Goal: Information Seeking & Learning: Learn about a topic

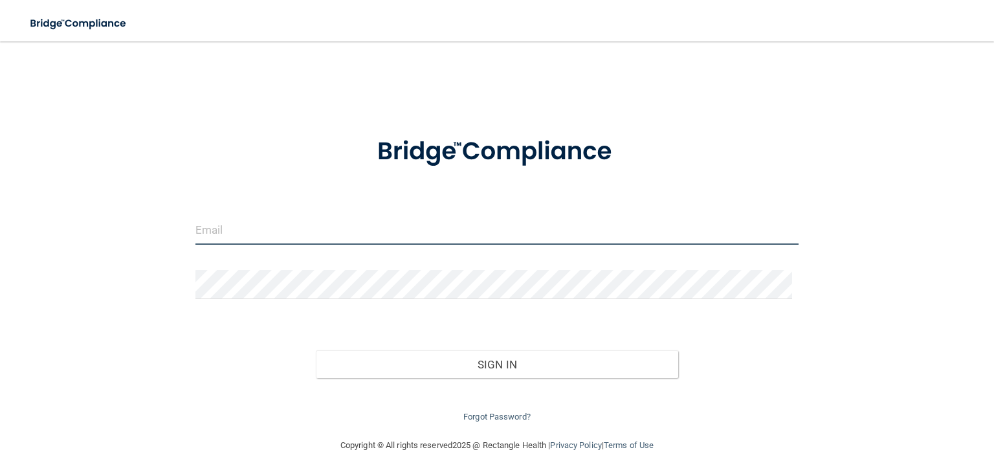
drag, startPoint x: 301, startPoint y: 238, endPoint x: 300, endPoint y: 227, distance: 11.1
click at [301, 237] on input "email" at bounding box center [496, 229] width 603 height 29
type input "[EMAIL_ADDRESS][DOMAIN_NAME]"
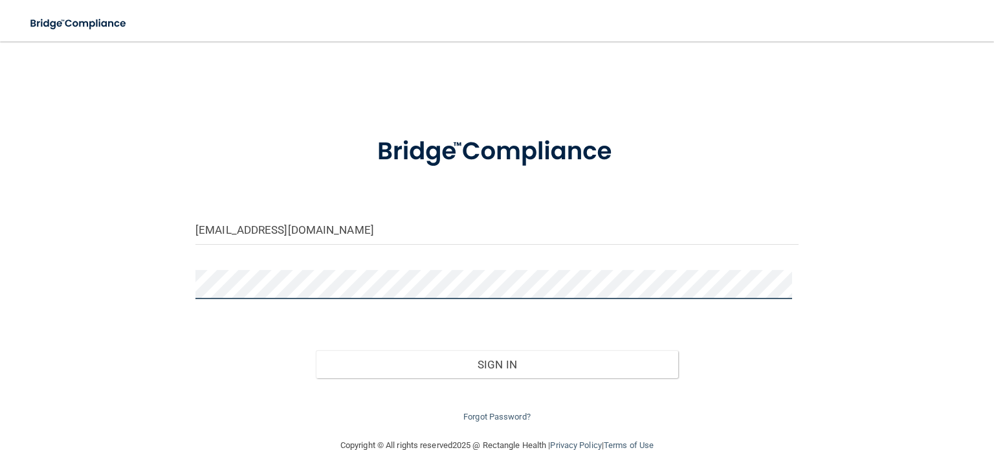
click at [316, 350] on button "Sign In" at bounding box center [497, 364] width 362 height 28
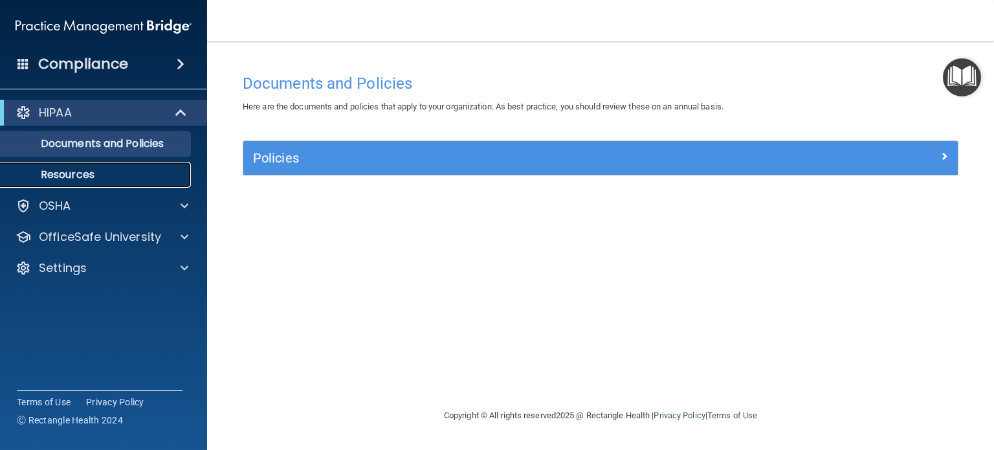
click at [86, 175] on p "Resources" at bounding box center [96, 174] width 177 height 13
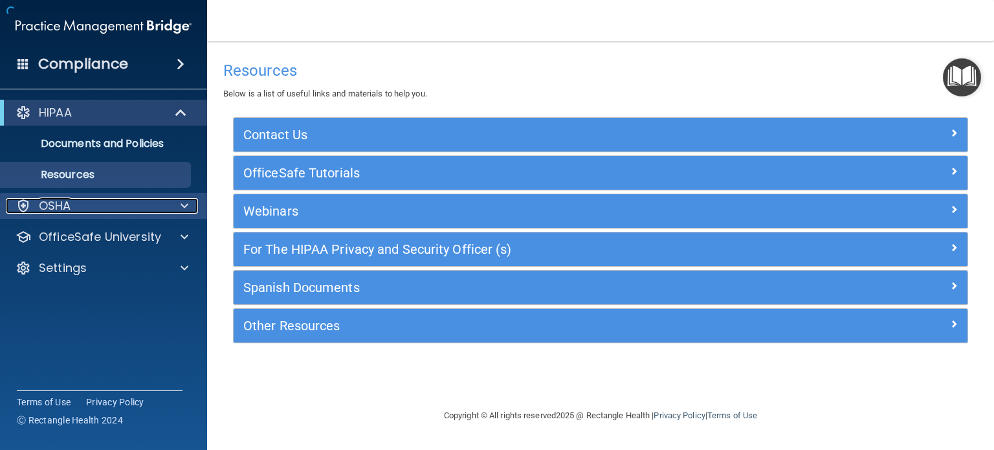
click at [91, 202] on div "OSHA" at bounding box center [86, 206] width 160 height 16
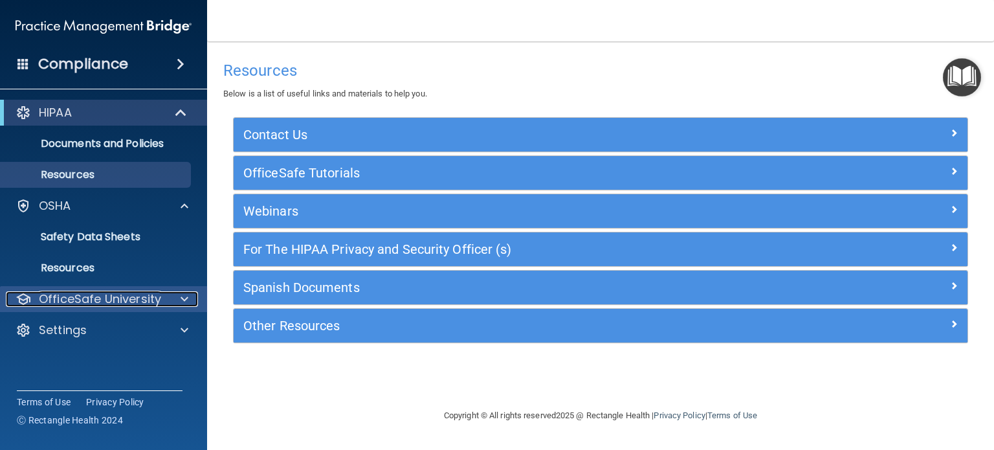
click at [98, 297] on p "OfficeSafe University" at bounding box center [100, 299] width 122 height 16
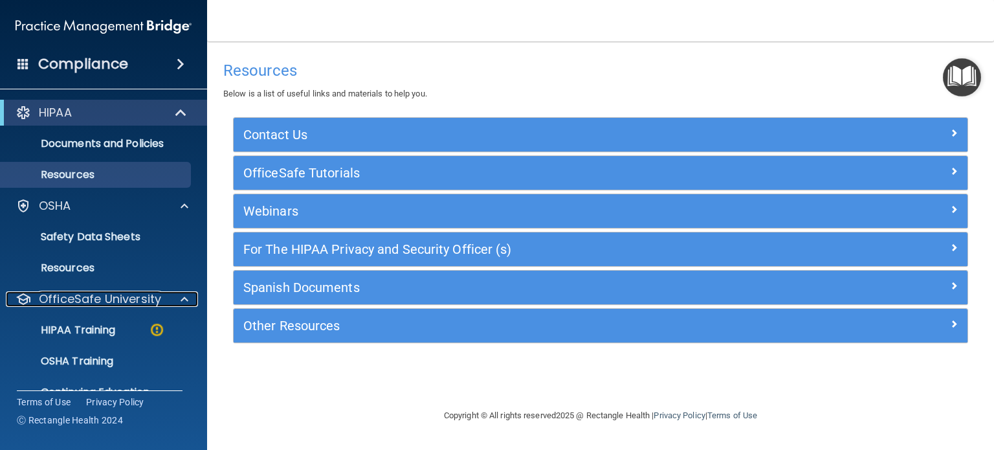
scroll to position [56, 0]
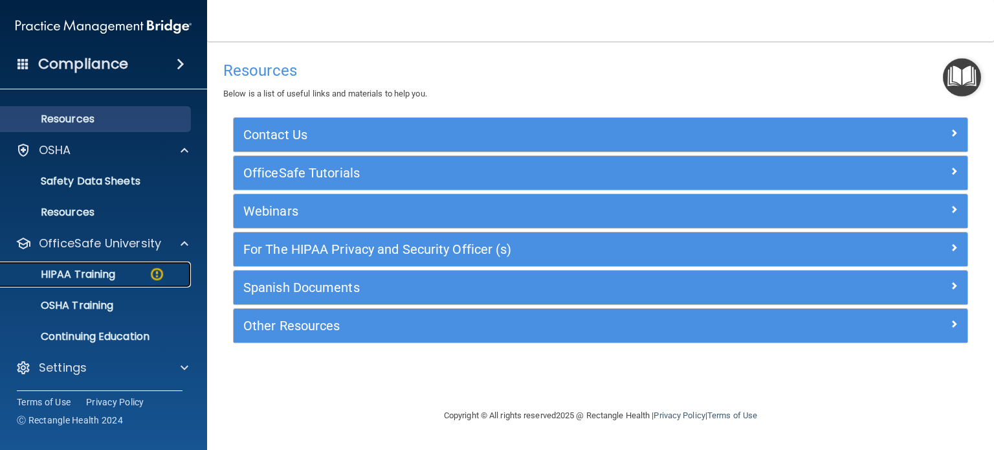
click at [91, 272] on p "HIPAA Training" at bounding box center [61, 274] width 107 height 13
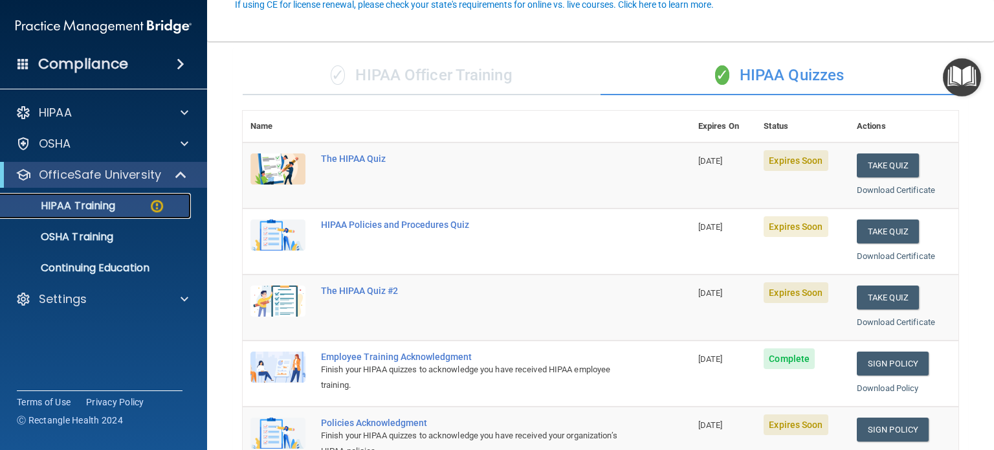
scroll to position [129, 0]
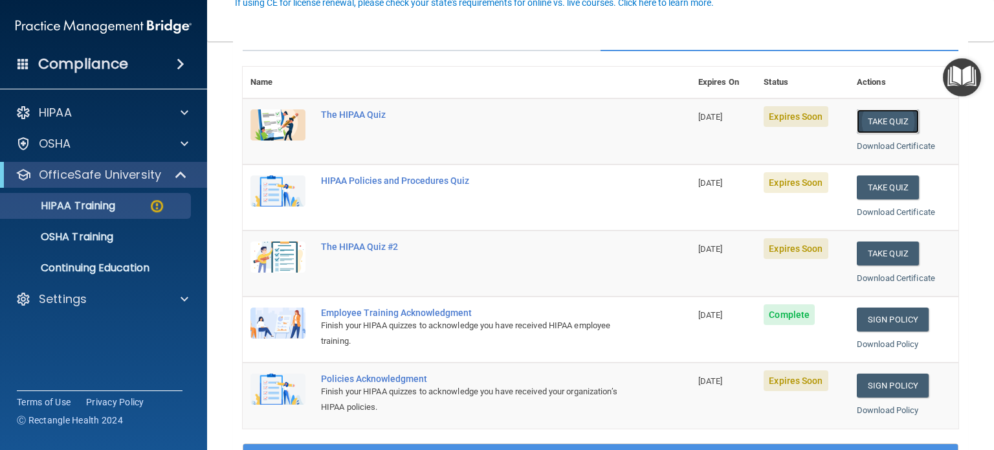
click at [864, 127] on button "Take Quiz" at bounding box center [887, 121] width 62 height 24
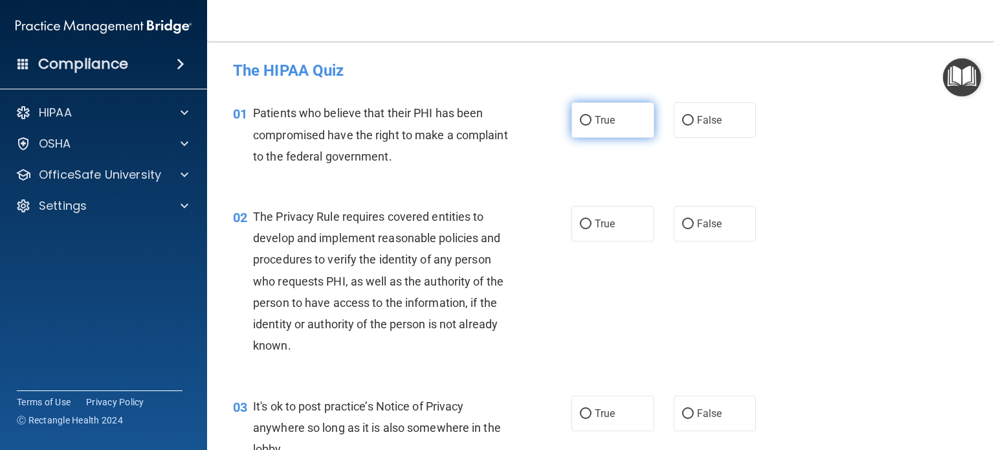
click at [585, 122] on input "True" at bounding box center [586, 121] width 12 height 10
radio input "true"
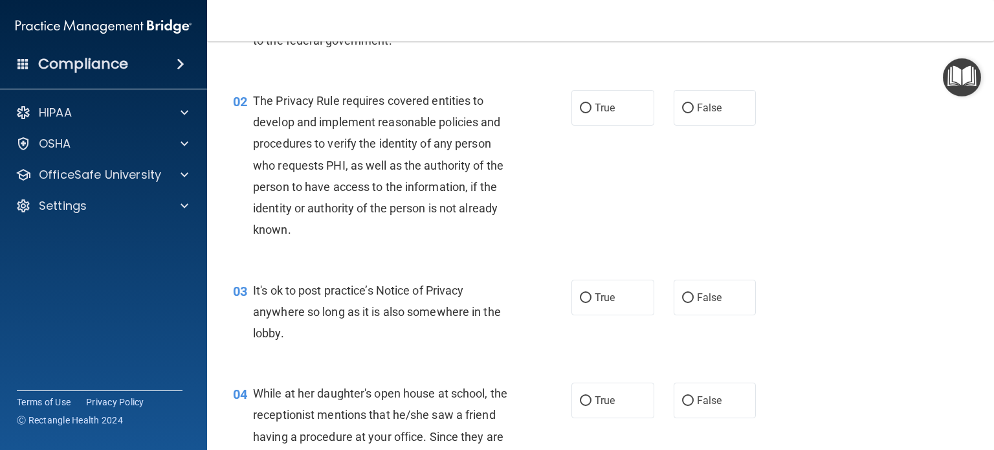
scroll to position [129, 0]
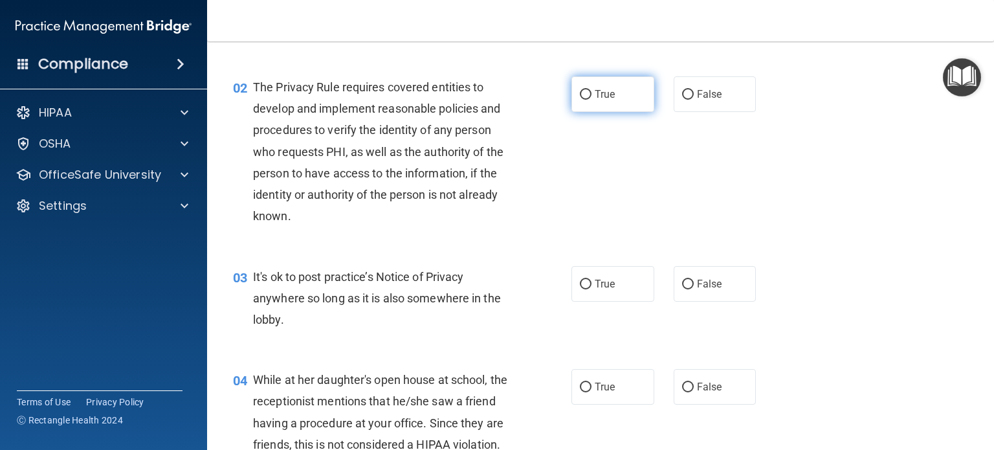
click at [583, 92] on input "True" at bounding box center [586, 95] width 12 height 10
radio input "true"
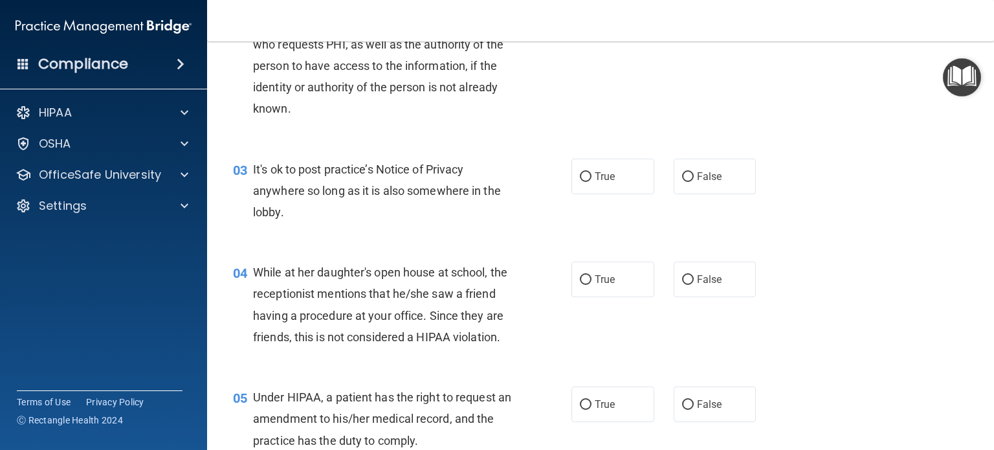
scroll to position [259, 0]
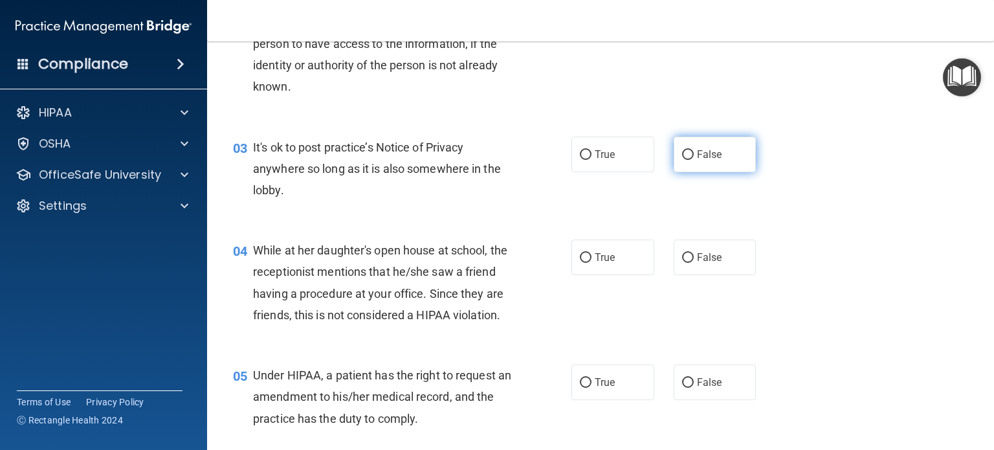
click at [682, 155] on input "False" at bounding box center [688, 155] width 12 height 10
radio input "true"
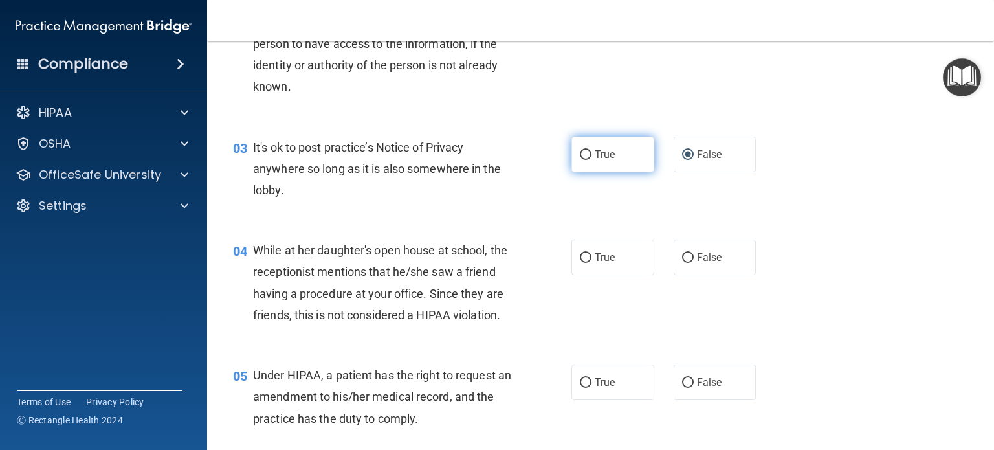
click at [585, 157] on input "True" at bounding box center [586, 155] width 12 height 10
radio input "true"
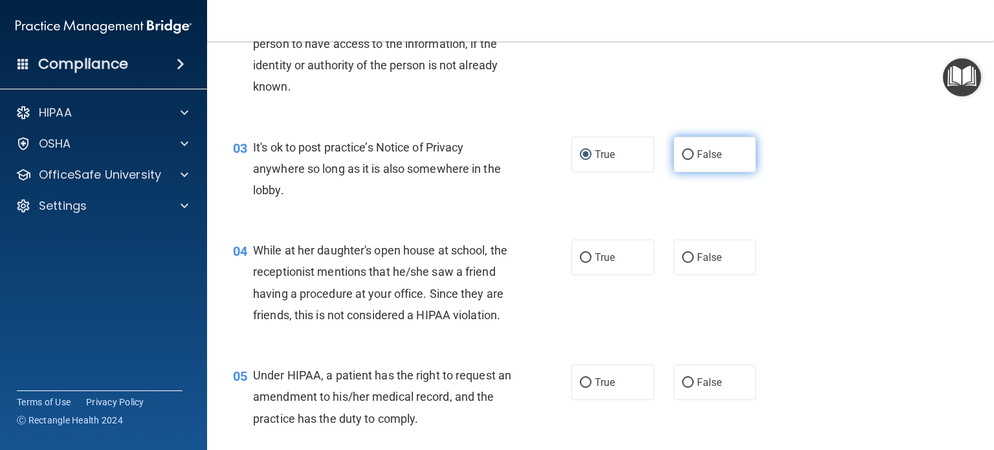
click at [686, 158] on input "False" at bounding box center [688, 155] width 12 height 10
radio input "true"
radio input "false"
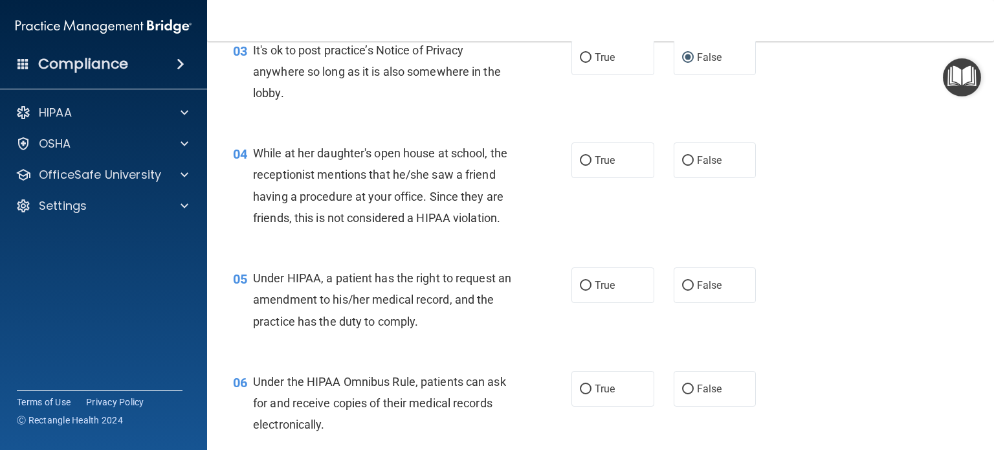
scroll to position [388, 0]
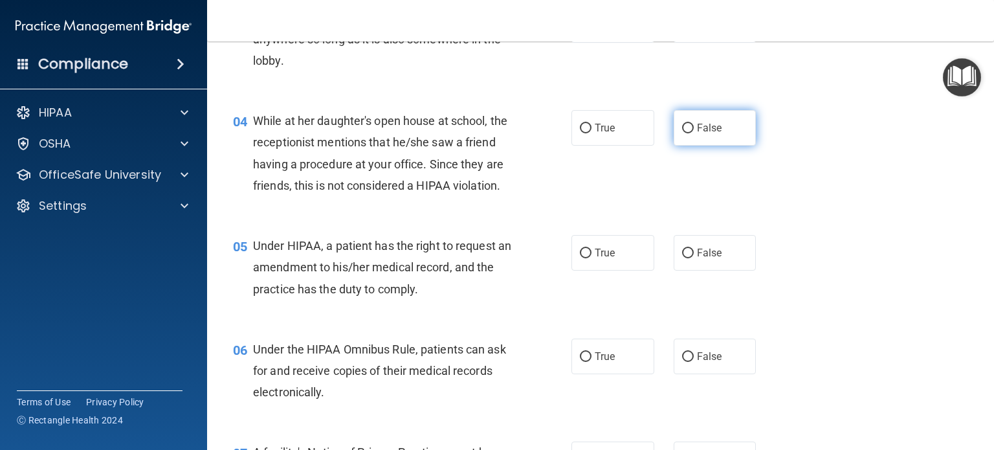
click at [682, 131] on input "False" at bounding box center [688, 129] width 12 height 10
radio input "true"
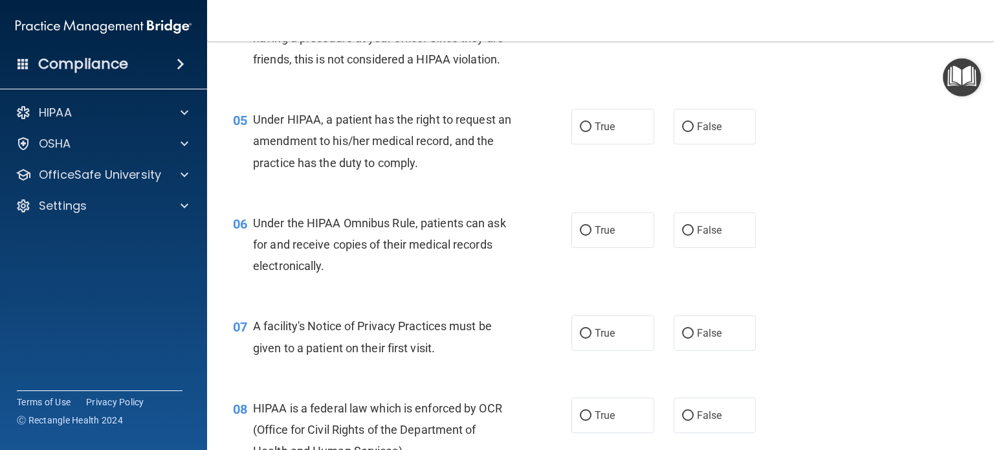
scroll to position [517, 0]
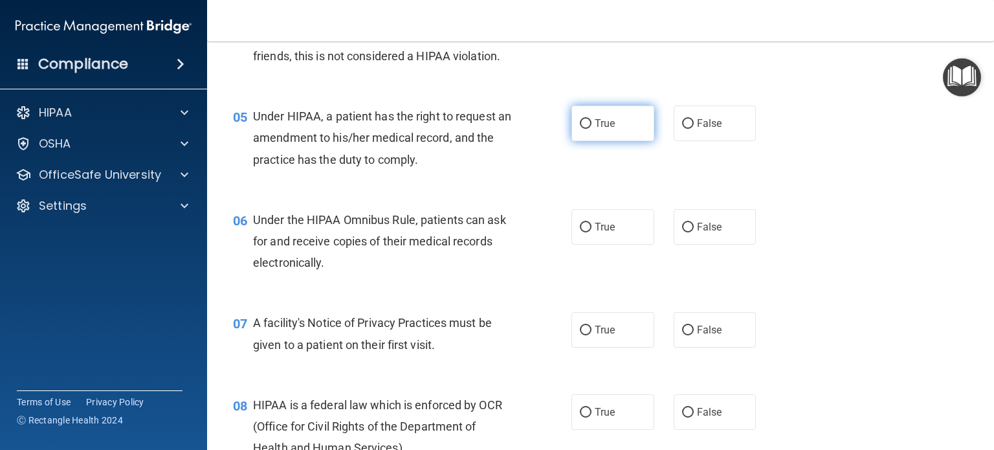
click at [582, 129] on input "True" at bounding box center [586, 124] width 12 height 10
radio input "true"
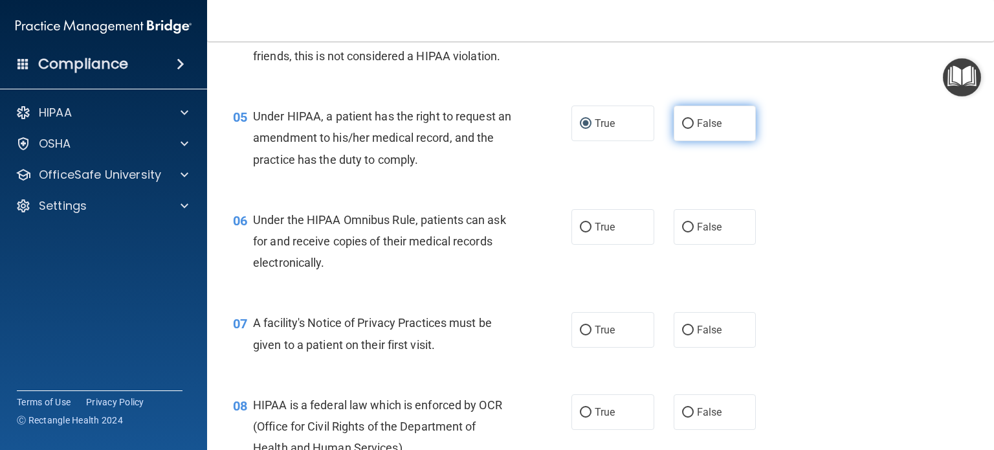
click at [684, 129] on input "False" at bounding box center [688, 124] width 12 height 10
radio input "true"
radio input "false"
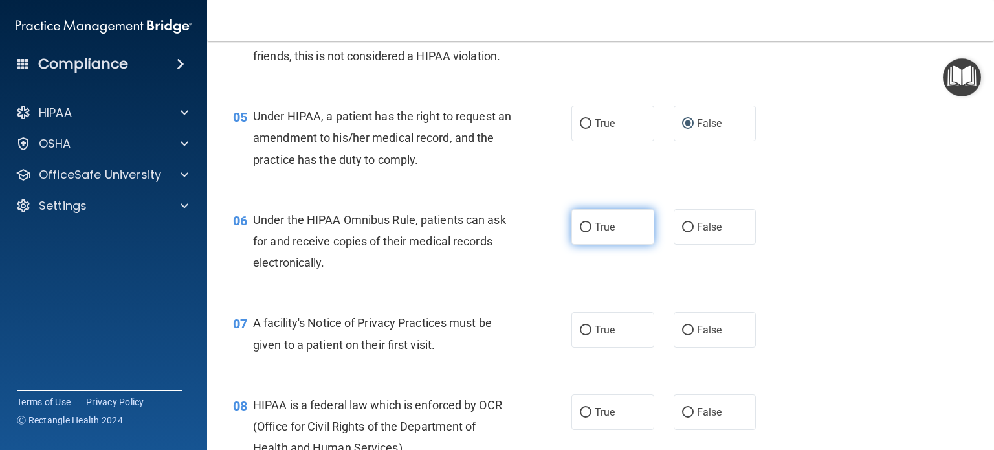
click at [574, 245] on label "True" at bounding box center [612, 227] width 83 height 36
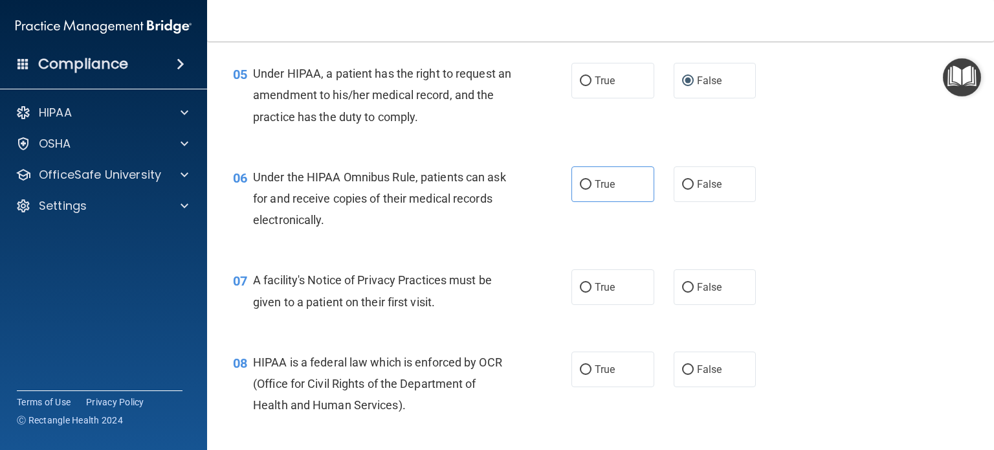
scroll to position [582, 0]
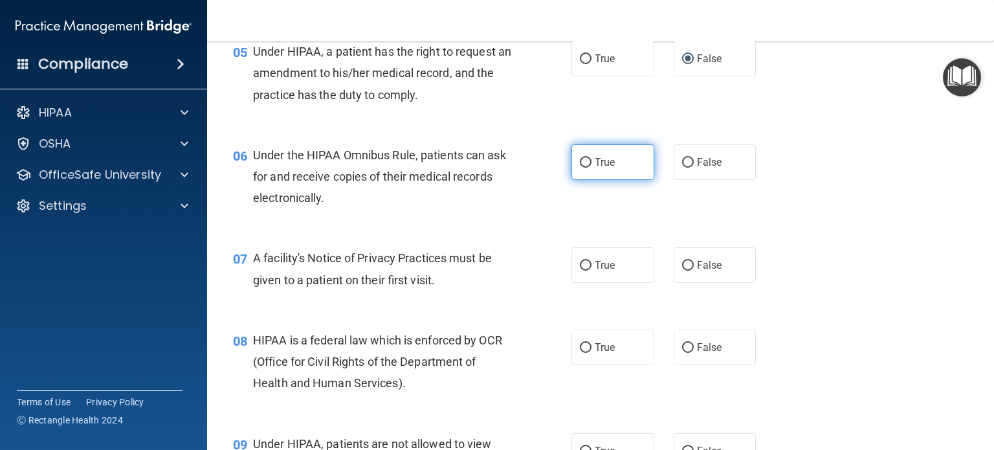
click at [583, 168] on input "True" at bounding box center [586, 163] width 12 height 10
radio input "true"
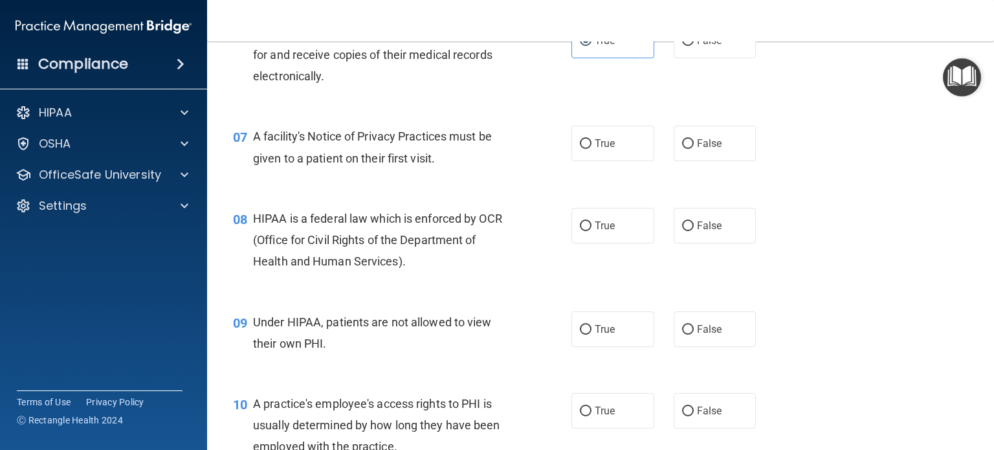
scroll to position [712, 0]
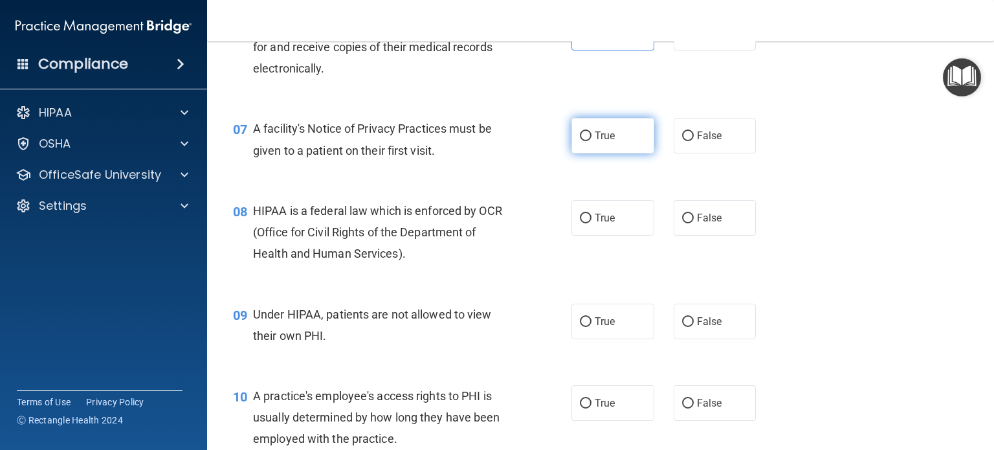
click at [580, 153] on label "True" at bounding box center [612, 136] width 83 height 36
click at [585, 141] on input "True" at bounding box center [586, 136] width 12 height 10
radio input "true"
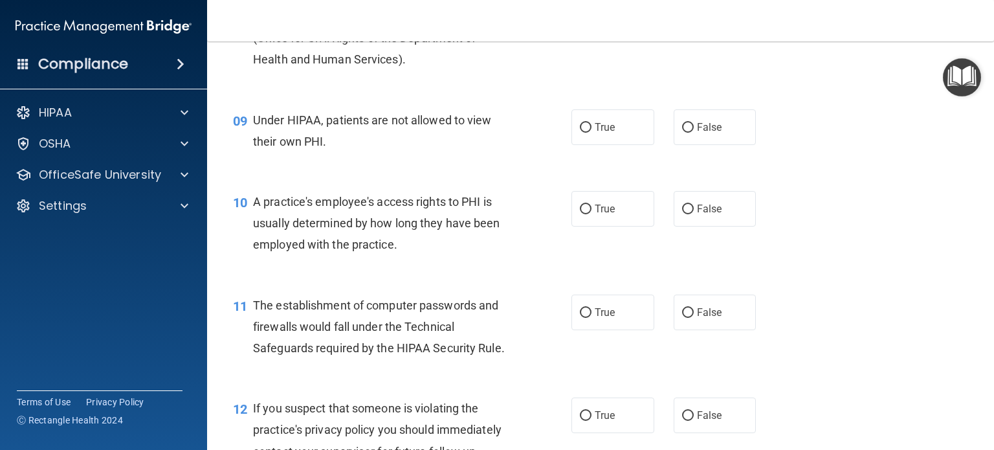
scroll to position [841, 0]
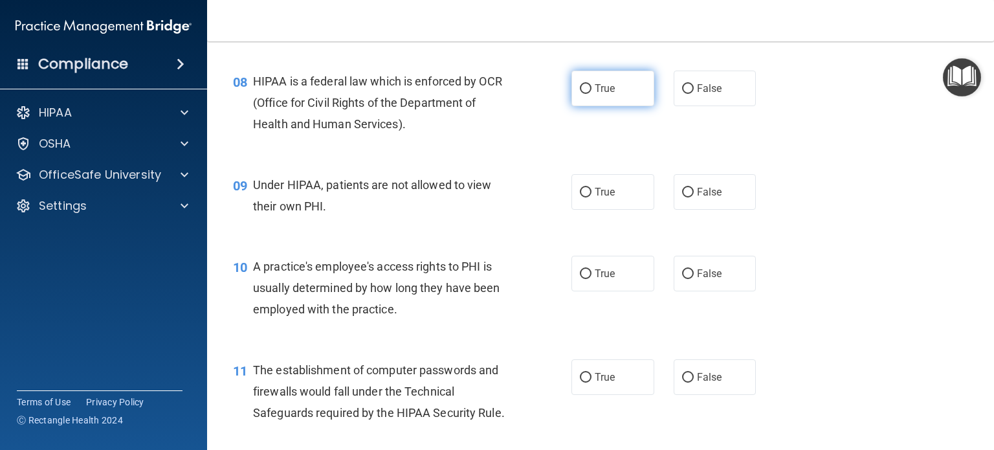
click at [587, 106] on label "True" at bounding box center [612, 89] width 83 height 36
click at [587, 94] on input "True" at bounding box center [586, 89] width 12 height 10
radio input "true"
click at [675, 210] on label "False" at bounding box center [714, 192] width 83 height 36
click at [682, 197] on input "False" at bounding box center [688, 193] width 12 height 10
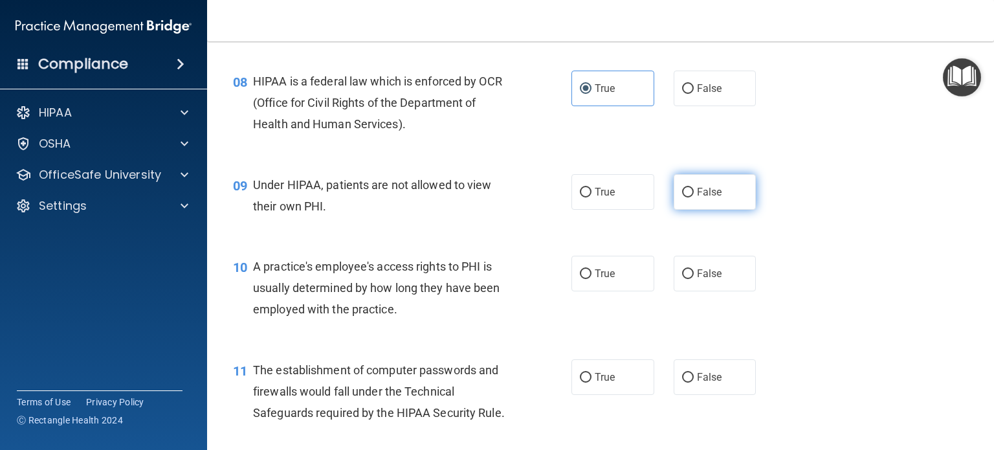
radio input "true"
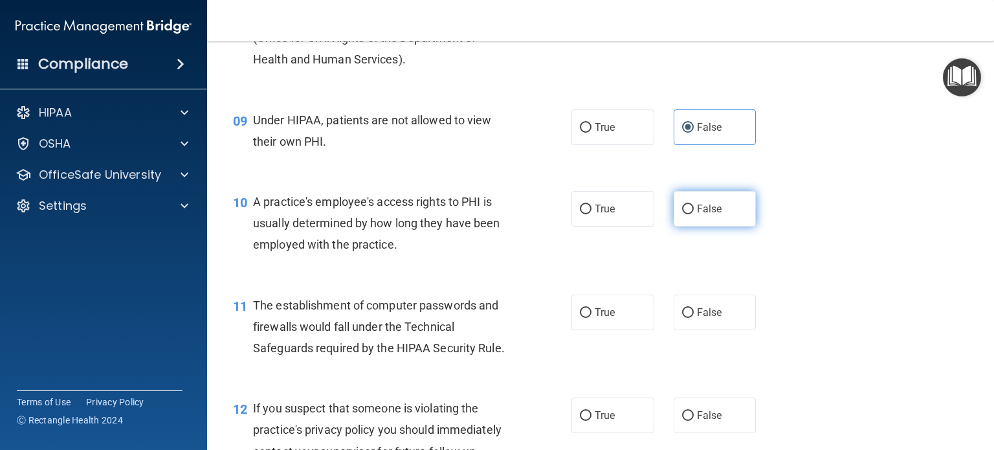
click at [682, 214] on input "False" at bounding box center [688, 209] width 12 height 10
radio input "true"
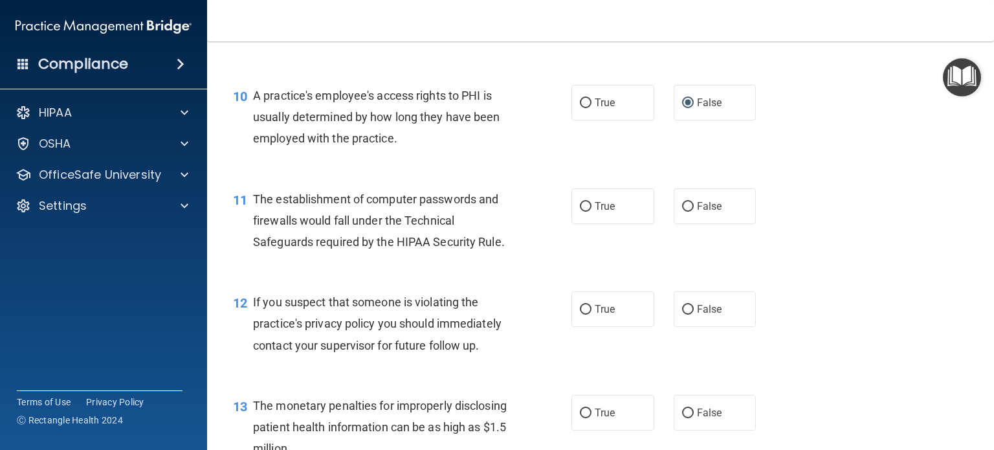
scroll to position [1035, 0]
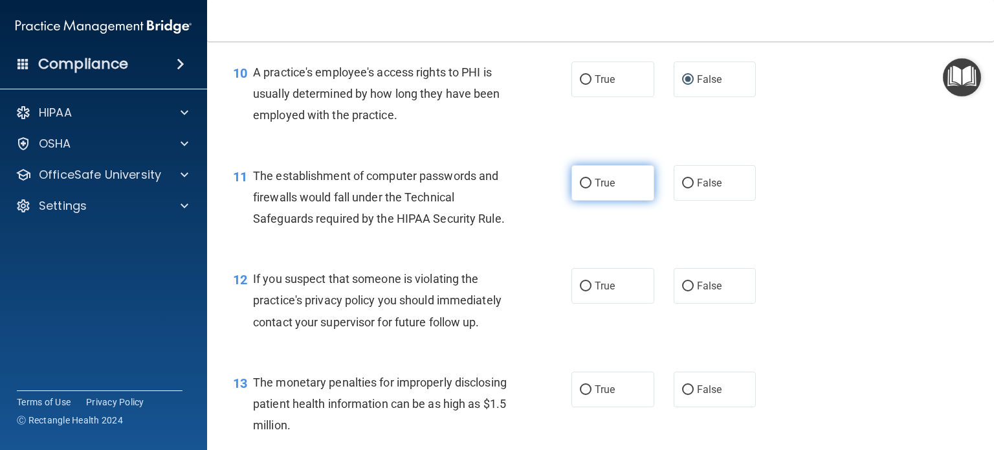
click at [585, 188] on input "True" at bounding box center [586, 184] width 12 height 10
radio input "true"
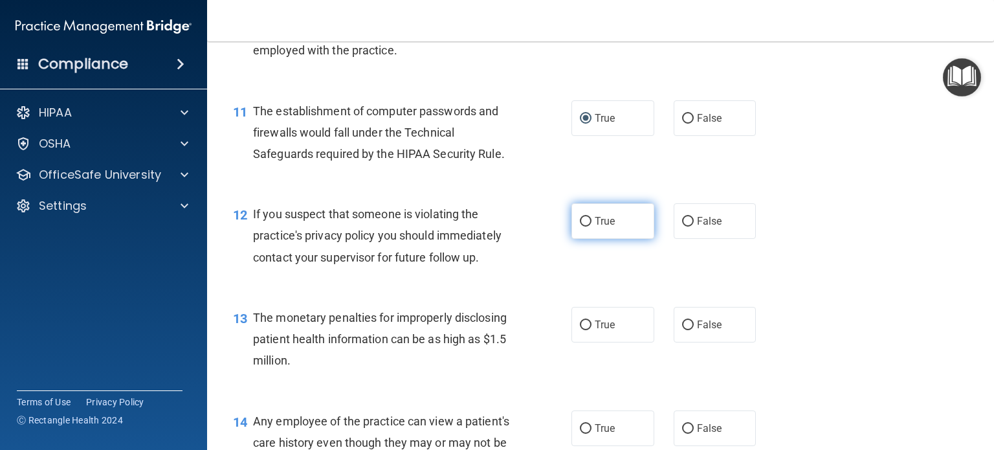
click at [580, 226] on input "True" at bounding box center [586, 222] width 12 height 10
radio input "true"
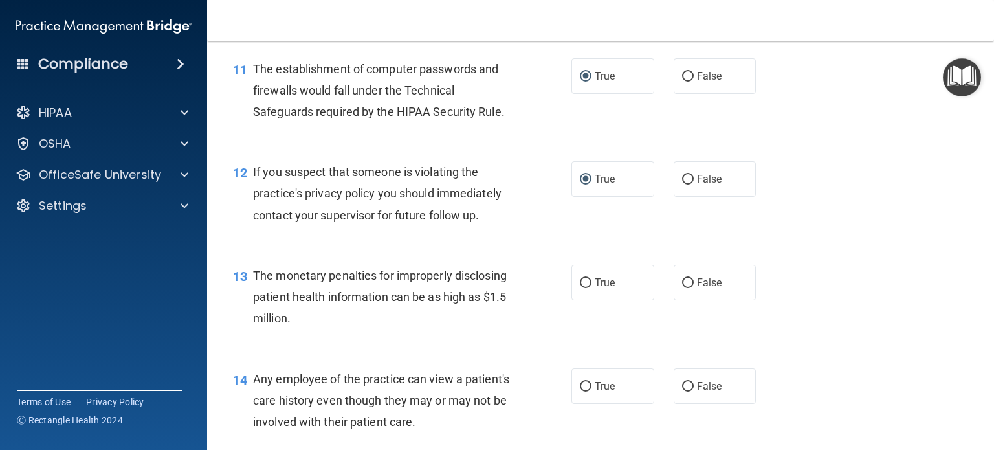
scroll to position [1229, 0]
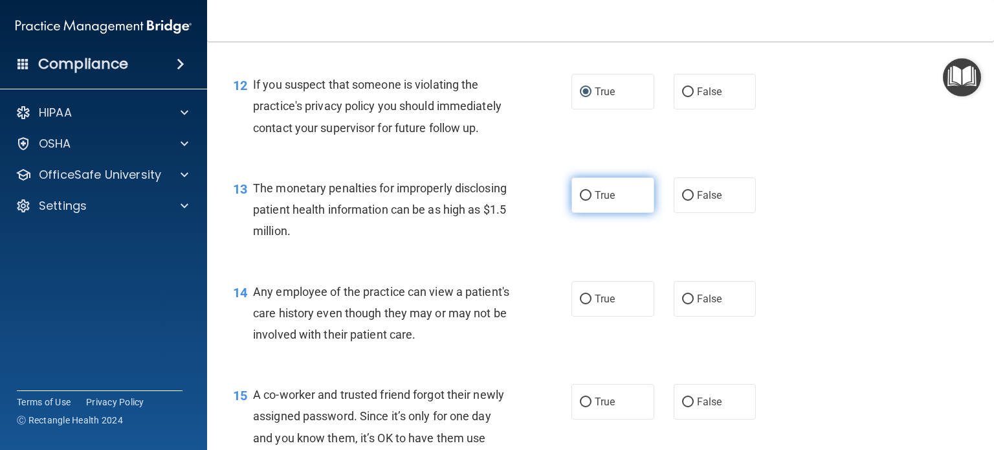
click at [583, 201] on input "True" at bounding box center [586, 196] width 12 height 10
radio input "true"
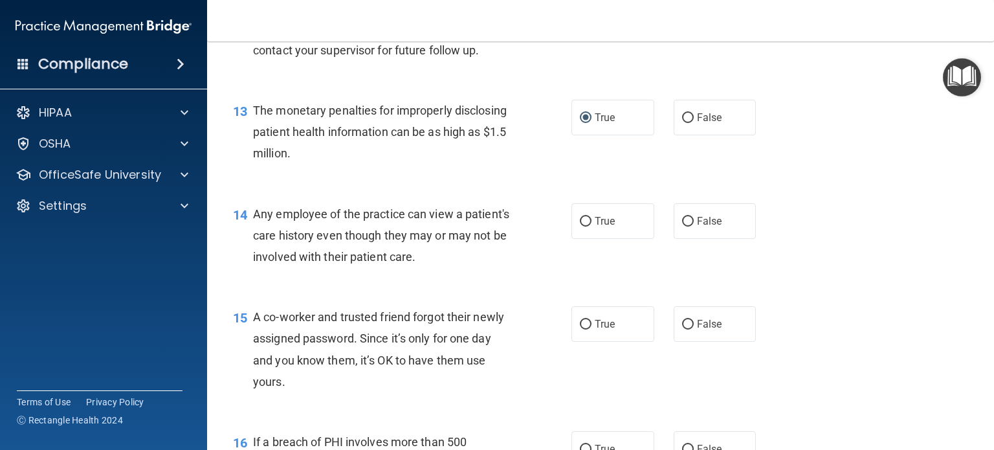
scroll to position [1358, 0]
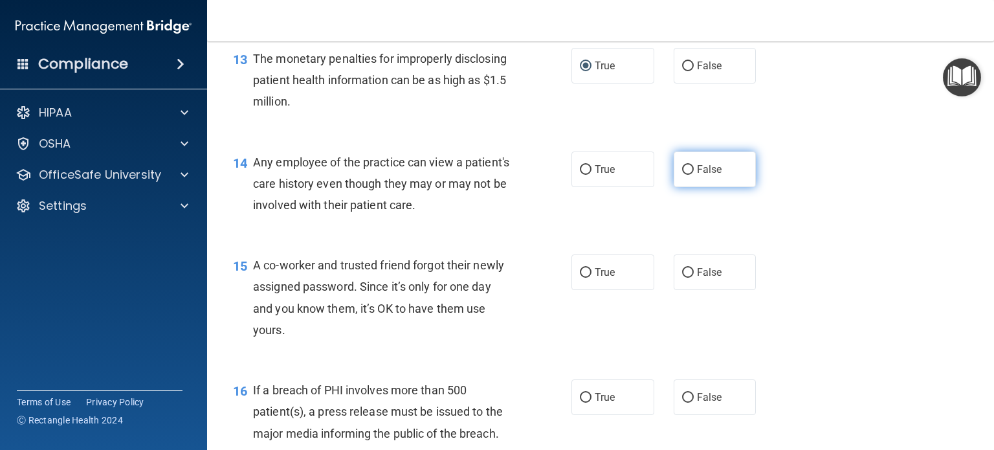
click at [683, 175] on input "False" at bounding box center [688, 170] width 12 height 10
radio input "true"
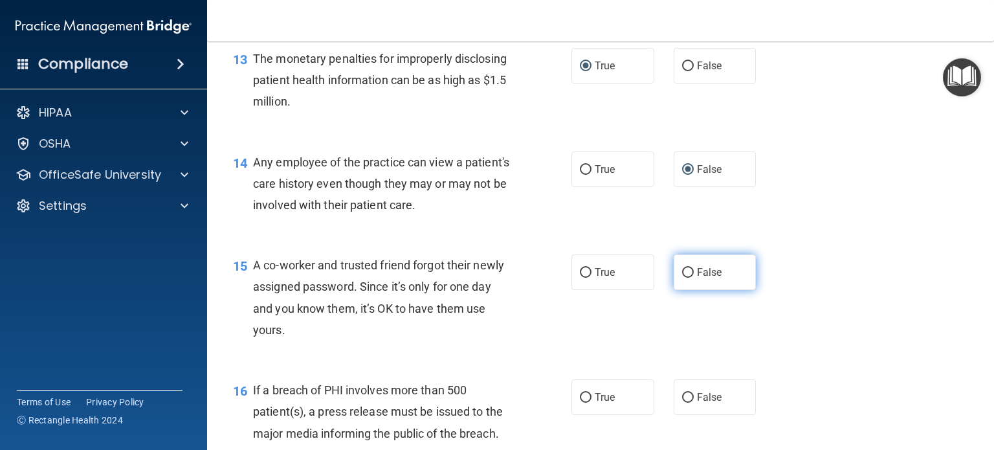
click at [675, 290] on label "False" at bounding box center [714, 272] width 83 height 36
click at [682, 277] on input "False" at bounding box center [688, 273] width 12 height 10
radio input "true"
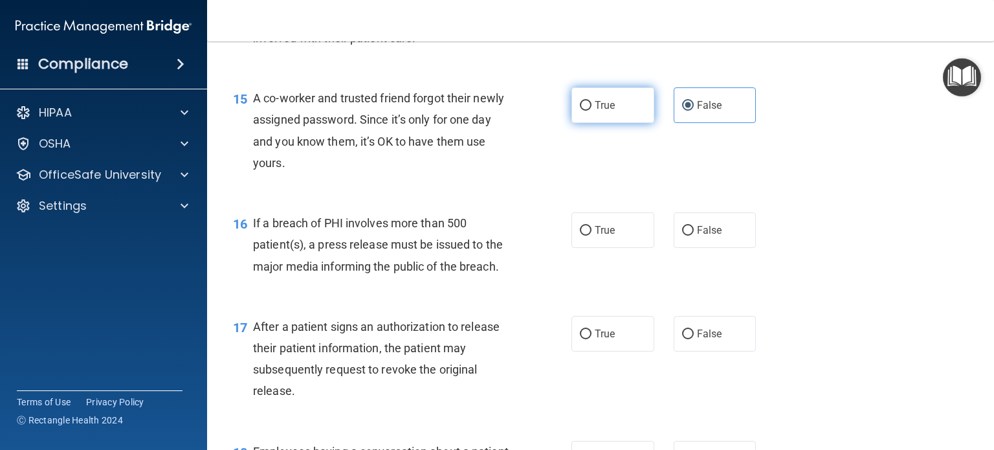
scroll to position [1552, 0]
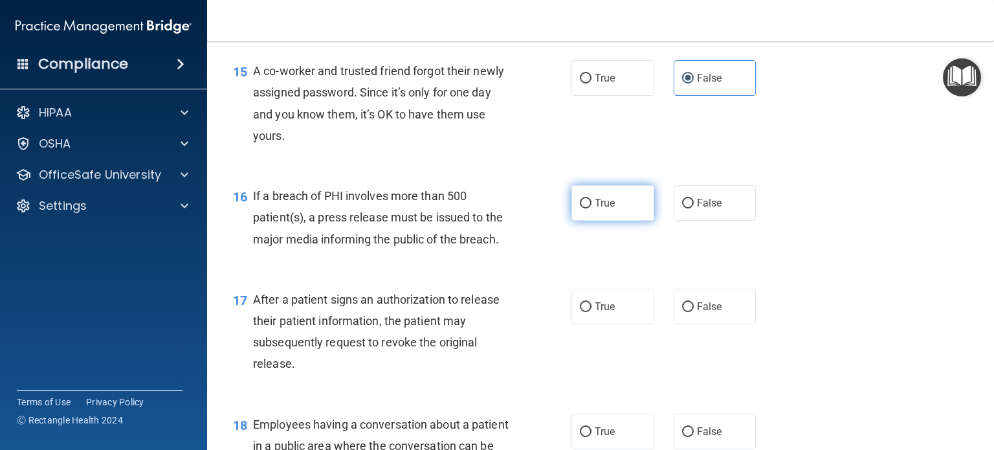
click at [585, 208] on input "True" at bounding box center [586, 204] width 12 height 10
radio input "true"
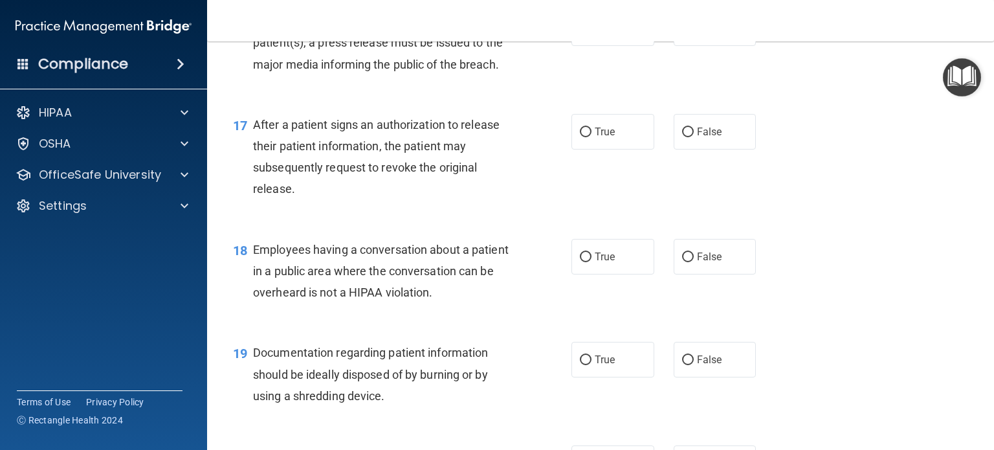
scroll to position [1746, 0]
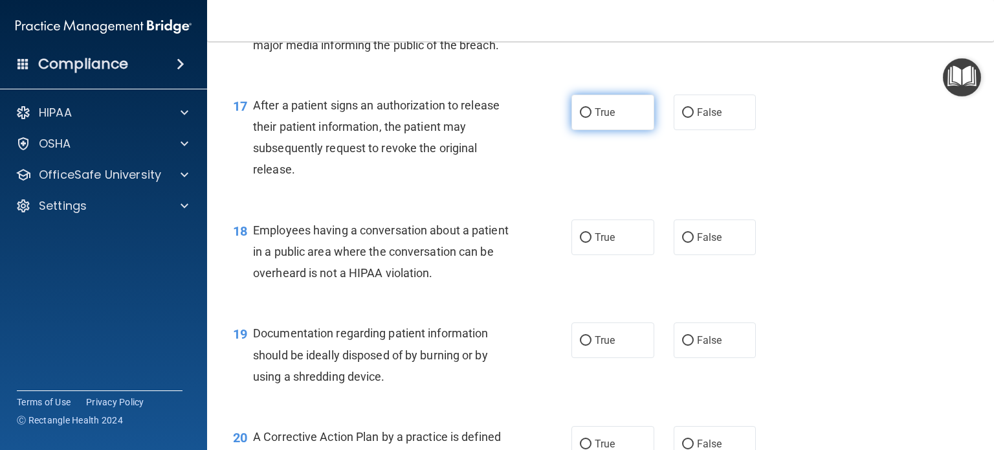
click at [580, 118] on input "True" at bounding box center [586, 113] width 12 height 10
radio input "true"
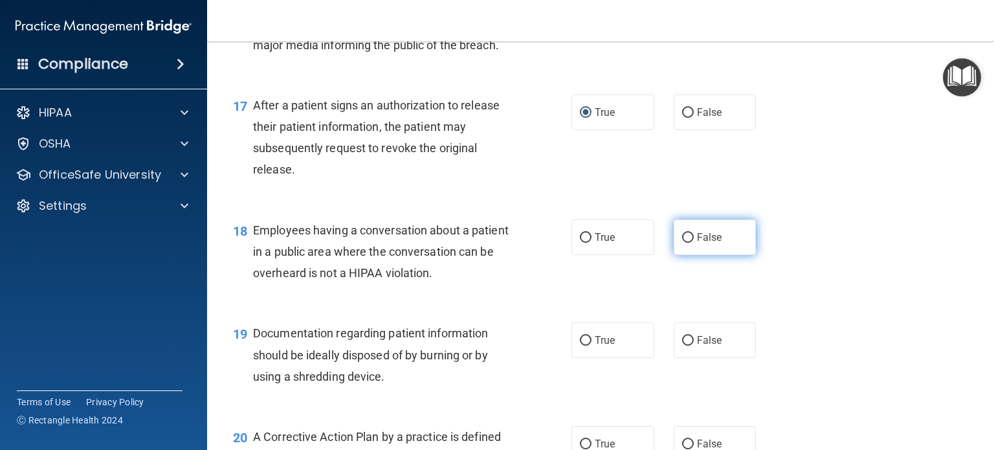
click at [688, 255] on label "False" at bounding box center [714, 237] width 83 height 36
click at [688, 243] on input "False" at bounding box center [688, 238] width 12 height 10
radio input "true"
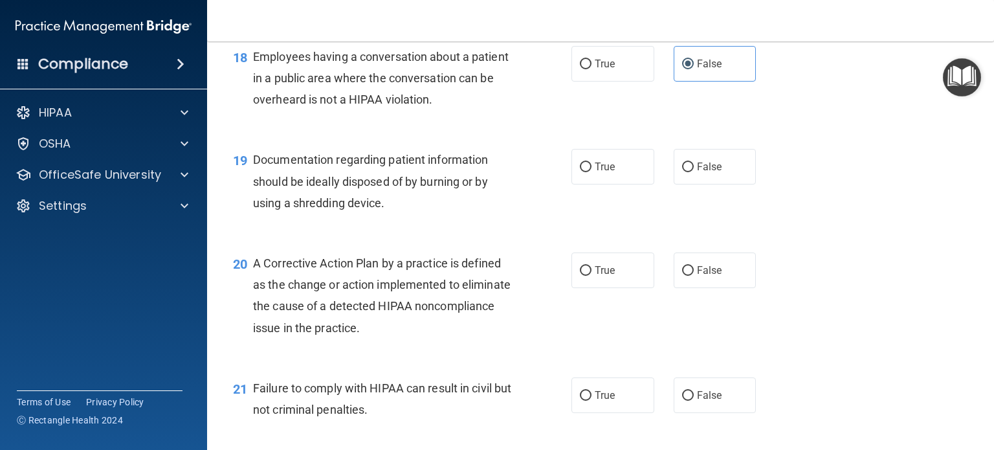
scroll to position [1941, 0]
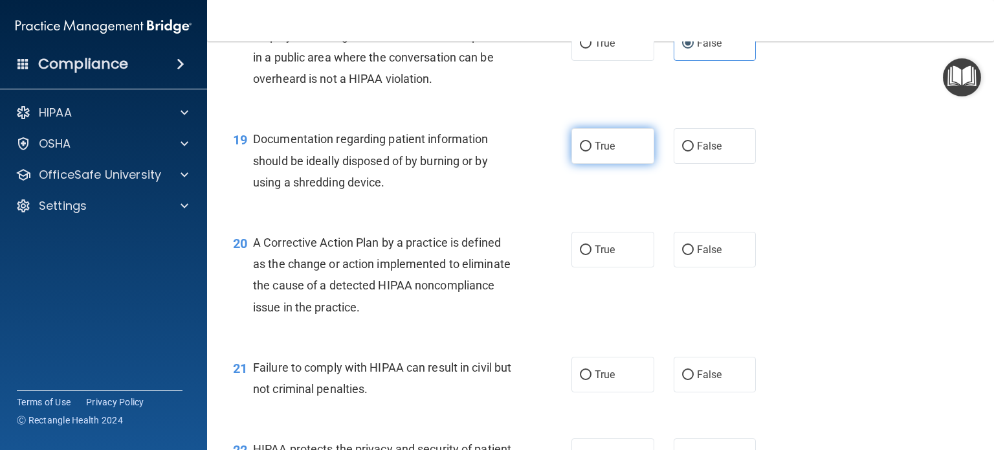
click at [580, 151] on input "True" at bounding box center [586, 147] width 12 height 10
radio input "true"
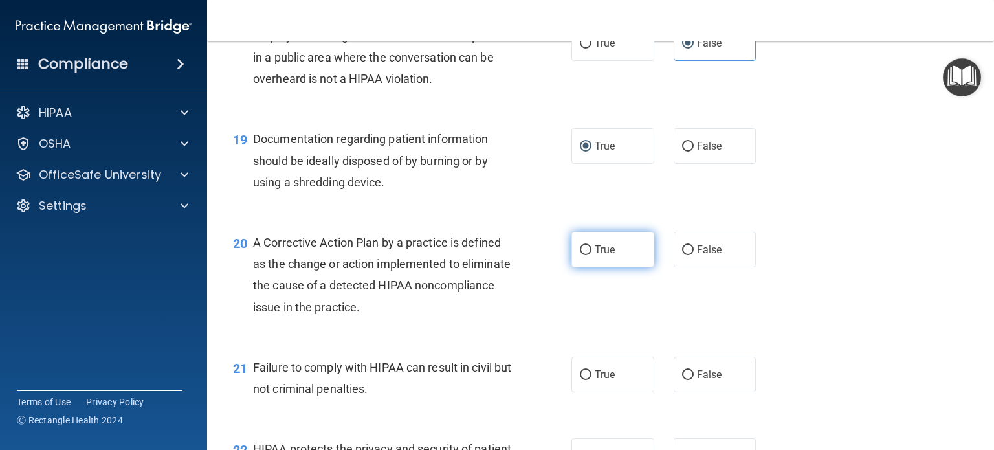
click at [580, 255] on input "True" at bounding box center [586, 250] width 12 height 10
radio input "true"
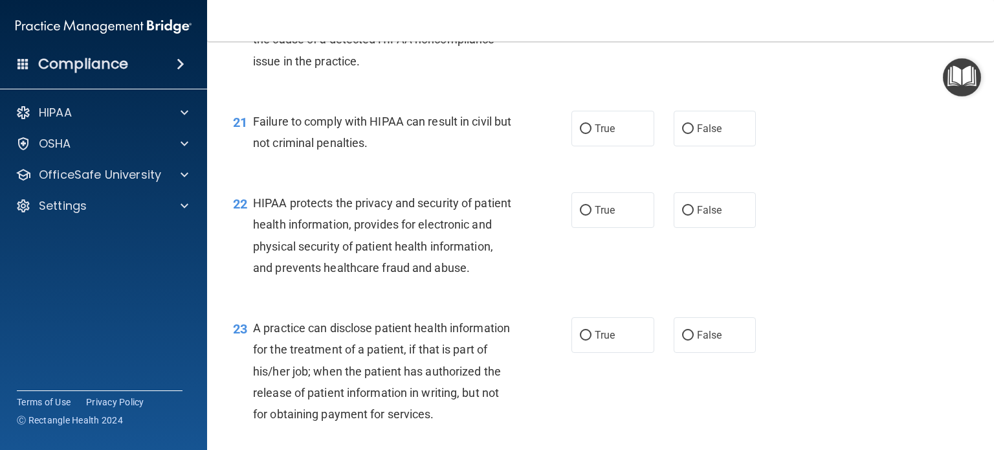
scroll to position [2199, 0]
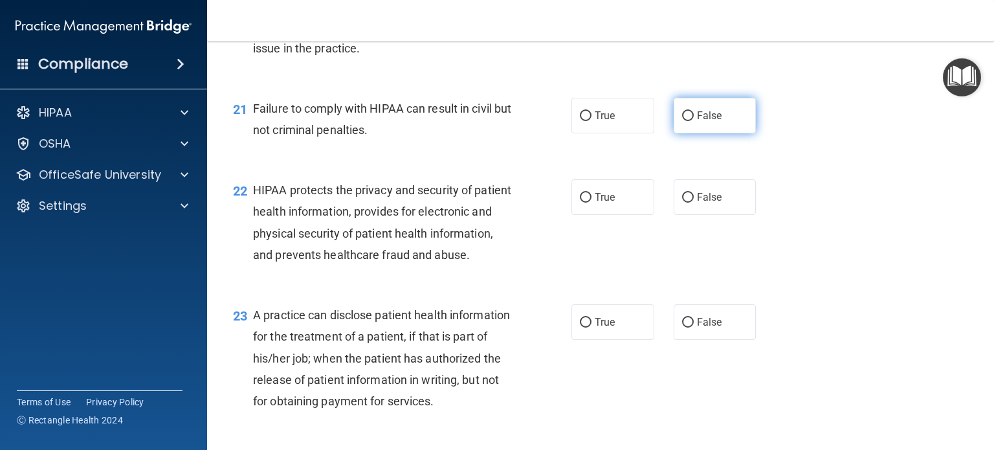
click at [686, 121] on input "False" at bounding box center [688, 116] width 12 height 10
radio input "true"
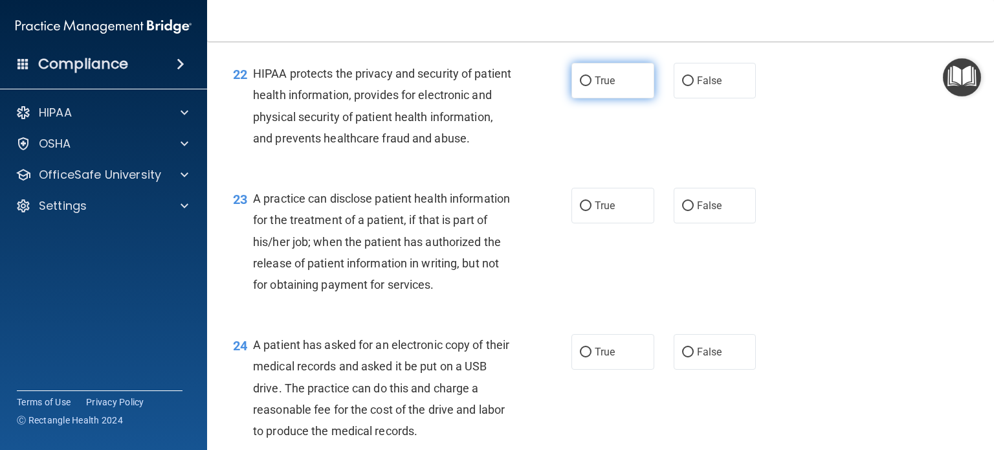
scroll to position [2329, 0]
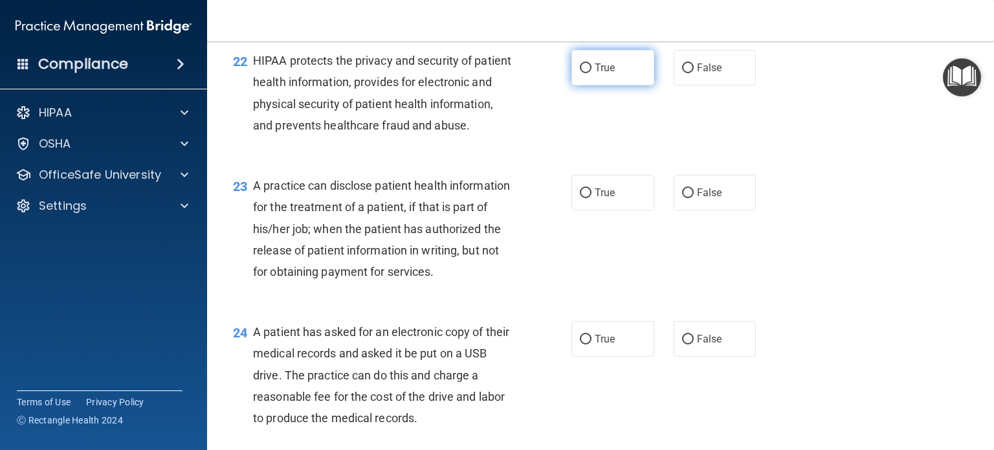
click at [594, 74] on span "True" at bounding box center [604, 67] width 20 height 12
click at [590, 73] on input "True" at bounding box center [586, 68] width 12 height 10
radio input "true"
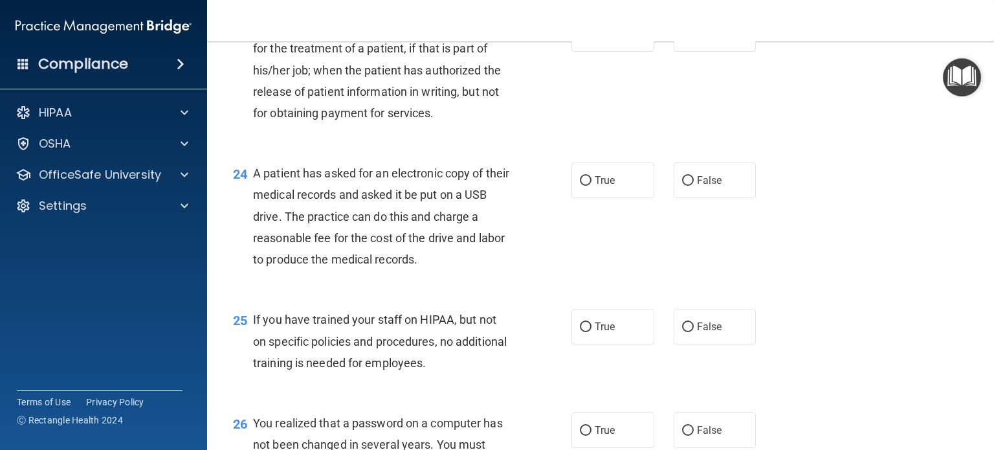
scroll to position [2458, 0]
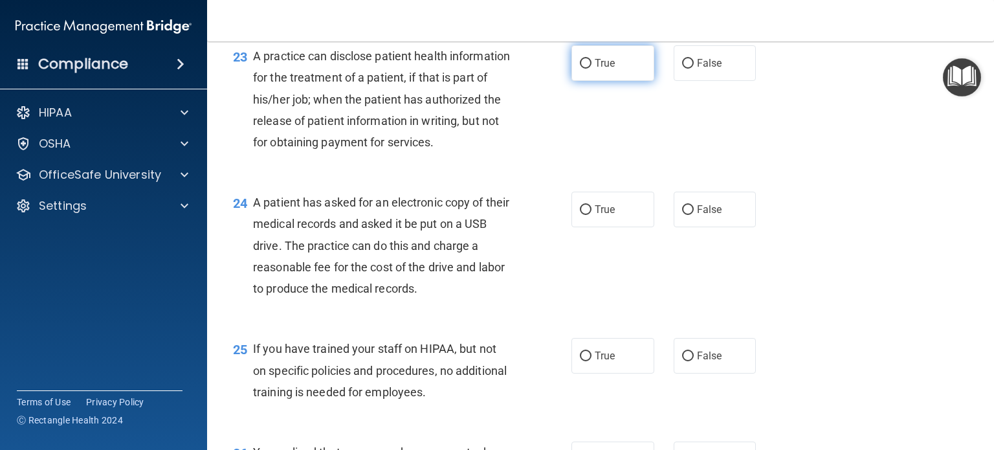
click at [583, 81] on label "True" at bounding box center [612, 63] width 83 height 36
click at [583, 69] on input "True" at bounding box center [586, 64] width 12 height 10
radio input "true"
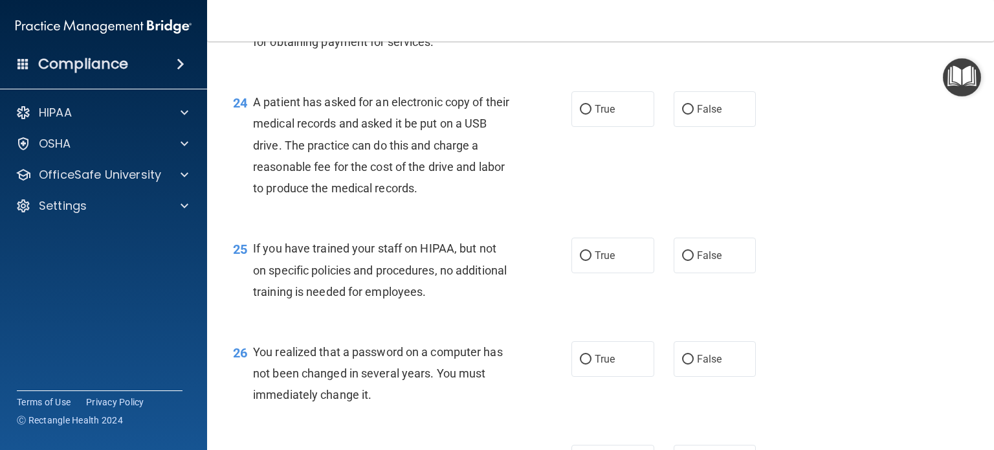
scroll to position [2587, 0]
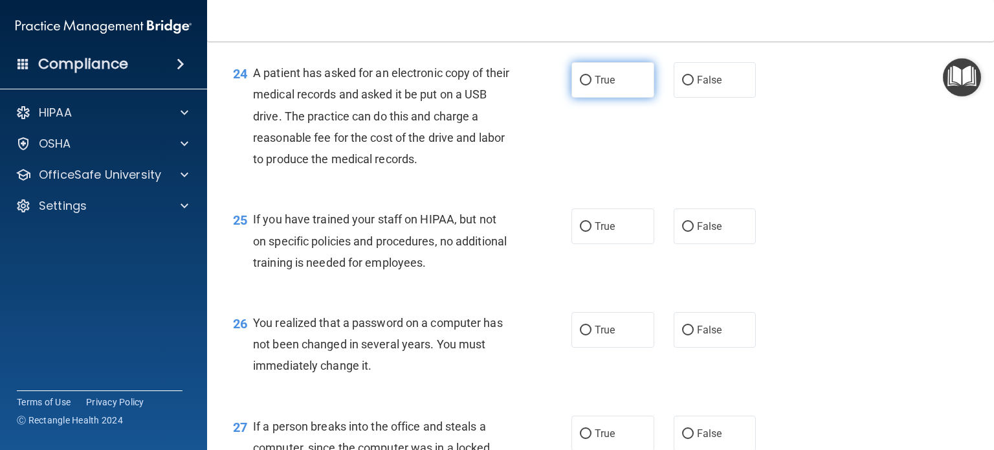
click at [574, 98] on label "True" at bounding box center [612, 80] width 83 height 36
click at [580, 85] on input "True" at bounding box center [586, 81] width 12 height 10
radio input "true"
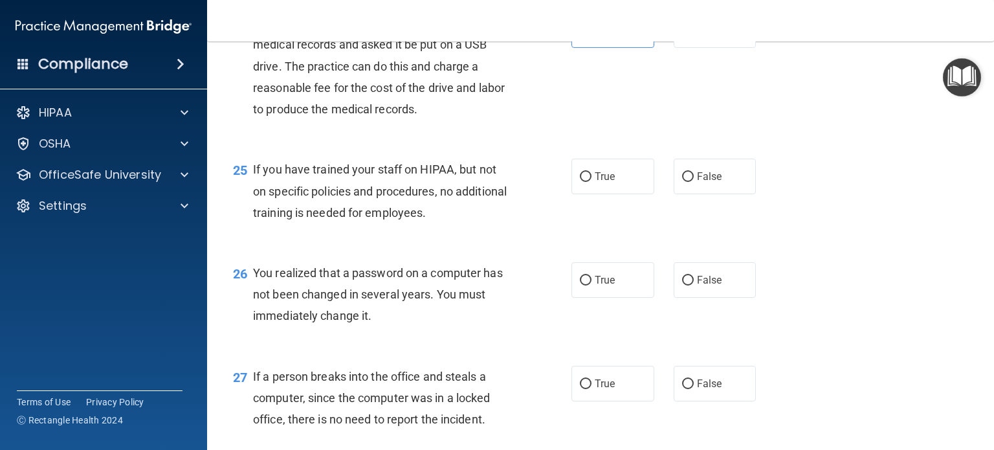
scroll to position [2781, 0]
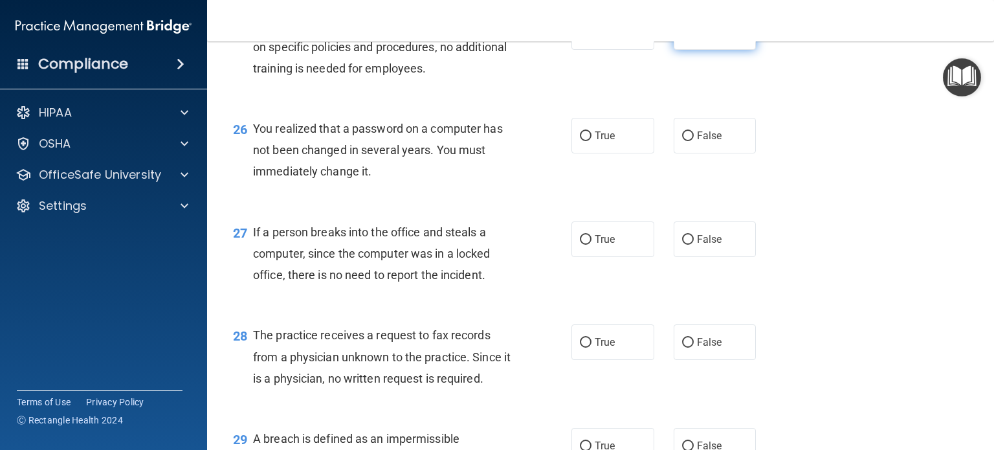
click at [682, 38] on input "False" at bounding box center [688, 33] width 12 height 10
radio input "true"
click at [587, 153] on label "True" at bounding box center [612, 136] width 83 height 36
click at [587, 141] on input "True" at bounding box center [586, 136] width 12 height 10
radio input "true"
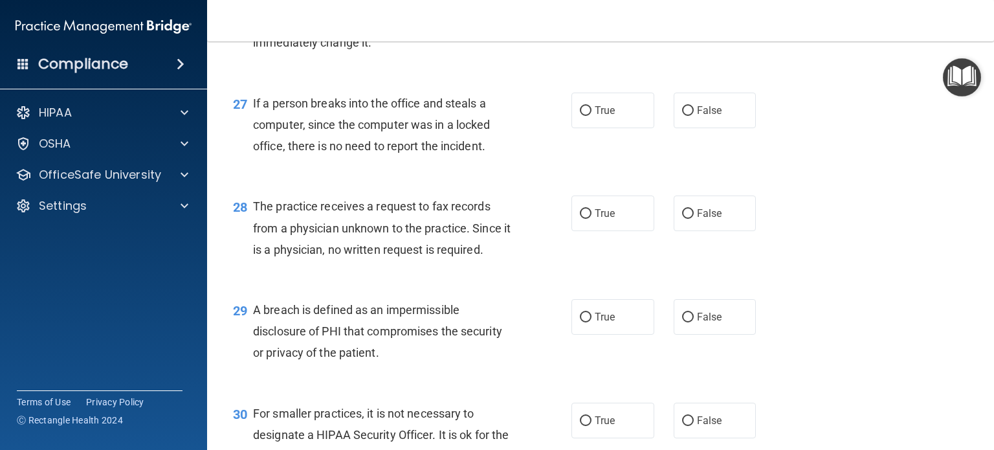
scroll to position [2911, 0]
click at [682, 115] on input "False" at bounding box center [688, 110] width 12 height 10
radio input "true"
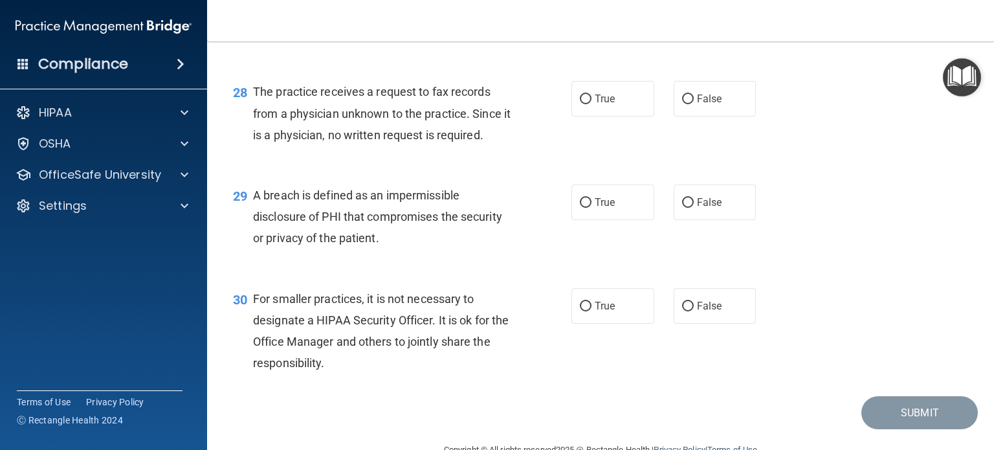
scroll to position [3040, 0]
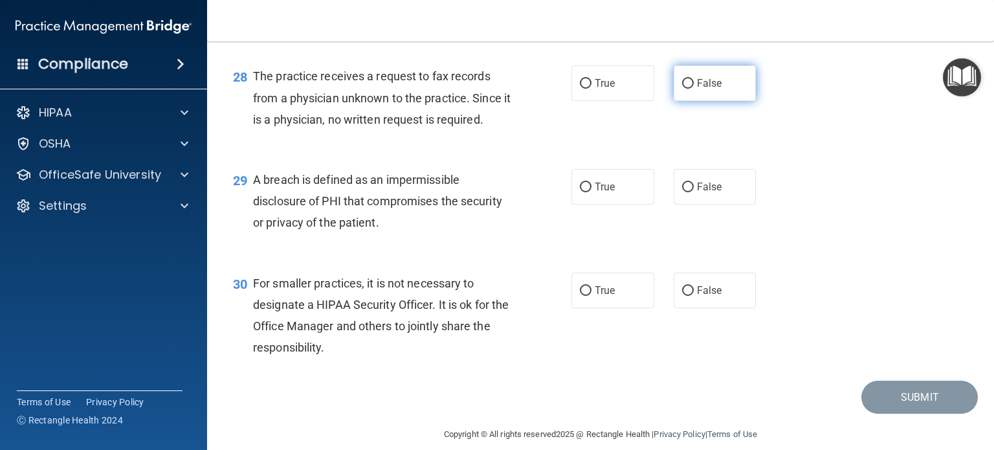
click at [673, 101] on label "False" at bounding box center [714, 83] width 83 height 36
click at [682, 89] on input "False" at bounding box center [688, 84] width 12 height 10
radio input "true"
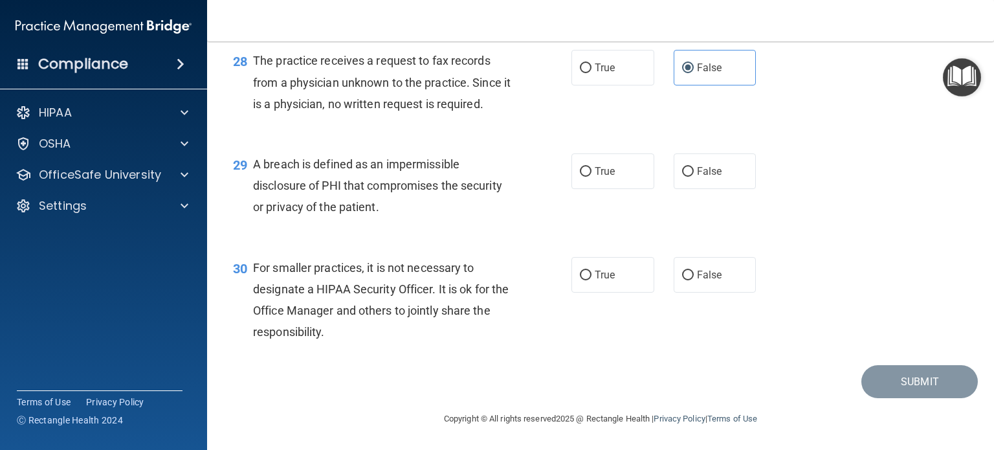
scroll to position [3120, 0]
click at [580, 172] on input "True" at bounding box center [586, 172] width 12 height 10
radio input "true"
click at [686, 276] on input "False" at bounding box center [688, 275] width 12 height 10
radio input "true"
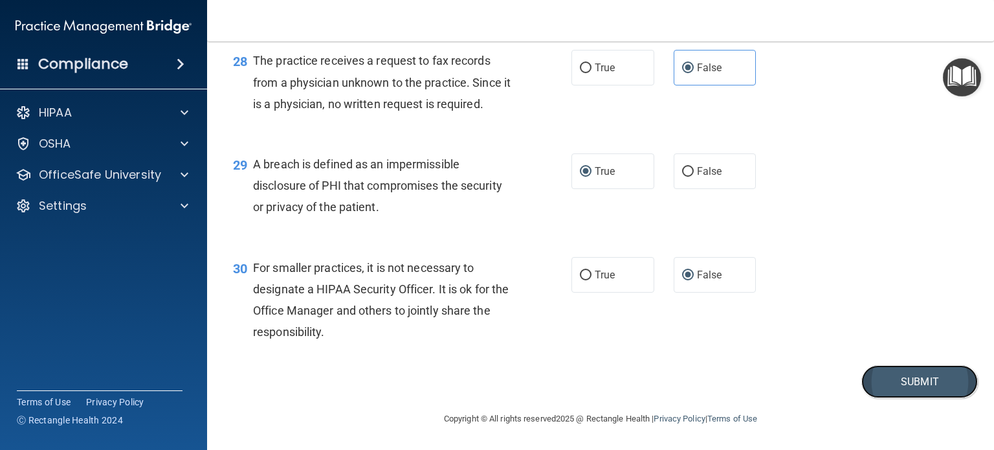
click at [917, 385] on button "Submit" at bounding box center [919, 381] width 116 height 33
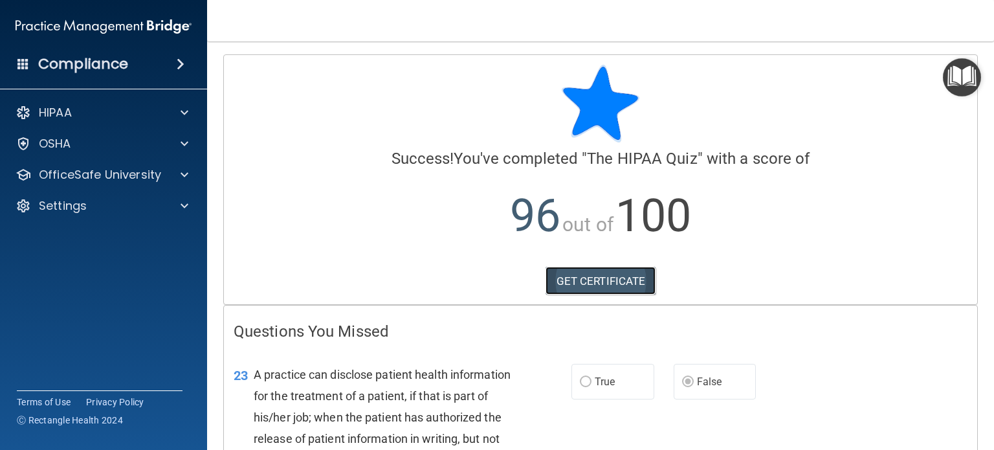
click at [583, 283] on link "GET CERTIFICATE" at bounding box center [600, 280] width 111 height 28
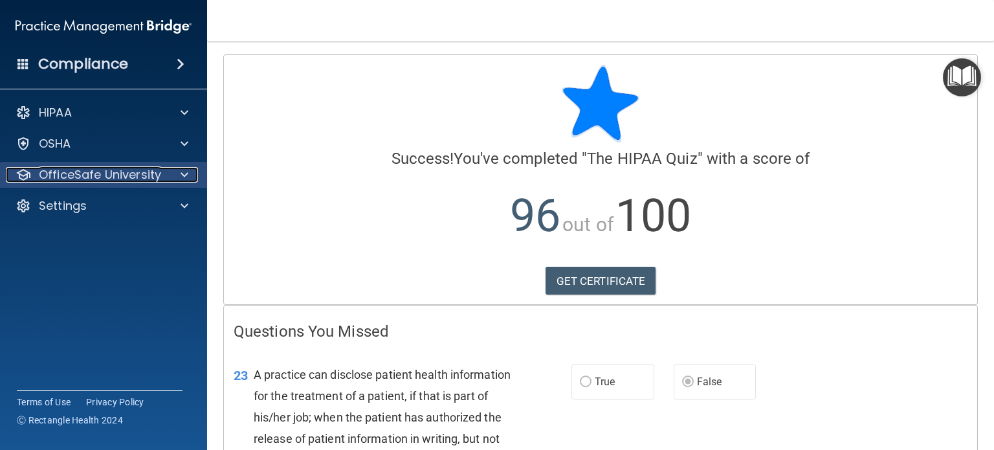
click at [168, 179] on div at bounding box center [182, 175] width 32 height 16
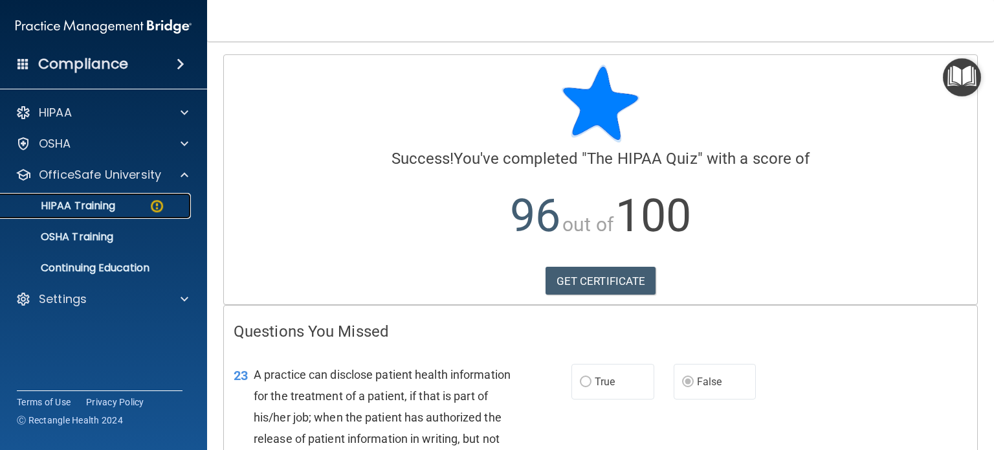
click at [156, 206] on img at bounding box center [157, 206] width 16 height 16
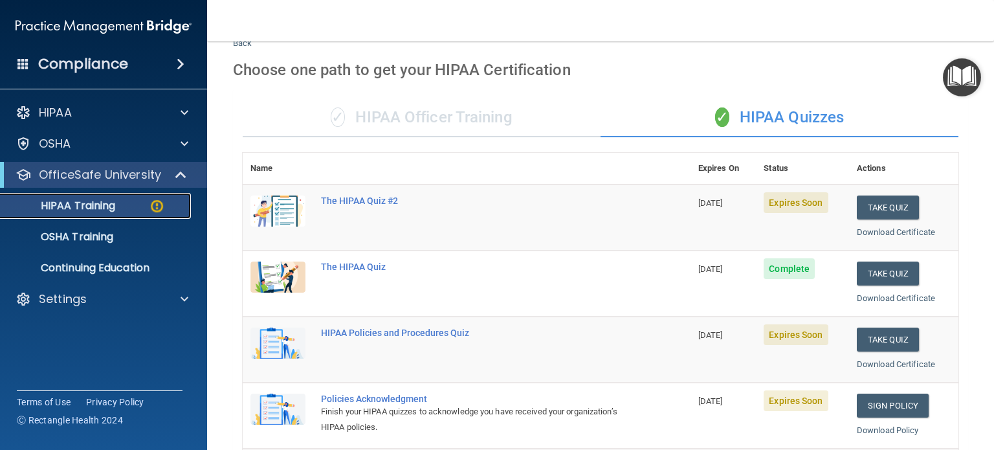
scroll to position [194, 0]
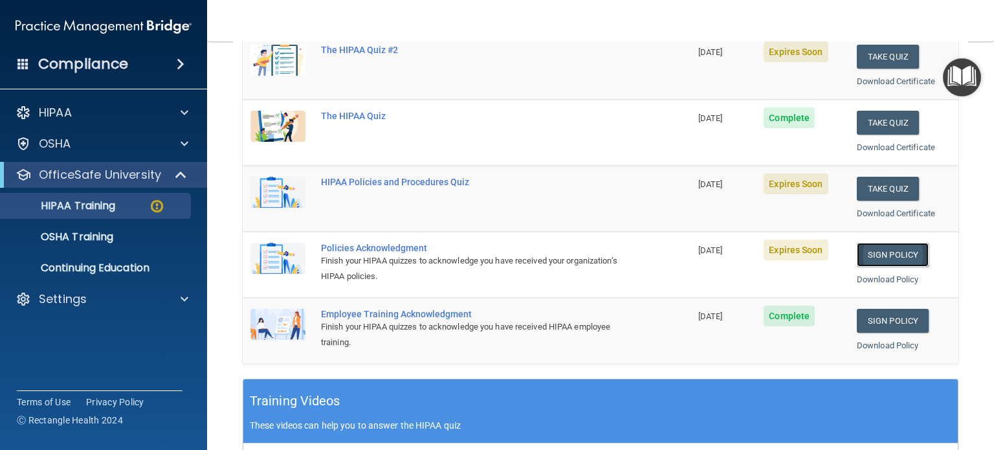
click at [871, 258] on link "Sign Policy" at bounding box center [892, 255] width 72 height 24
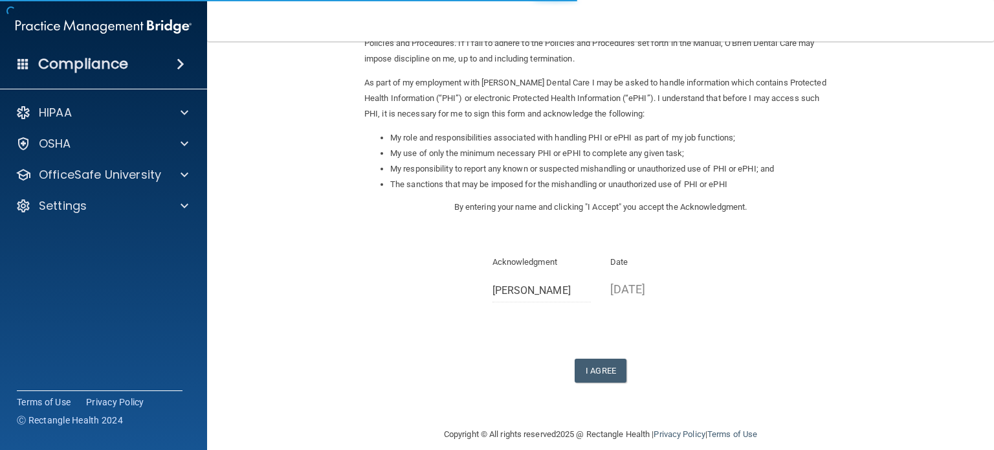
scroll to position [142, 0]
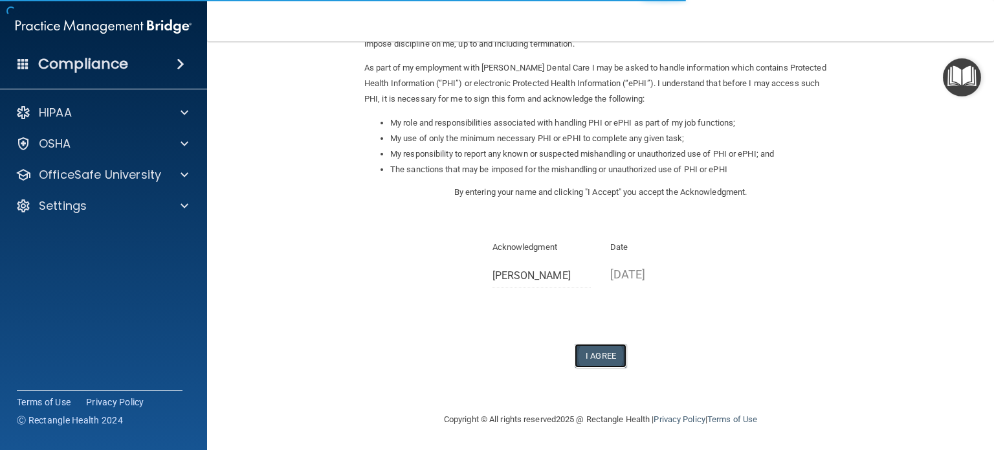
click at [592, 349] on button "I Agree" at bounding box center [600, 355] width 52 height 24
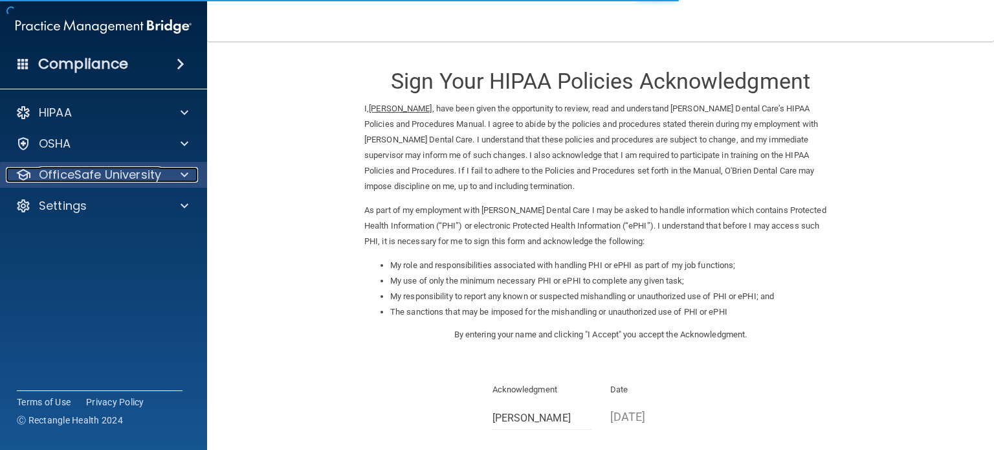
click at [173, 172] on div at bounding box center [182, 175] width 32 height 16
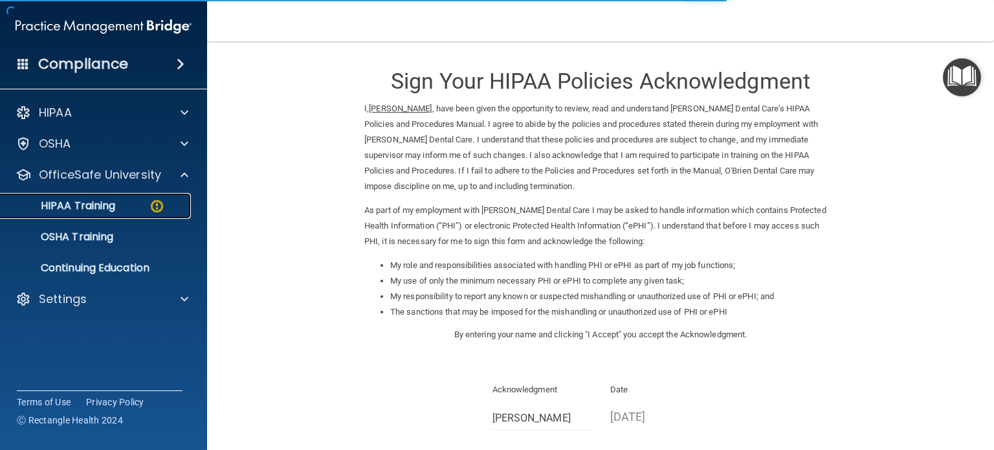
click at [147, 212] on div "HIPAA Training" at bounding box center [96, 205] width 177 height 13
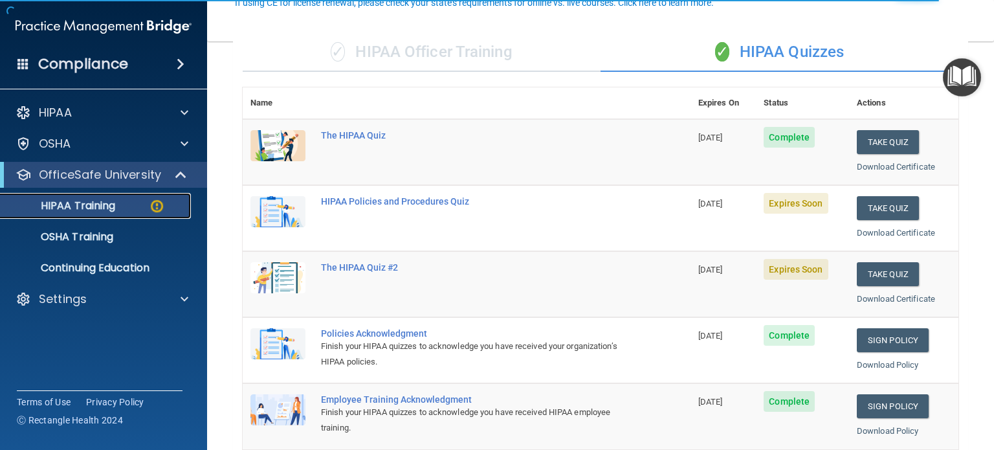
scroll to position [129, 0]
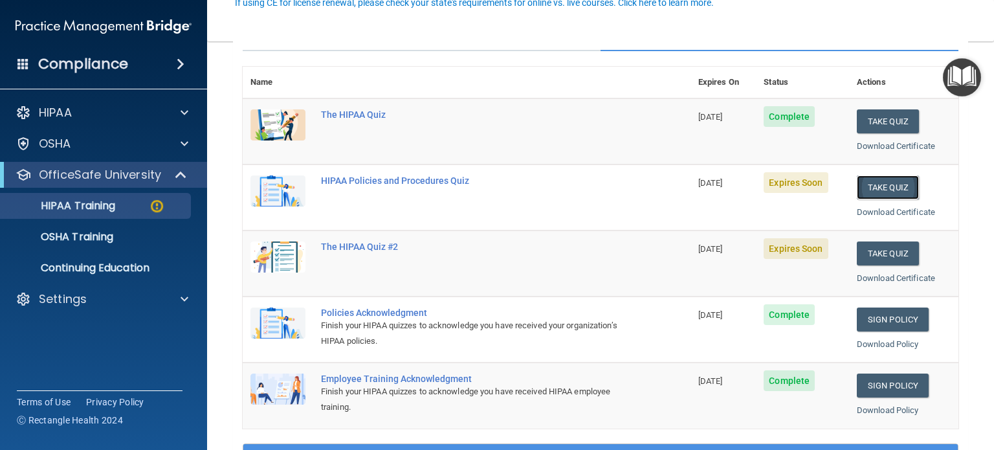
click at [885, 184] on button "Take Quiz" at bounding box center [887, 187] width 62 height 24
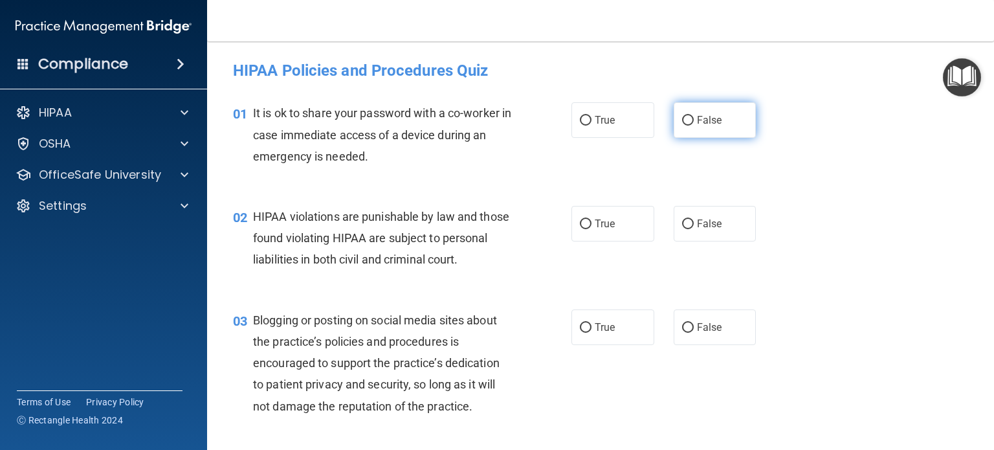
click at [682, 124] on input "False" at bounding box center [688, 121] width 12 height 10
radio input "true"
click at [585, 222] on input "True" at bounding box center [586, 224] width 12 height 10
radio input "true"
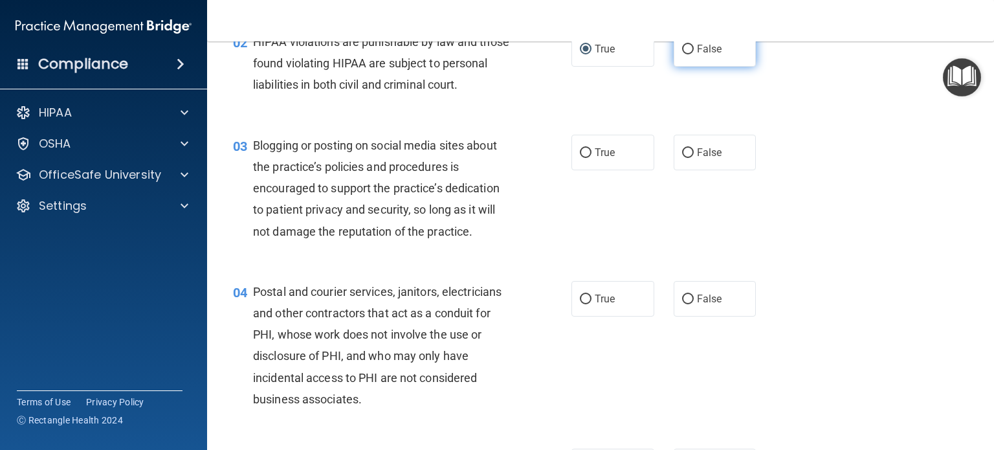
scroll to position [194, 0]
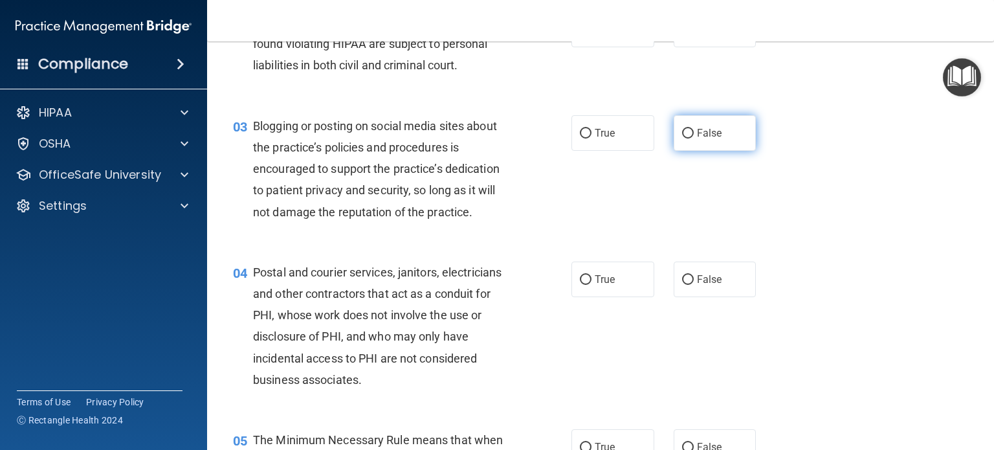
click at [682, 138] on input "False" at bounding box center [688, 134] width 12 height 10
radio input "true"
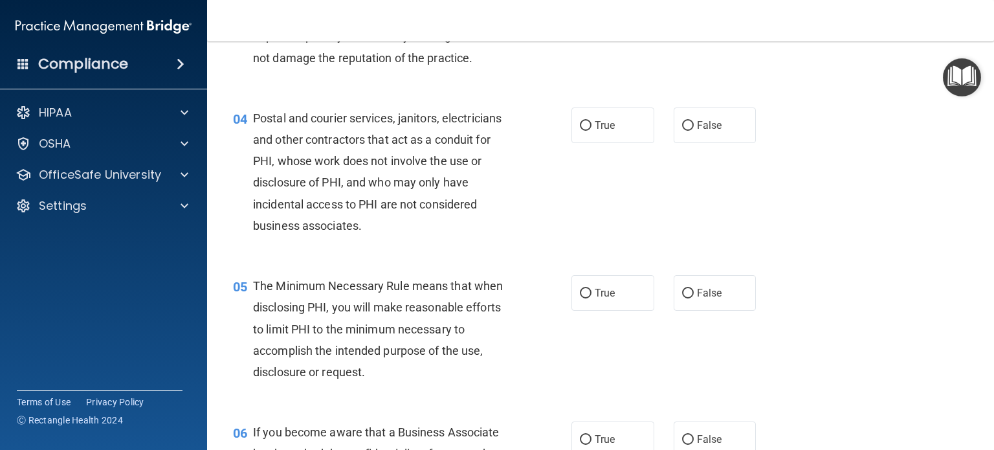
scroll to position [388, 0]
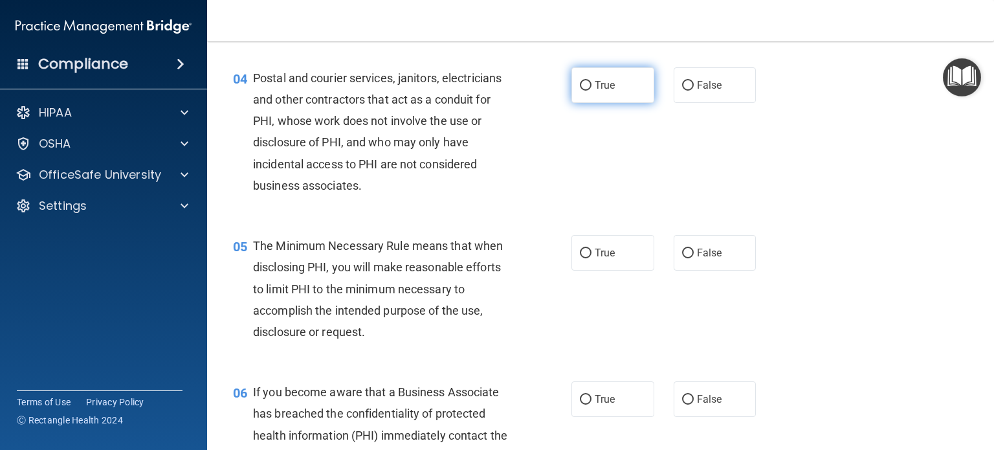
click at [584, 91] on input "True" at bounding box center [586, 86] width 12 height 10
radio input "true"
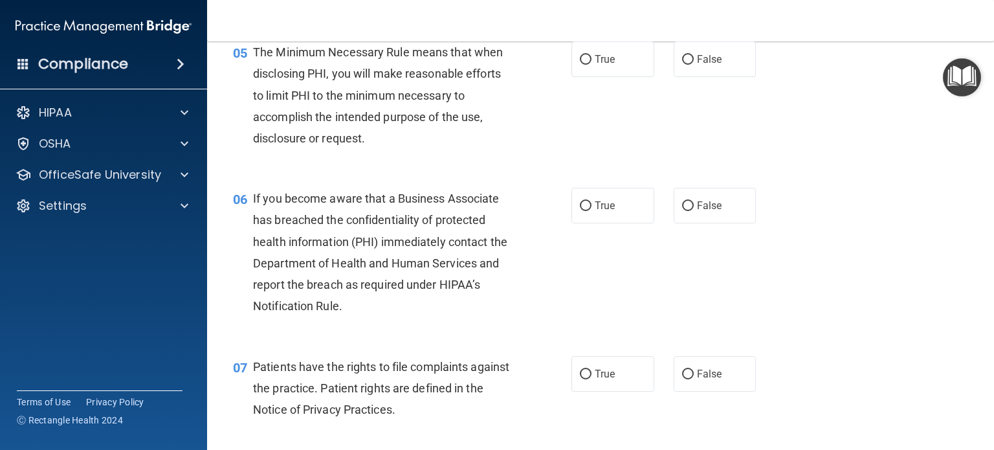
scroll to position [582, 0]
click at [594, 65] on span "True" at bounding box center [604, 58] width 20 height 12
click at [590, 64] on input "True" at bounding box center [586, 59] width 12 height 10
radio input "true"
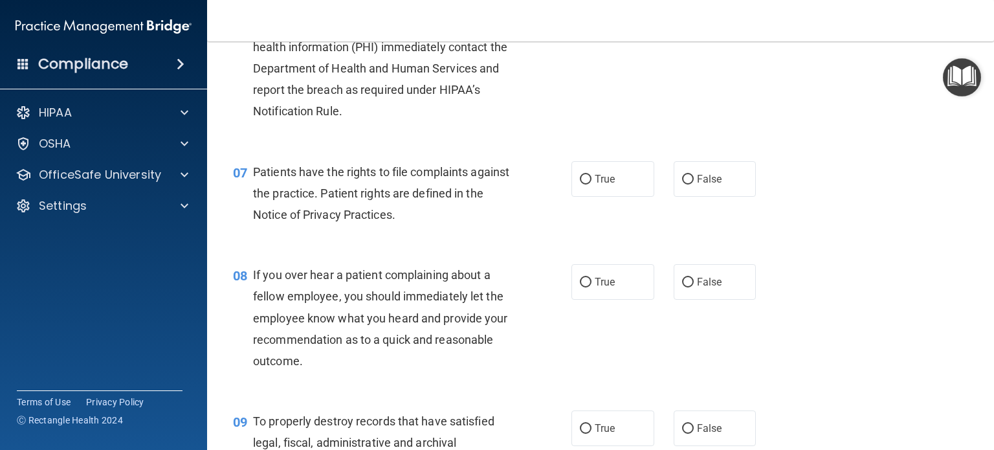
scroll to position [712, 0]
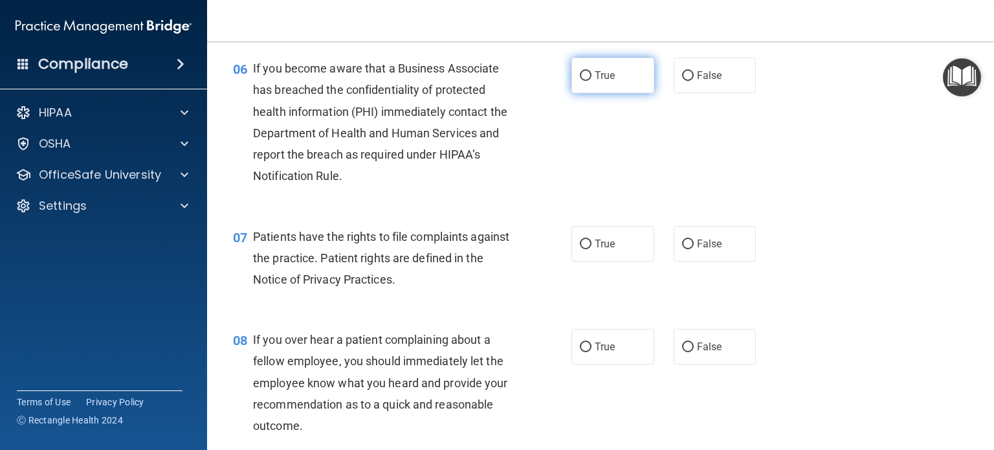
click at [578, 93] on label "True" at bounding box center [612, 76] width 83 height 36
click at [580, 81] on input "True" at bounding box center [586, 76] width 12 height 10
radio input "true"
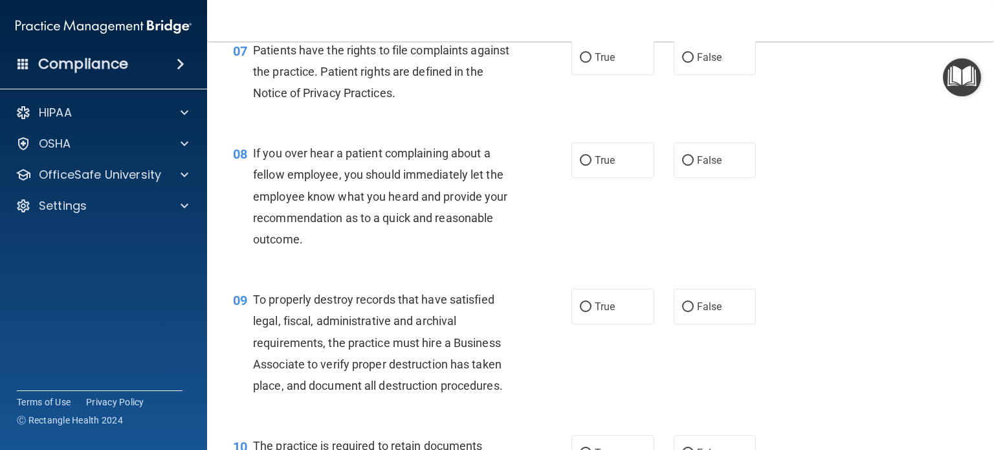
scroll to position [906, 0]
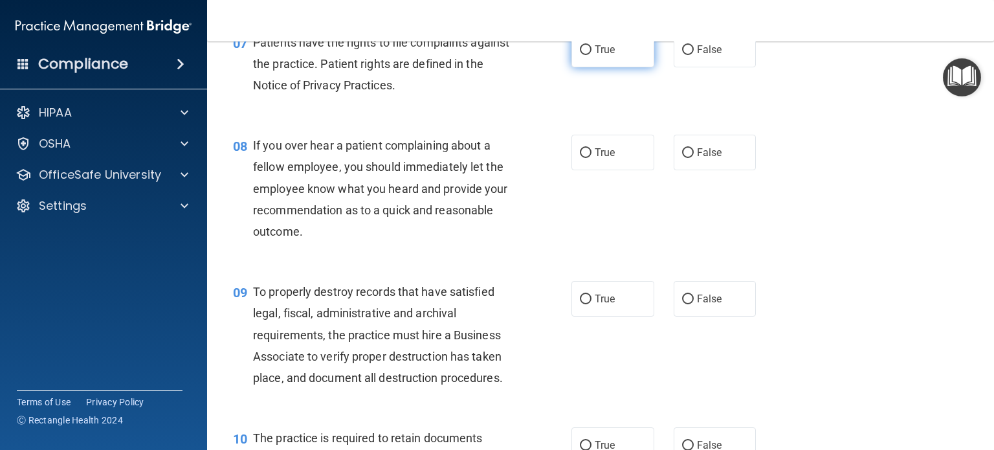
click at [580, 55] on input "True" at bounding box center [586, 50] width 12 height 10
radio input "true"
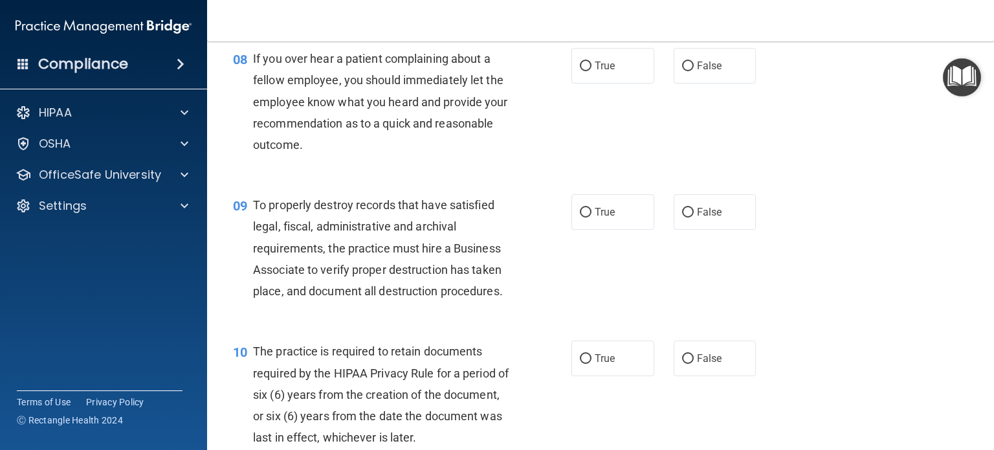
scroll to position [970, 0]
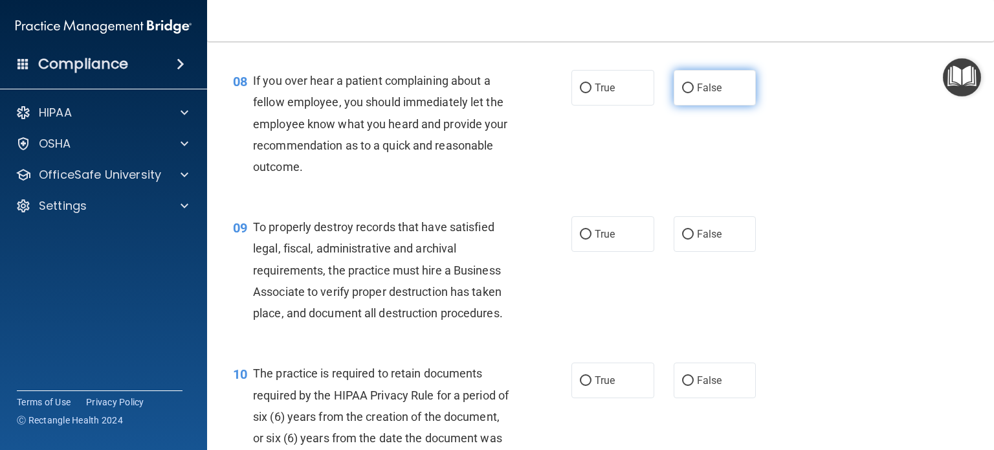
click at [684, 93] on input "False" at bounding box center [688, 88] width 12 height 10
radio input "true"
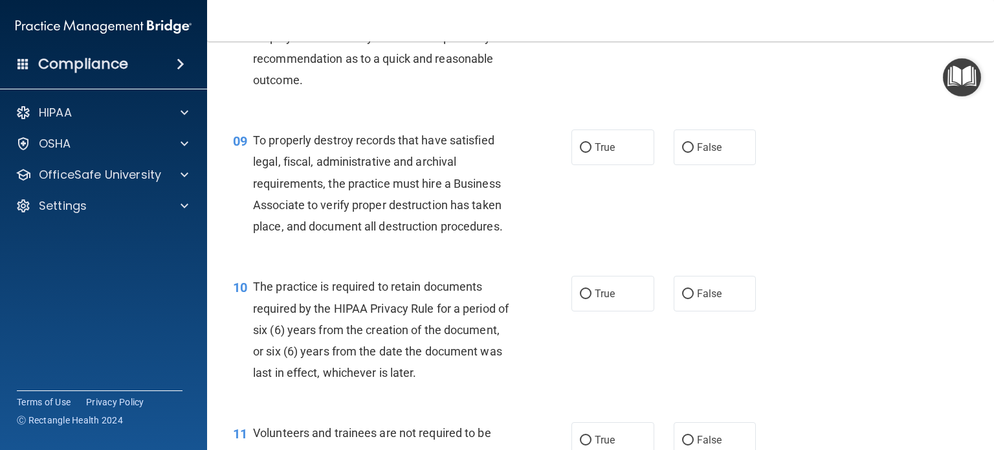
scroll to position [1100, 0]
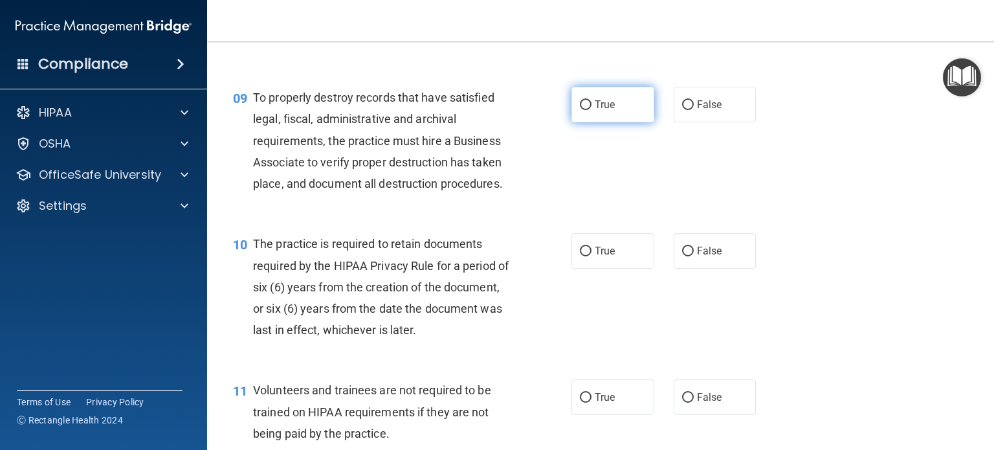
click at [580, 110] on input "True" at bounding box center [586, 105] width 12 height 10
radio input "true"
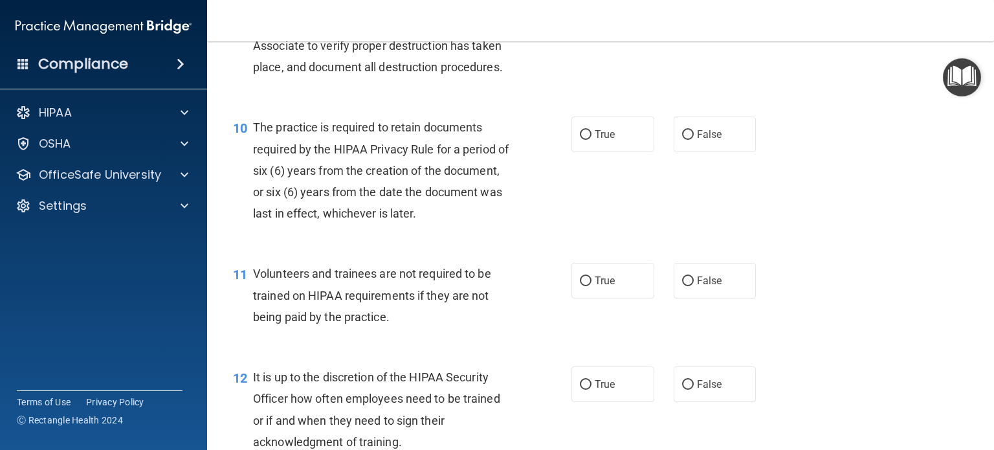
scroll to position [1229, 0]
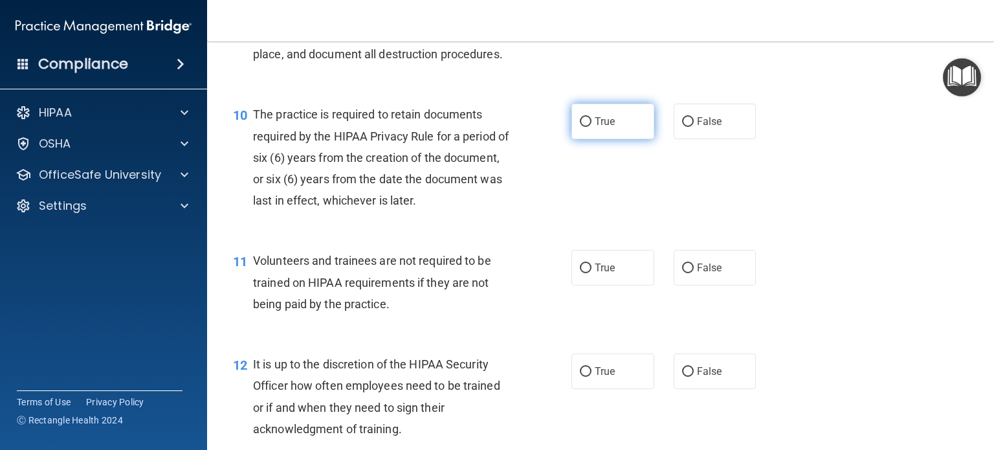
click at [584, 127] on input "True" at bounding box center [586, 122] width 12 height 10
radio input "true"
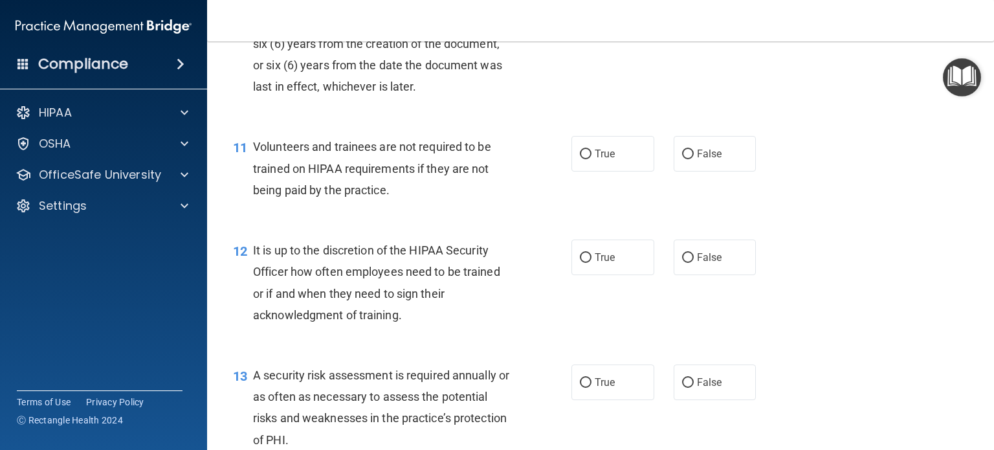
scroll to position [1358, 0]
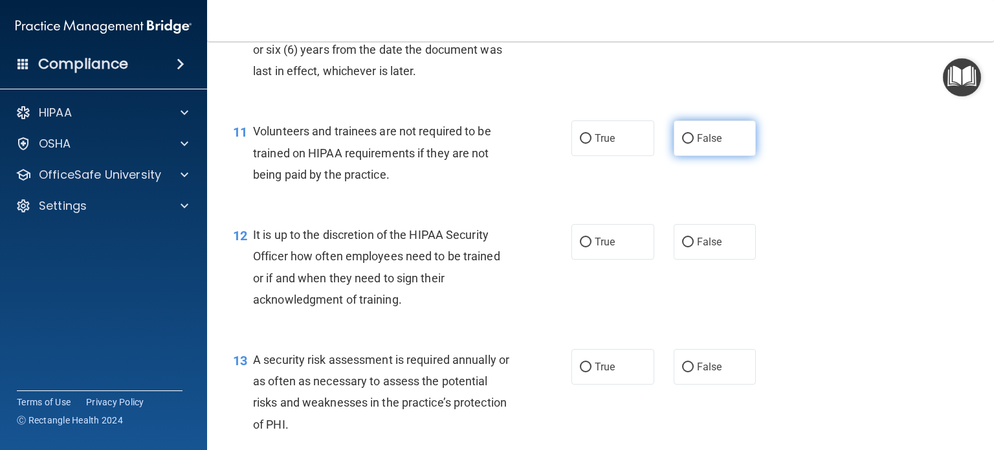
click at [682, 144] on input "False" at bounding box center [688, 139] width 12 height 10
radio input "true"
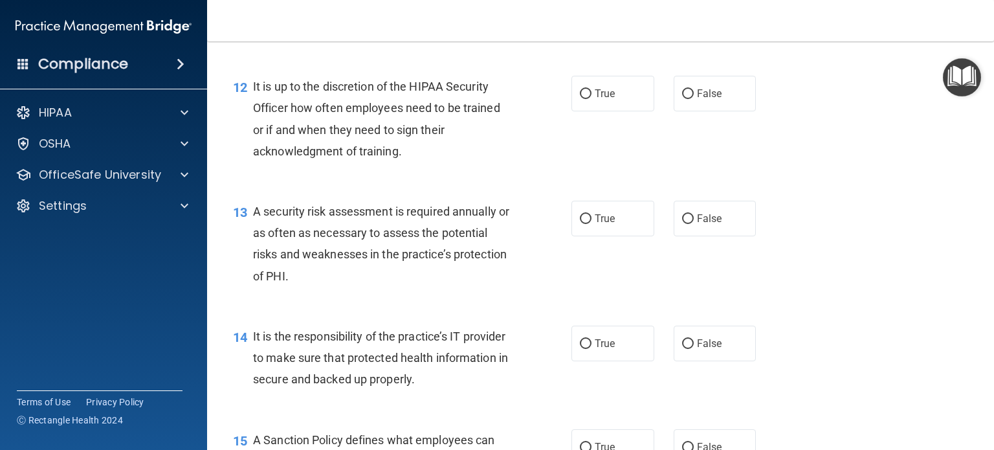
scroll to position [1552, 0]
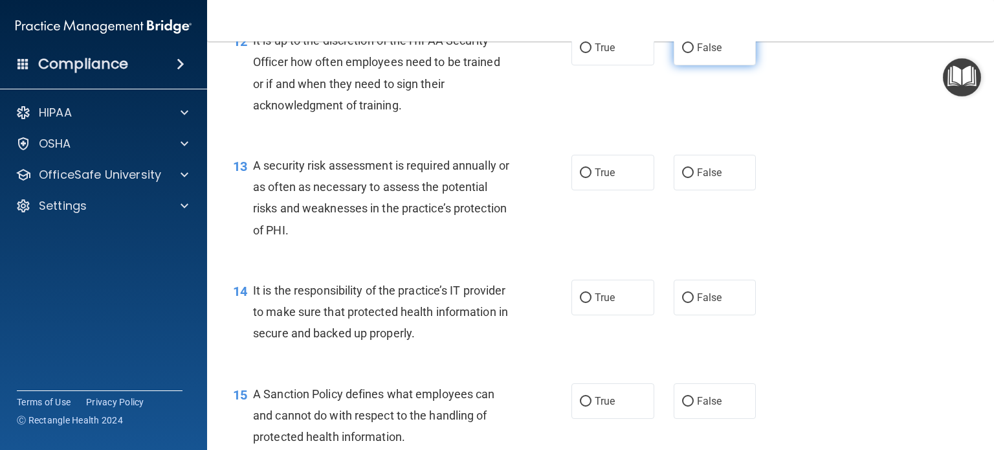
click at [683, 53] on input "False" at bounding box center [688, 48] width 12 height 10
radio input "true"
click at [584, 178] on input "True" at bounding box center [586, 173] width 12 height 10
radio input "true"
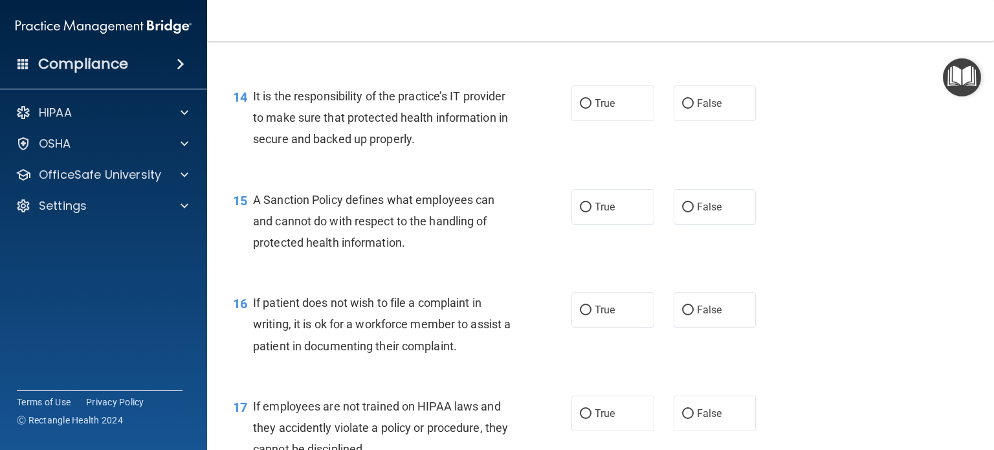
scroll to position [1811, 0]
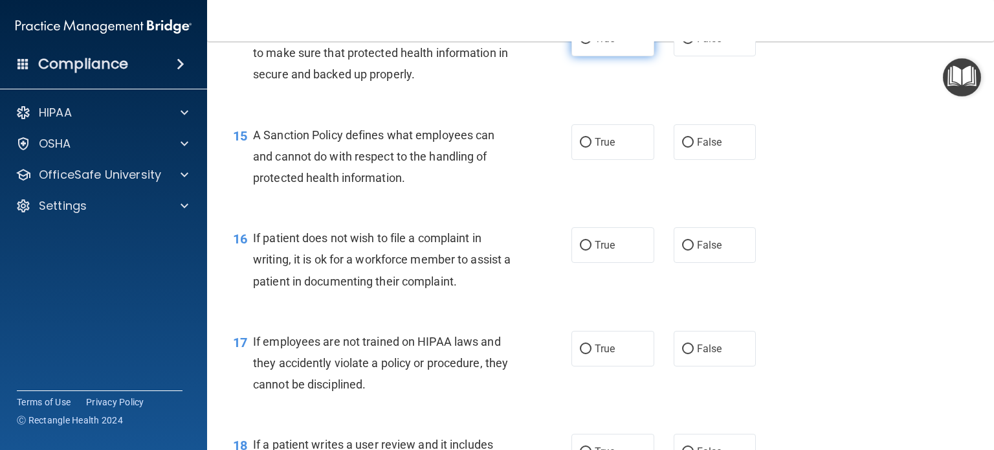
click at [583, 44] on input "True" at bounding box center [586, 39] width 12 height 10
radio input "true"
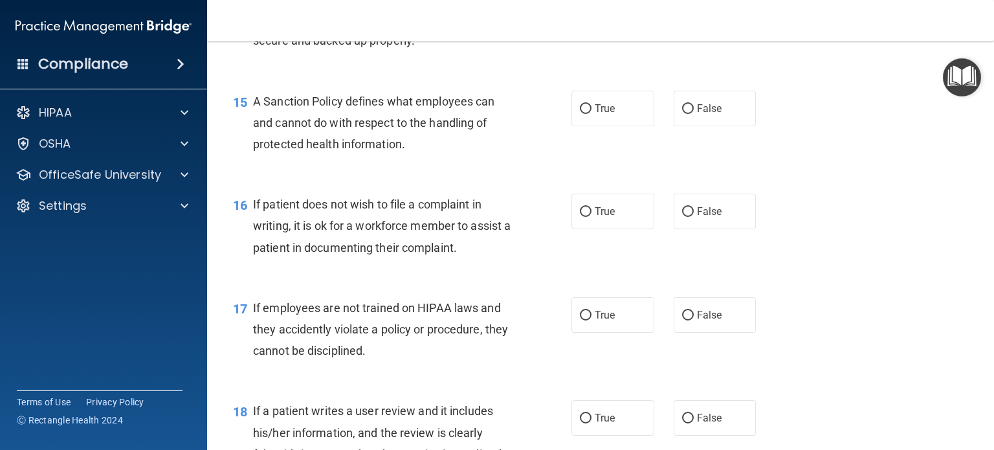
scroll to position [1876, 0]
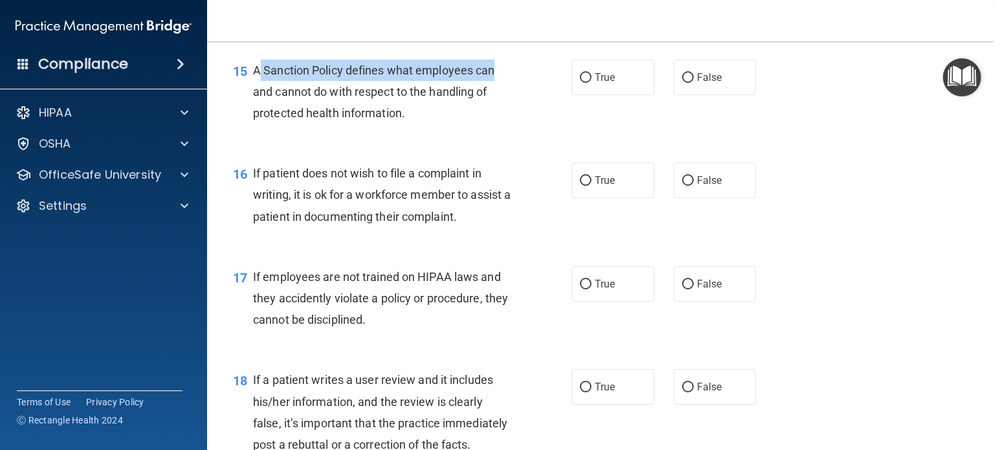
drag, startPoint x: 261, startPoint y: 90, endPoint x: 496, endPoint y: 83, distance: 235.5
click at [496, 83] on div "A Sanction Policy defines what employees can and cannot do with respect to the …" at bounding box center [387, 92] width 268 height 65
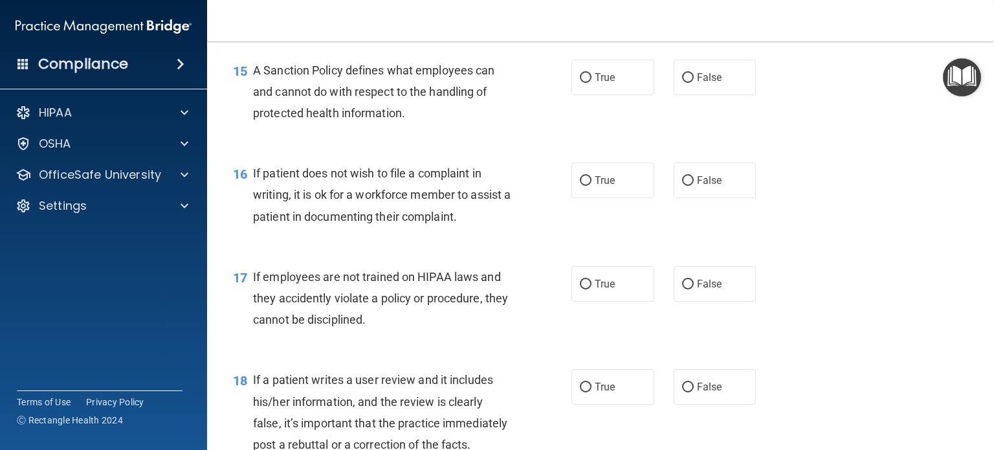
click at [479, 124] on div "A Sanction Policy defines what employees can and cannot do with respect to the …" at bounding box center [387, 92] width 268 height 65
click at [688, 95] on label "False" at bounding box center [714, 78] width 83 height 36
click at [688, 83] on input "False" at bounding box center [688, 78] width 12 height 10
radio input "true"
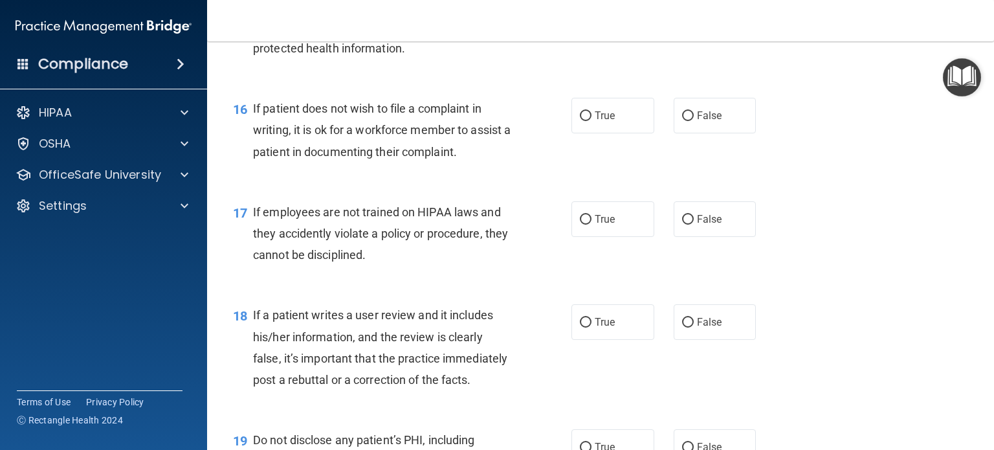
scroll to position [2005, 0]
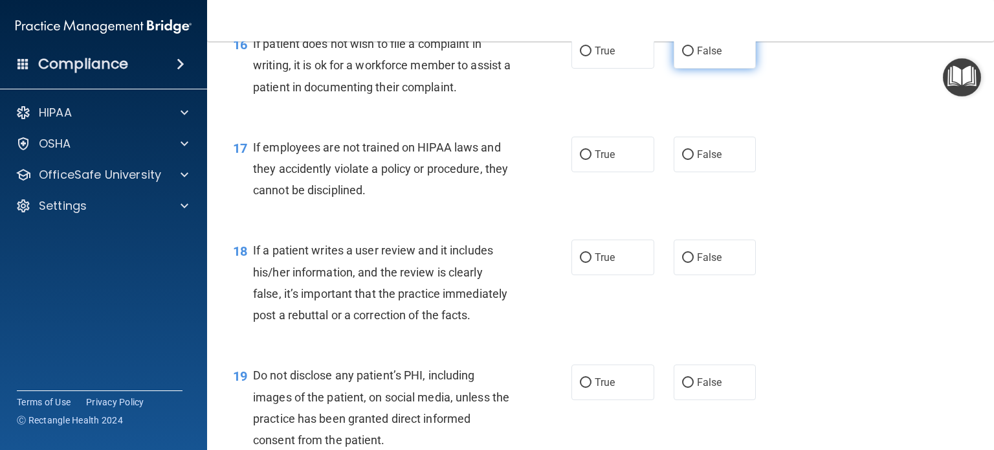
click at [682, 56] on input "False" at bounding box center [688, 52] width 12 height 10
radio input "true"
click at [682, 160] on input "False" at bounding box center [688, 155] width 12 height 10
radio input "true"
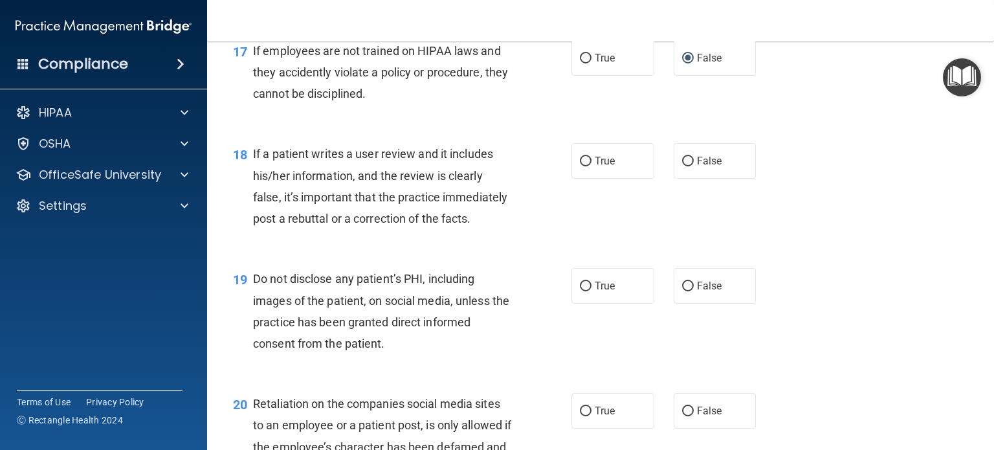
scroll to position [2135, 0]
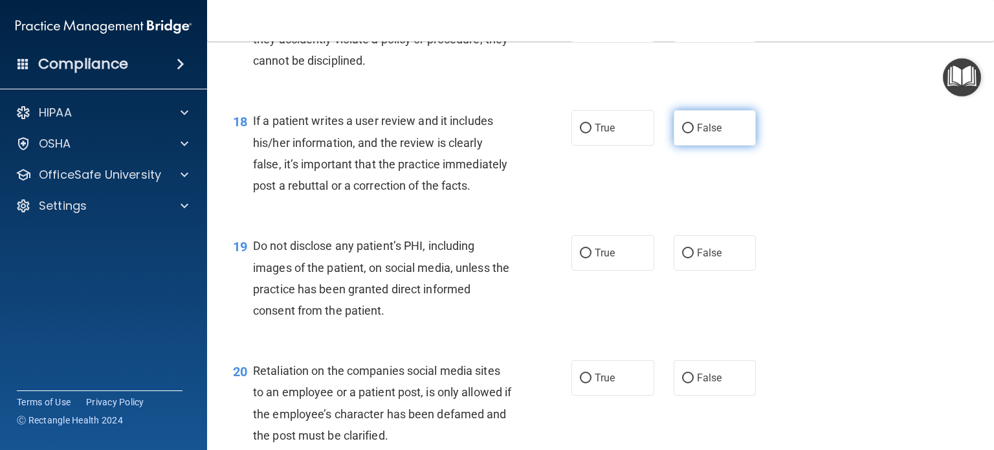
click at [688, 146] on label "False" at bounding box center [714, 128] width 83 height 36
click at [688, 133] on input "False" at bounding box center [688, 129] width 12 height 10
radio input "true"
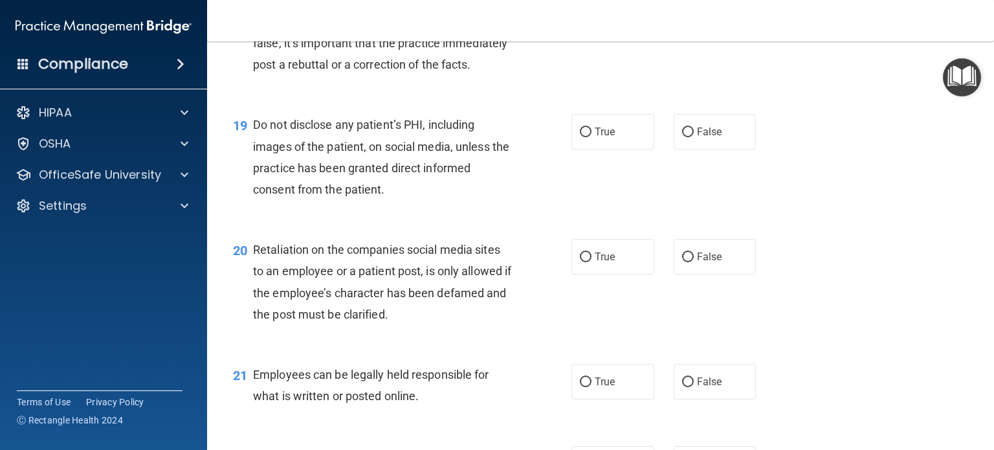
scroll to position [2264, 0]
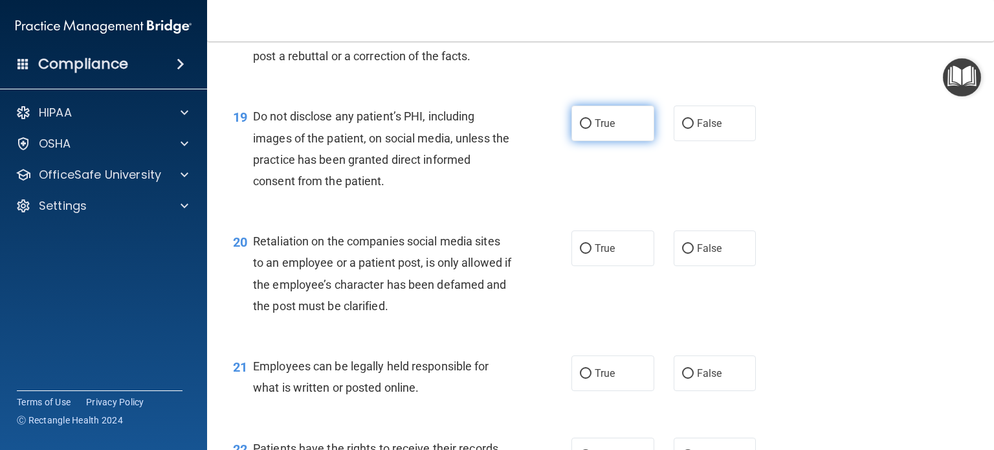
click at [572, 141] on label "True" at bounding box center [612, 123] width 83 height 36
click at [580, 129] on input "True" at bounding box center [586, 124] width 12 height 10
radio input "true"
click at [682, 254] on input "False" at bounding box center [688, 249] width 12 height 10
radio input "true"
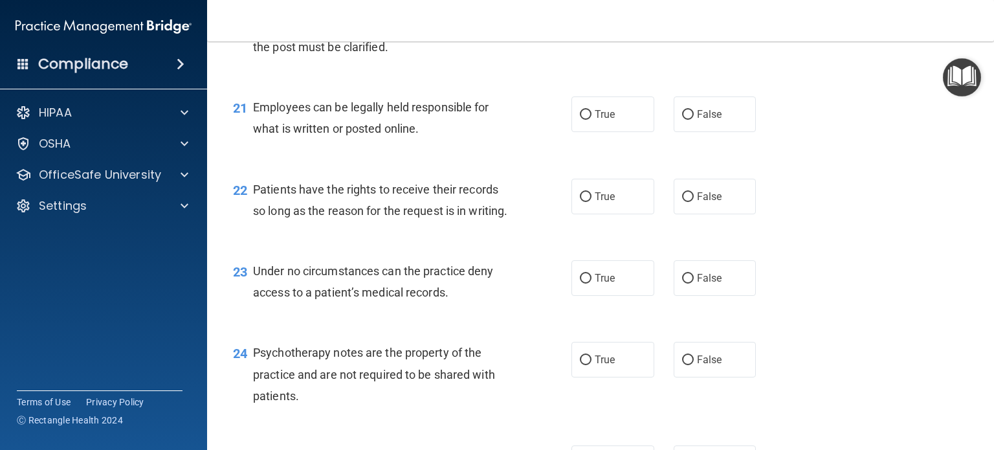
scroll to position [2587, 0]
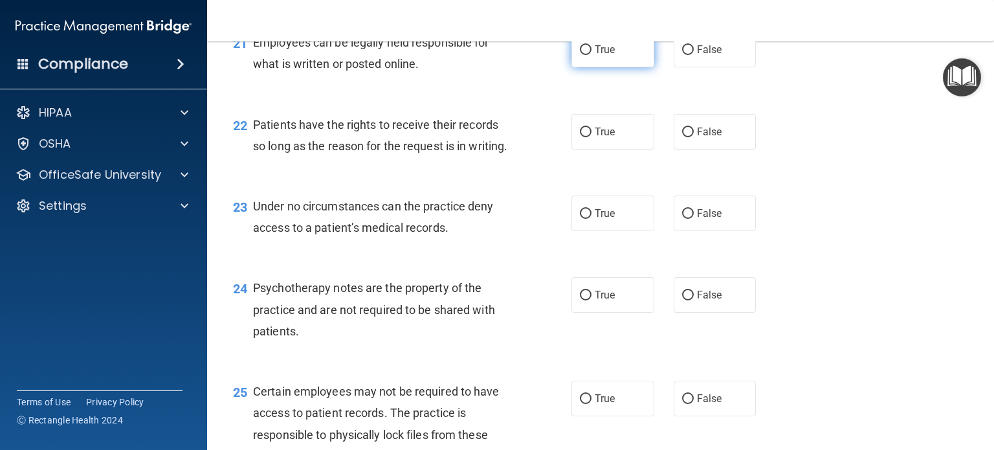
click at [585, 55] on input "True" at bounding box center [586, 50] width 12 height 10
radio input "true"
click at [682, 137] on input "False" at bounding box center [688, 132] width 12 height 10
radio input "true"
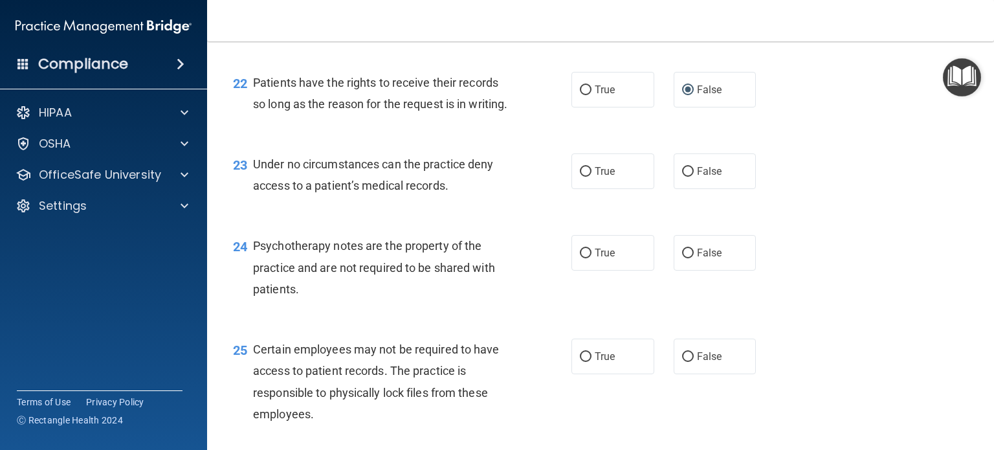
scroll to position [2652, 0]
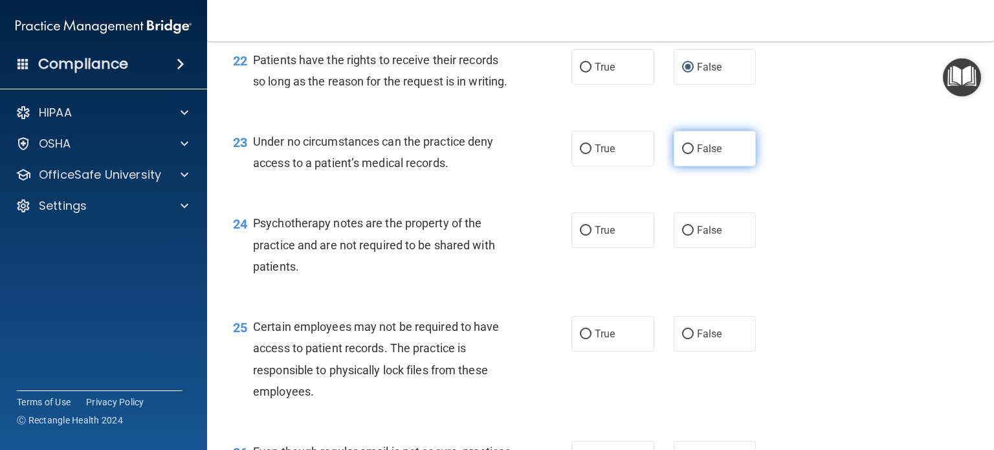
click at [682, 154] on input "False" at bounding box center [688, 149] width 12 height 10
radio input "true"
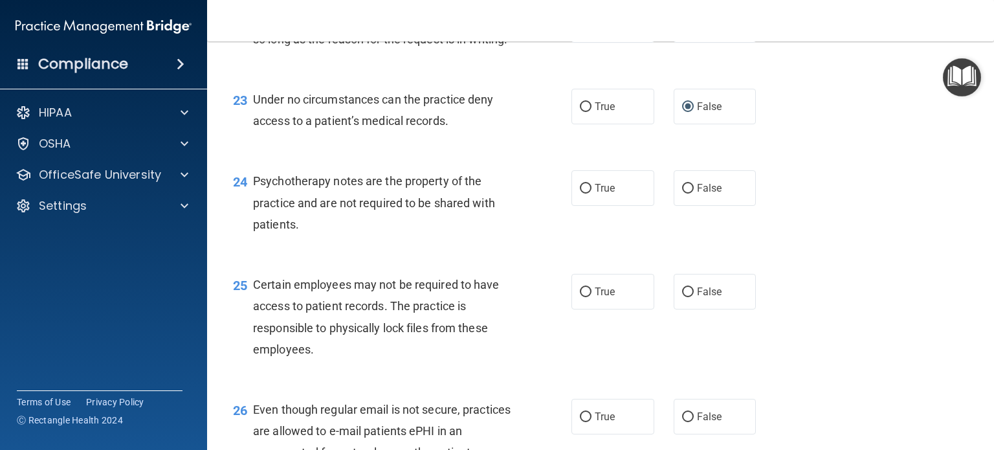
scroll to position [2781, 0]
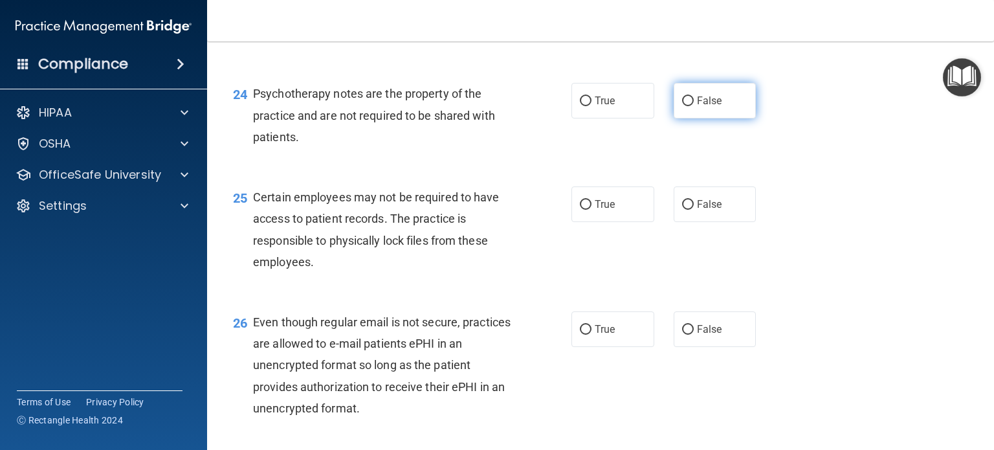
click at [682, 106] on input "False" at bounding box center [688, 101] width 12 height 10
radio input "true"
click at [580, 210] on input "True" at bounding box center [586, 205] width 12 height 10
radio input "true"
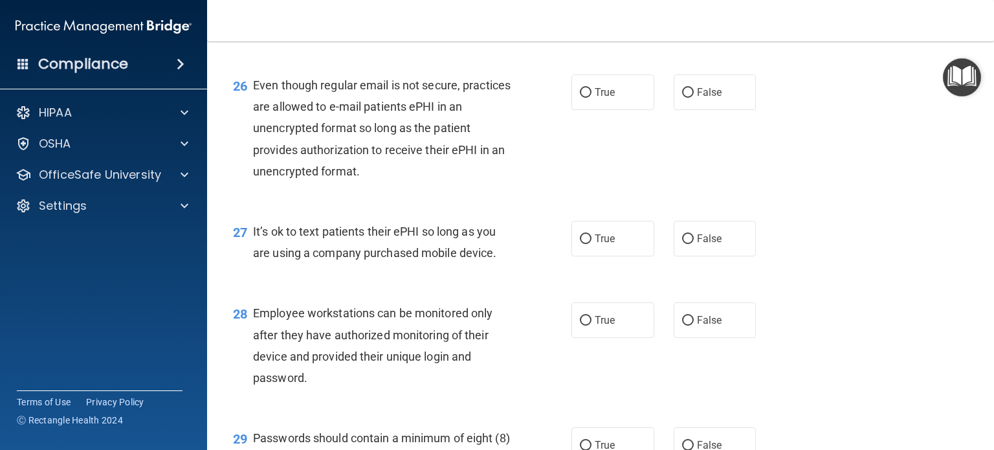
scroll to position [3040, 0]
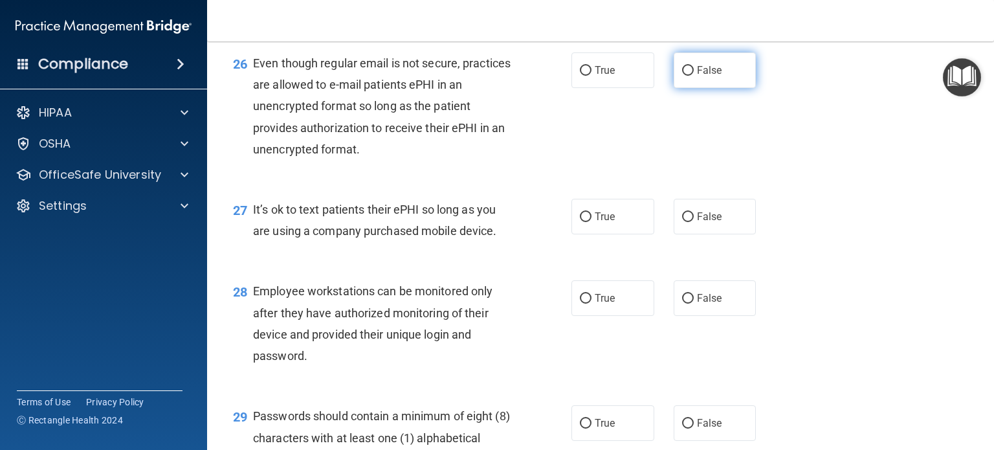
click at [682, 76] on input "False" at bounding box center [688, 71] width 12 height 10
radio input "true"
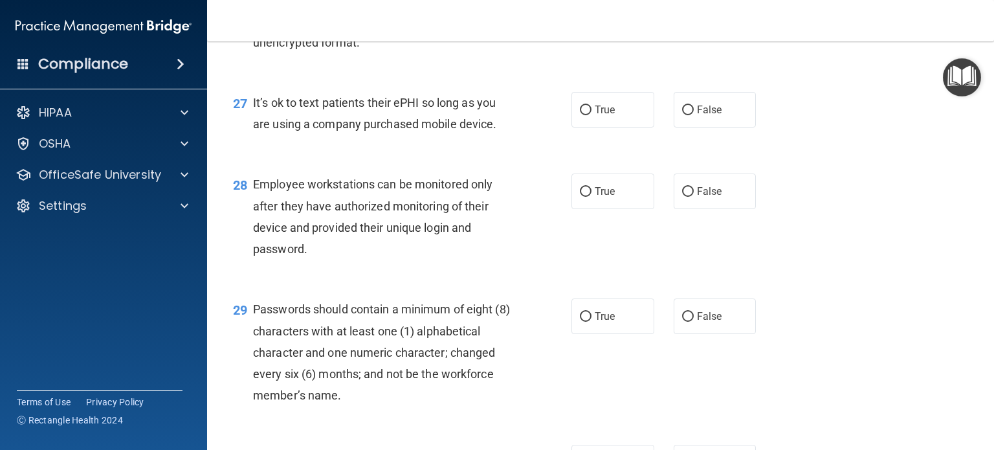
scroll to position [3169, 0]
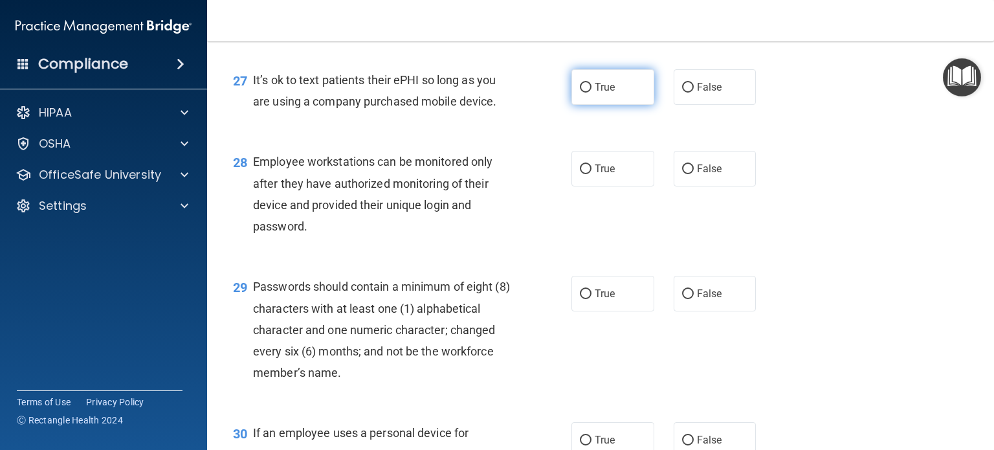
click at [580, 92] on input "True" at bounding box center [586, 88] width 12 height 10
radio input "true"
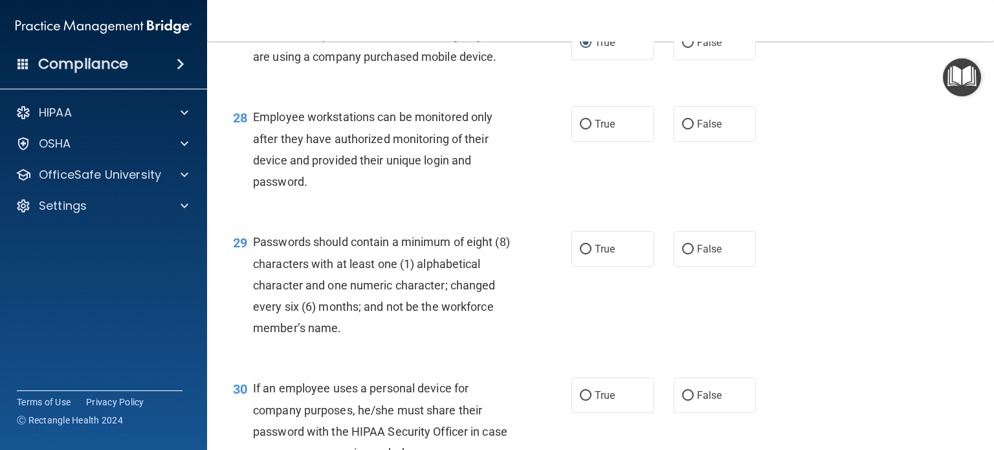
scroll to position [3299, 0]
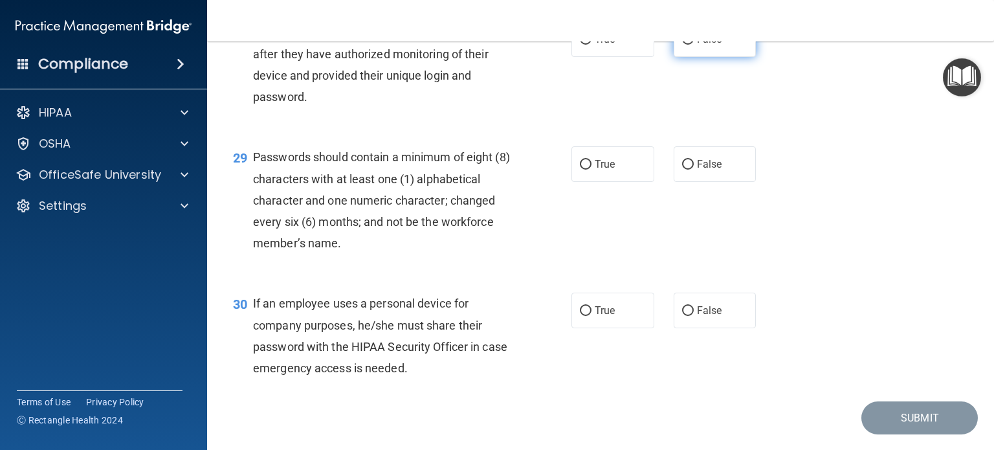
click at [686, 45] on input "False" at bounding box center [688, 40] width 12 height 10
radio input "true"
click at [580, 169] on input "True" at bounding box center [586, 165] width 12 height 10
radio input "true"
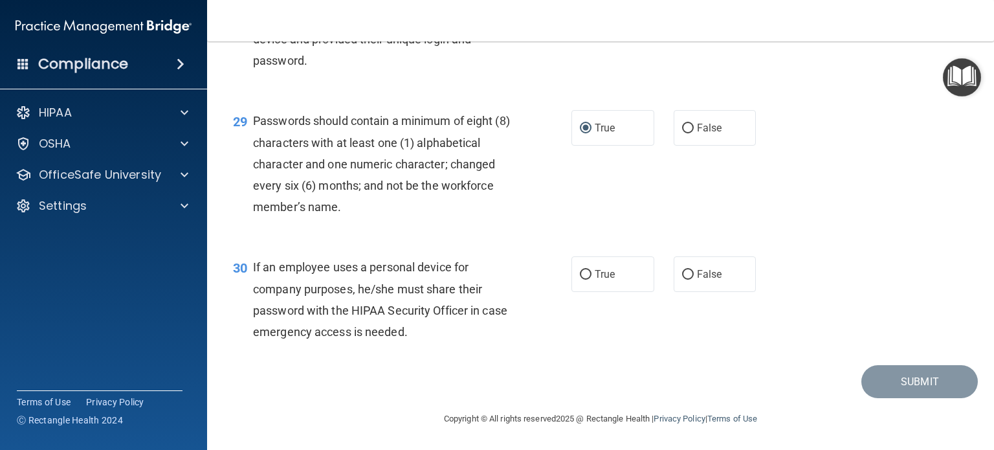
scroll to position [3400, 0]
click at [685, 275] on input "False" at bounding box center [688, 275] width 12 height 10
radio input "true"
click at [898, 382] on button "Submit" at bounding box center [919, 381] width 116 height 33
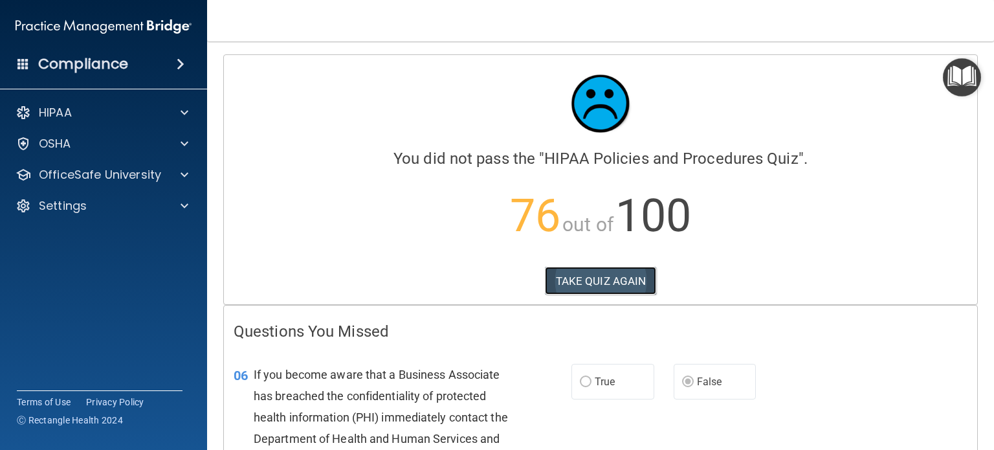
click at [576, 279] on button "TAKE QUIZ AGAIN" at bounding box center [601, 280] width 112 height 28
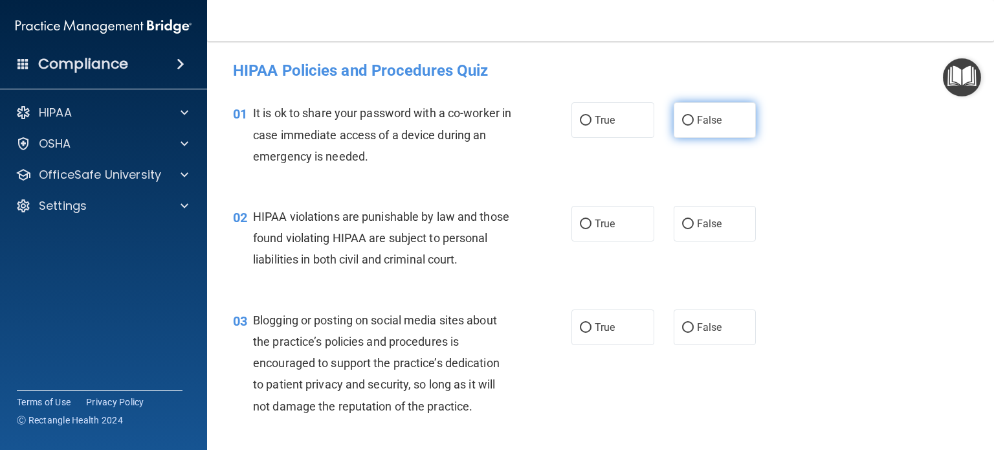
click at [684, 122] on input "False" at bounding box center [688, 121] width 12 height 10
radio input "true"
click at [580, 227] on input "True" at bounding box center [586, 224] width 12 height 10
radio input "true"
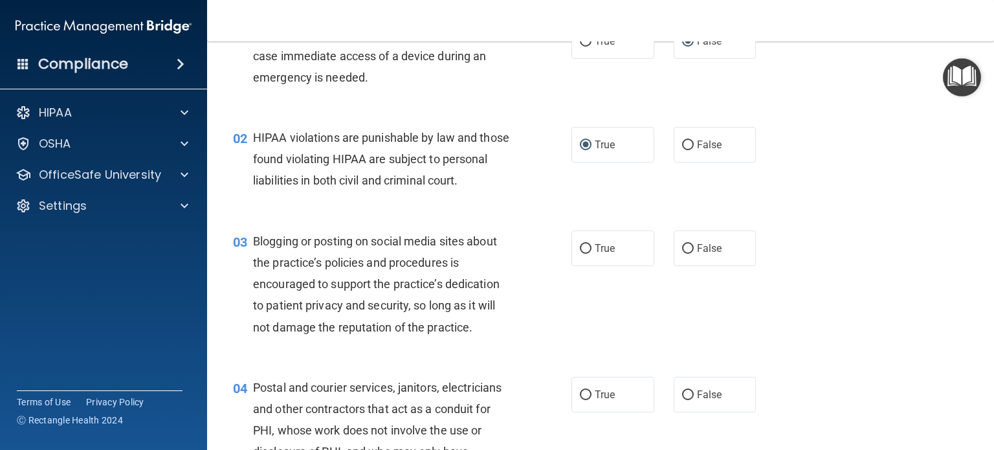
scroll to position [129, 0]
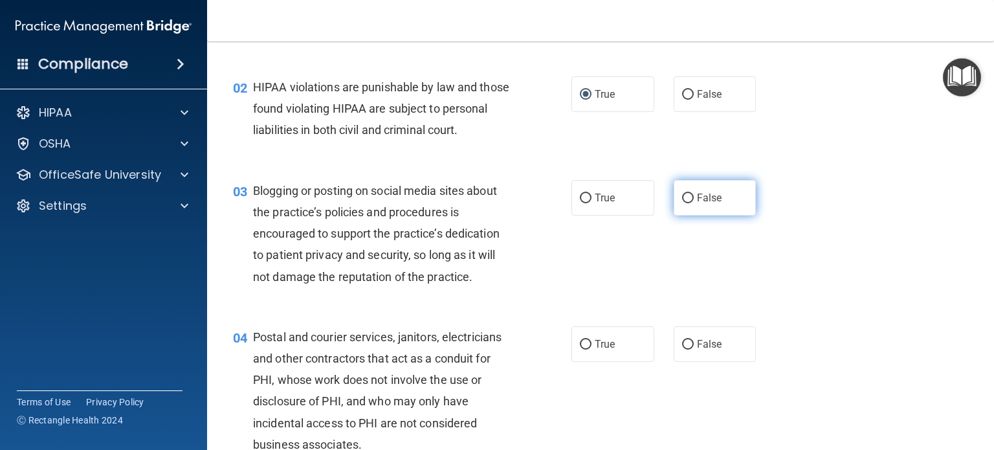
click at [682, 203] on input "False" at bounding box center [688, 198] width 12 height 10
radio input "true"
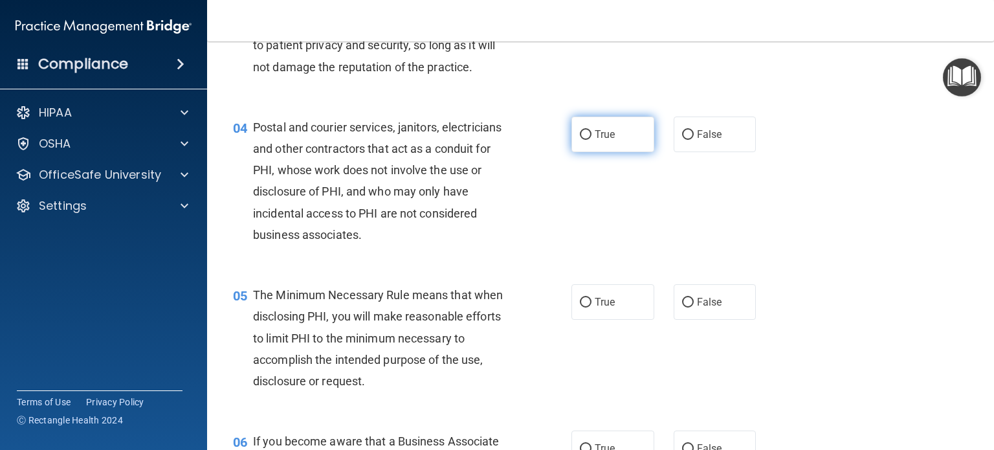
scroll to position [388, 0]
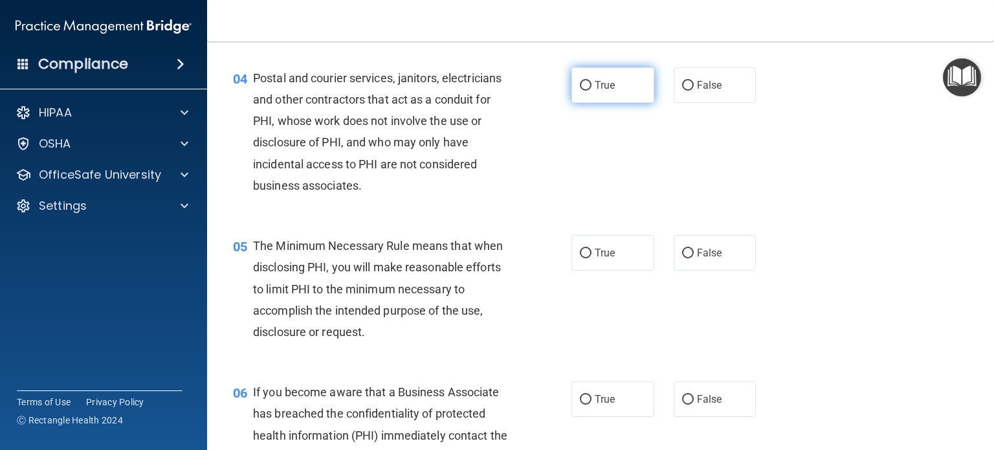
click at [580, 91] on input "True" at bounding box center [586, 86] width 12 height 10
radio input "true"
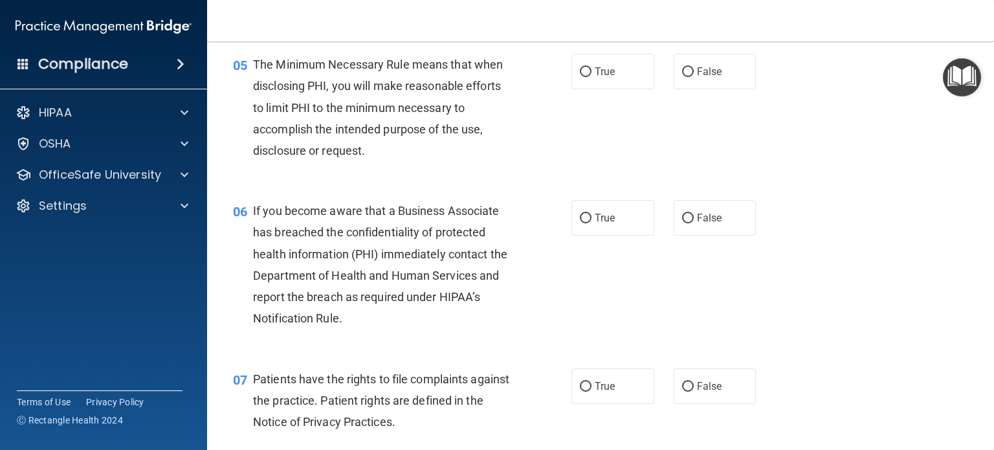
scroll to position [582, 0]
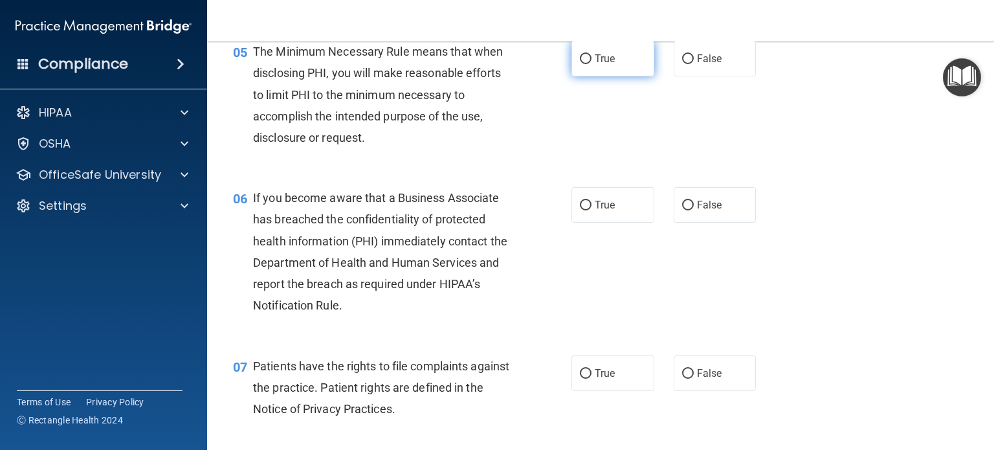
click at [585, 64] on input "True" at bounding box center [586, 59] width 12 height 10
radio input "true"
click at [682, 210] on input "False" at bounding box center [688, 206] width 12 height 10
radio input "true"
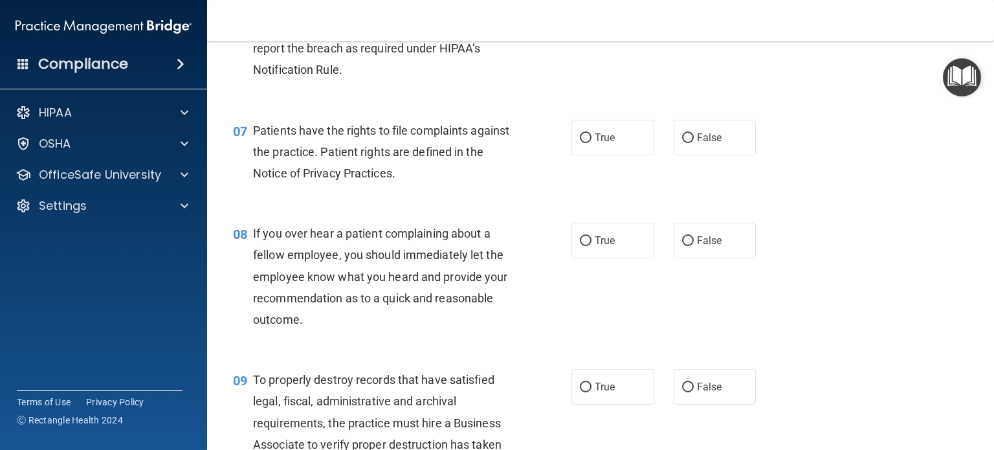
scroll to position [841, 0]
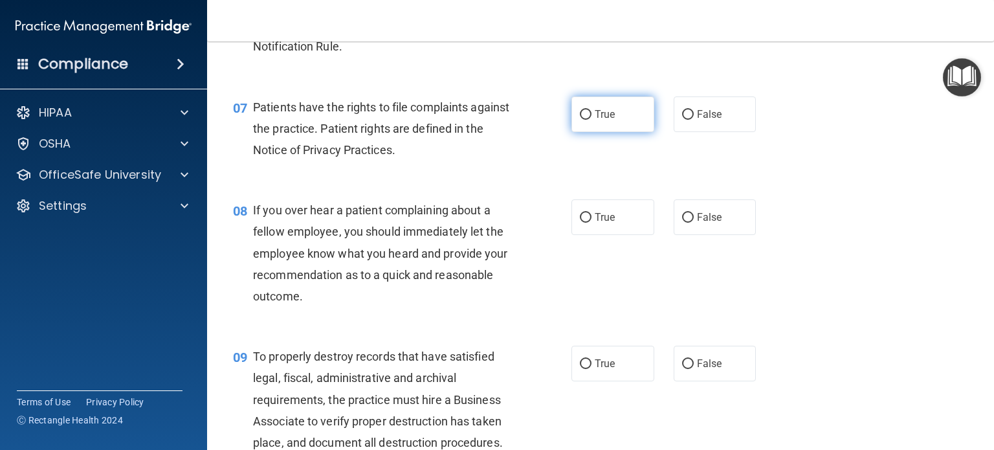
click at [580, 120] on input "True" at bounding box center [586, 115] width 12 height 10
radio input "true"
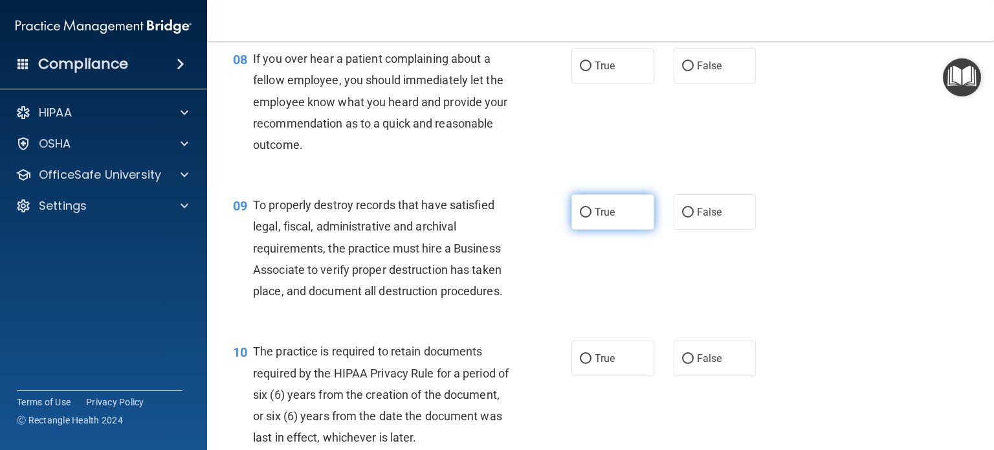
scroll to position [970, 0]
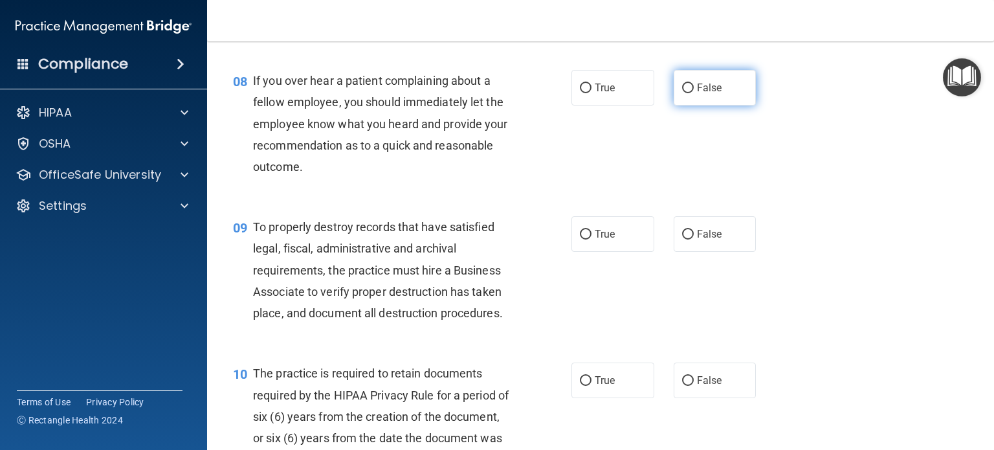
click at [682, 93] on input "False" at bounding box center [688, 88] width 12 height 10
radio input "true"
click at [684, 239] on input "False" at bounding box center [688, 235] width 12 height 10
radio input "true"
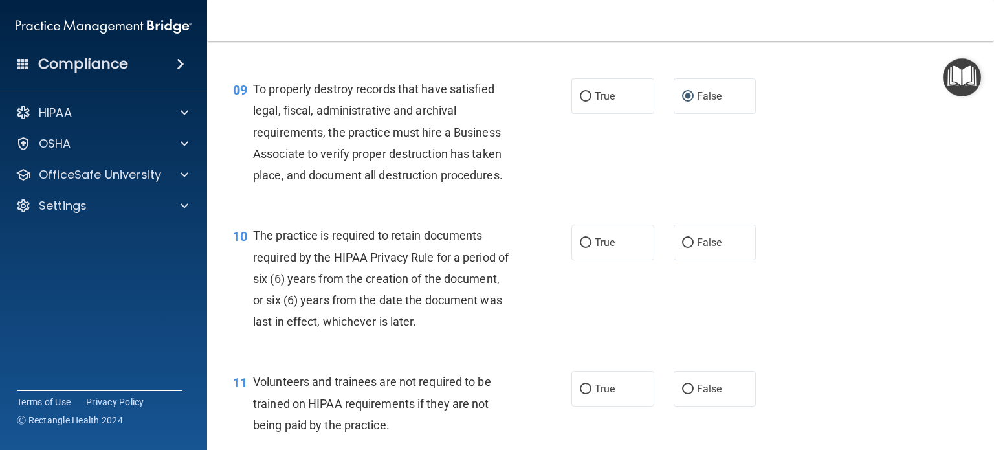
scroll to position [1164, 0]
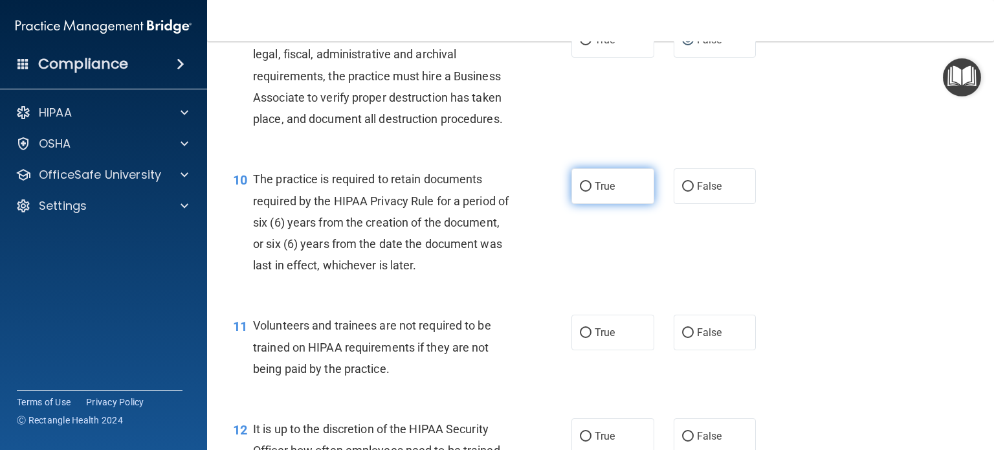
click at [580, 191] on input "True" at bounding box center [586, 187] width 12 height 10
radio input "true"
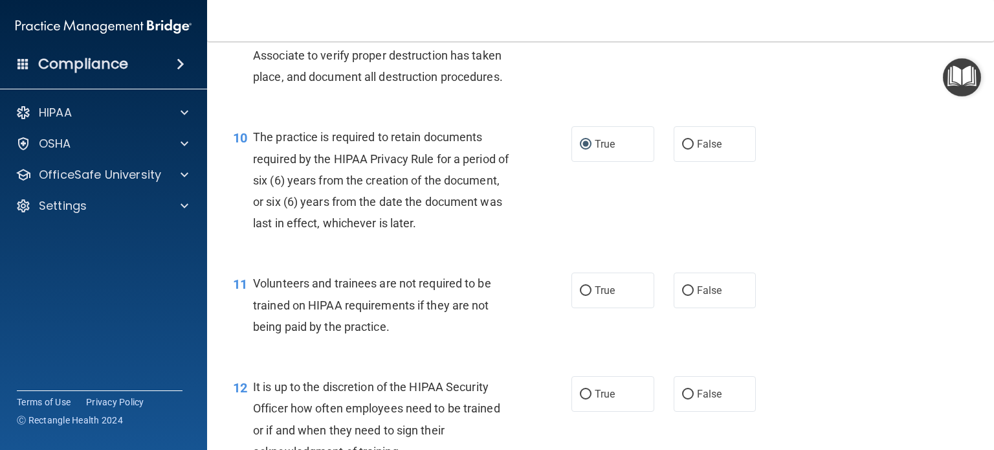
scroll to position [1229, 0]
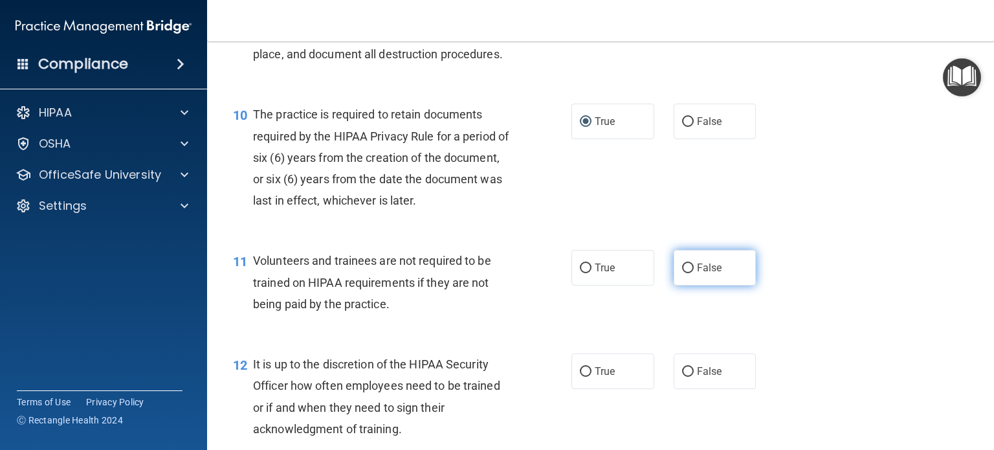
click at [682, 273] on input "False" at bounding box center [688, 268] width 12 height 10
radio input "true"
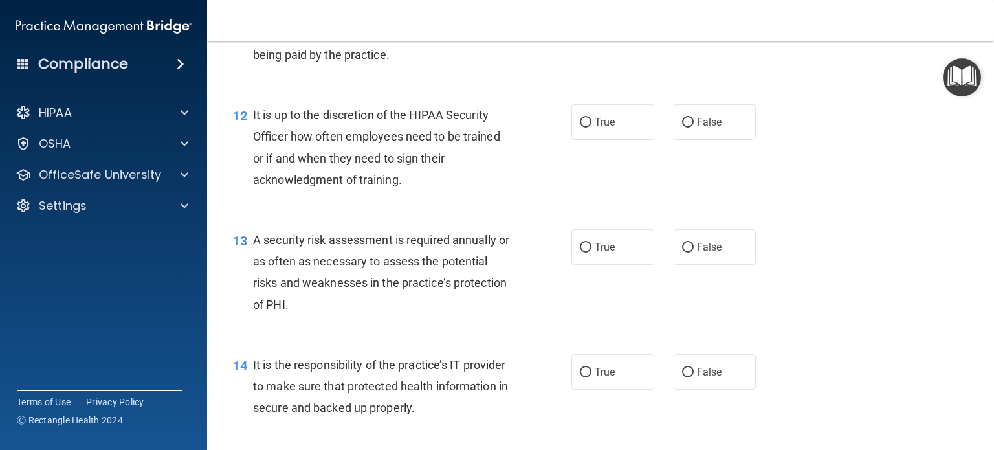
scroll to position [1488, 0]
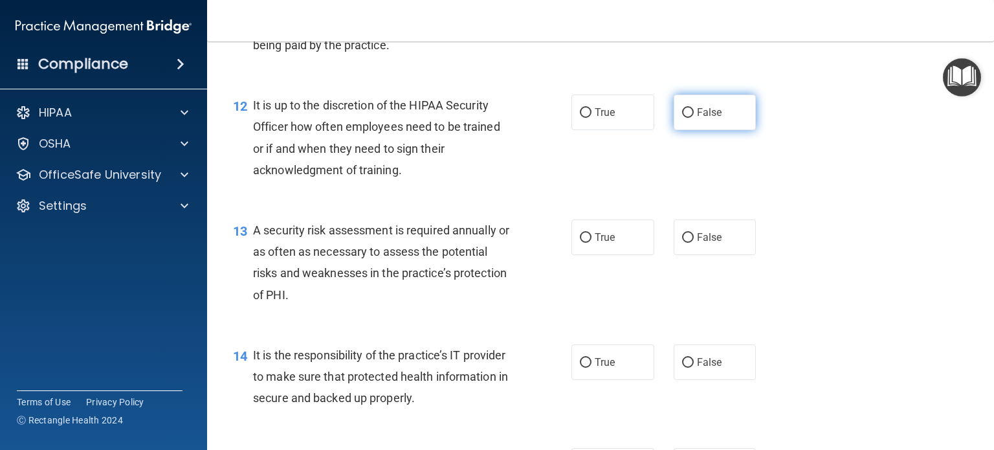
click at [686, 118] on input "False" at bounding box center [688, 113] width 12 height 10
radio input "true"
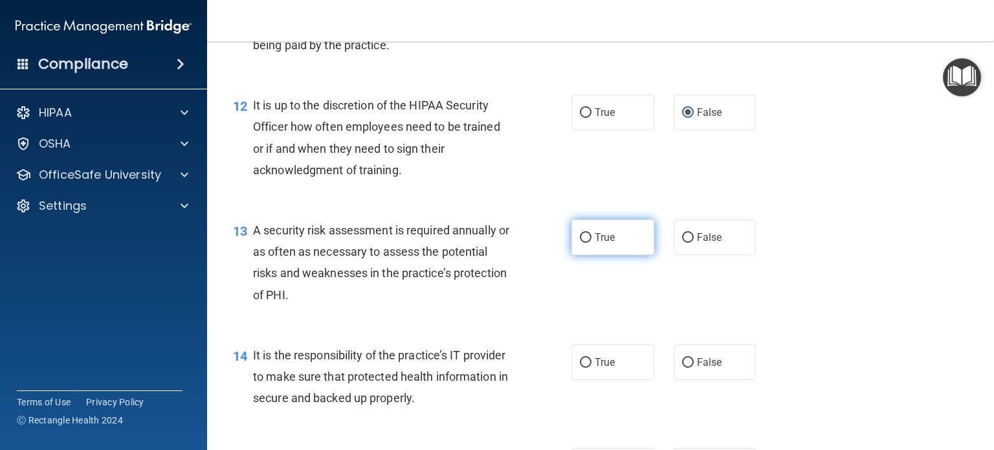
click at [584, 243] on input "True" at bounding box center [586, 238] width 12 height 10
radio input "true"
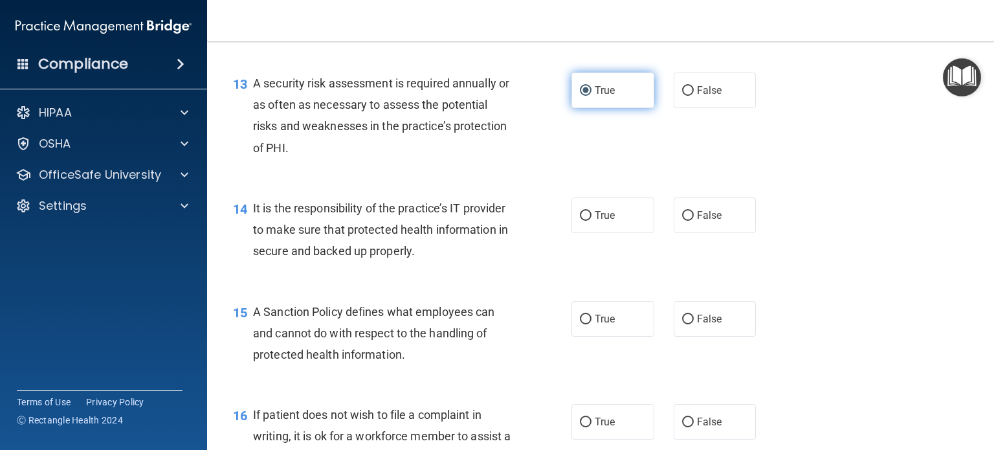
scroll to position [1682, 0]
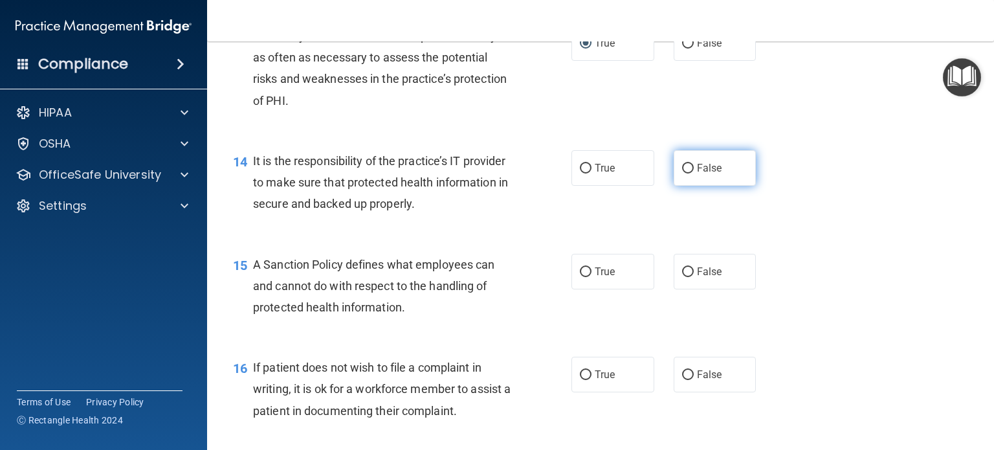
click at [682, 173] on input "False" at bounding box center [688, 169] width 12 height 10
radio input "true"
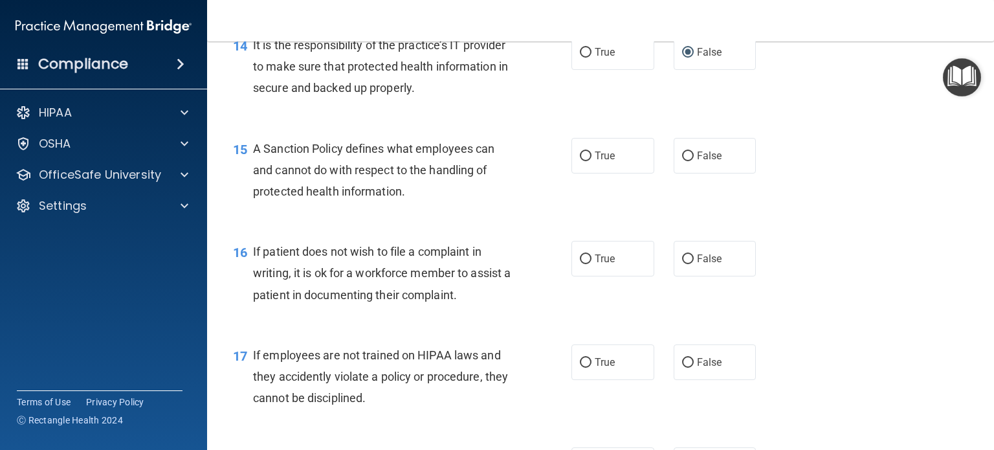
scroll to position [1811, 0]
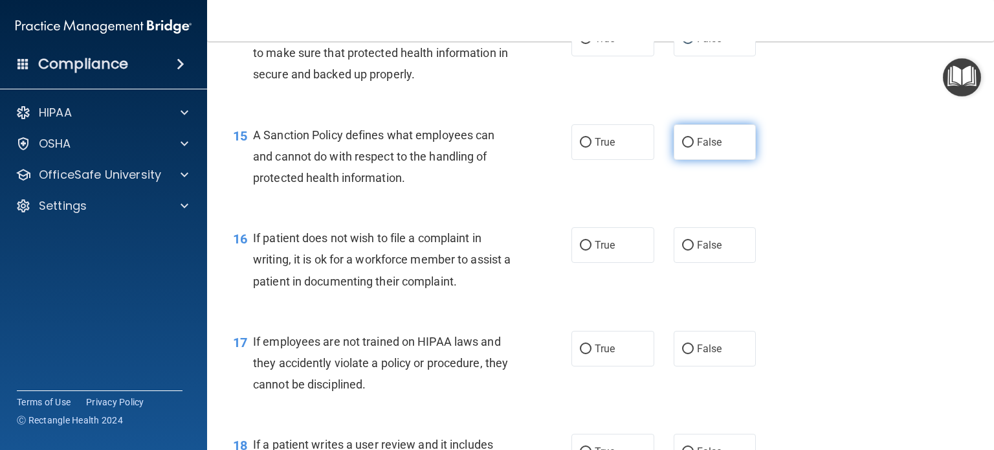
click at [684, 147] on input "False" at bounding box center [688, 143] width 12 height 10
radio input "true"
click at [583, 250] on input "True" at bounding box center [586, 246] width 12 height 10
radio input "true"
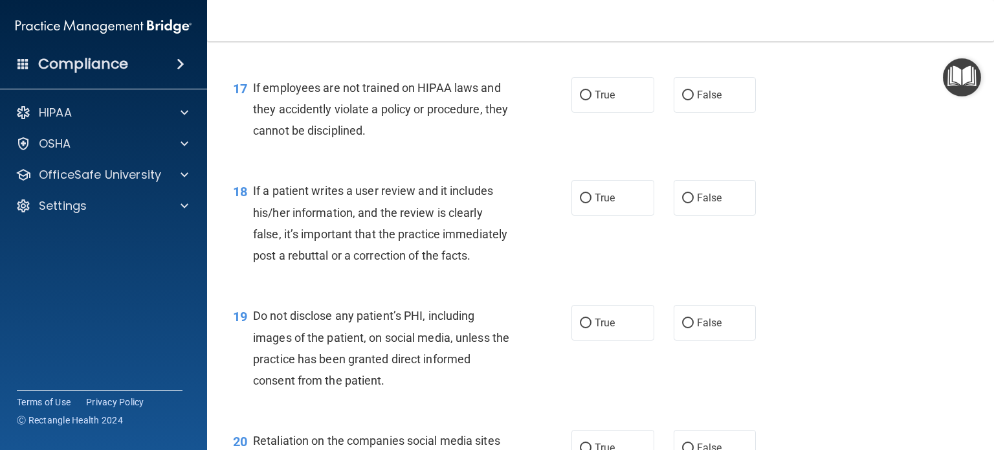
scroll to position [2070, 0]
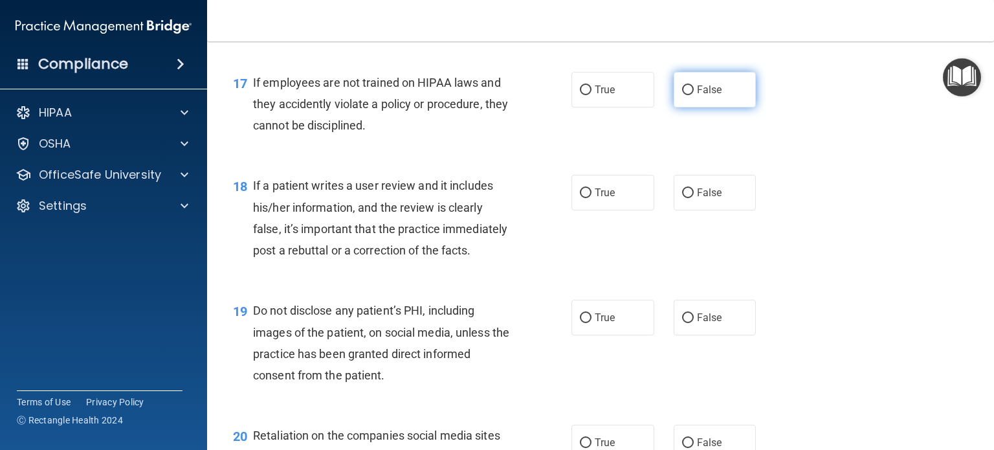
click at [682, 95] on input "False" at bounding box center [688, 90] width 12 height 10
radio input "true"
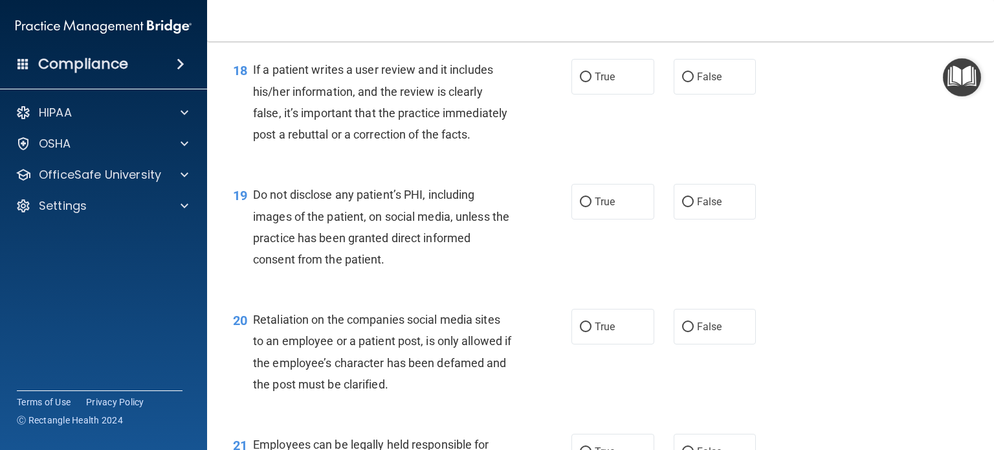
scroll to position [2199, 0]
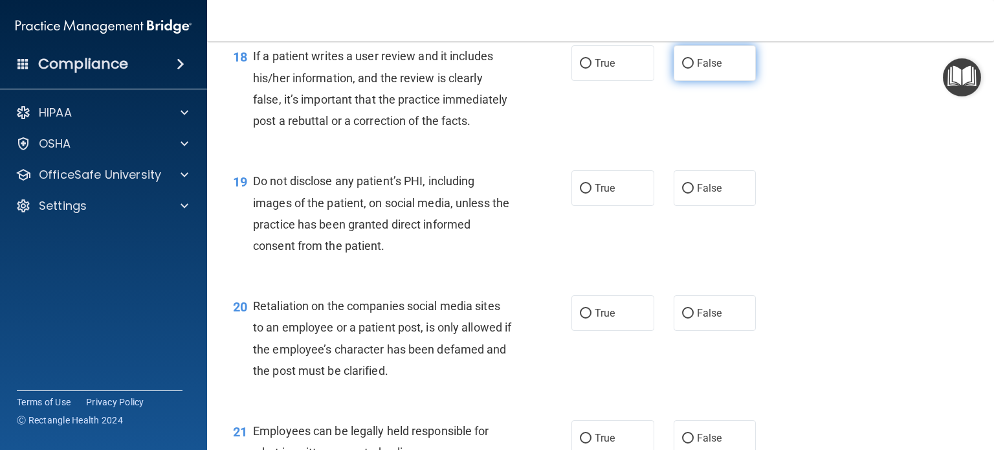
click at [682, 69] on input "False" at bounding box center [688, 64] width 12 height 10
radio input "true"
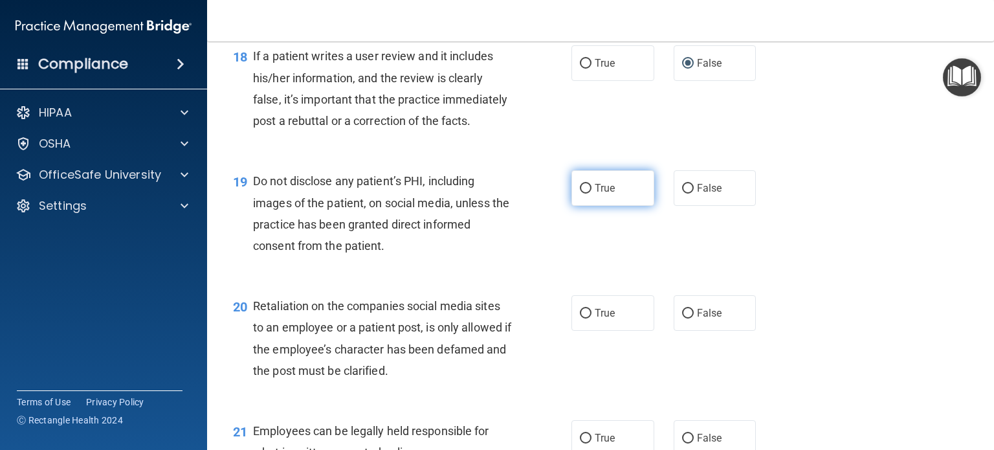
click at [585, 193] on input "True" at bounding box center [586, 189] width 12 height 10
radio input "true"
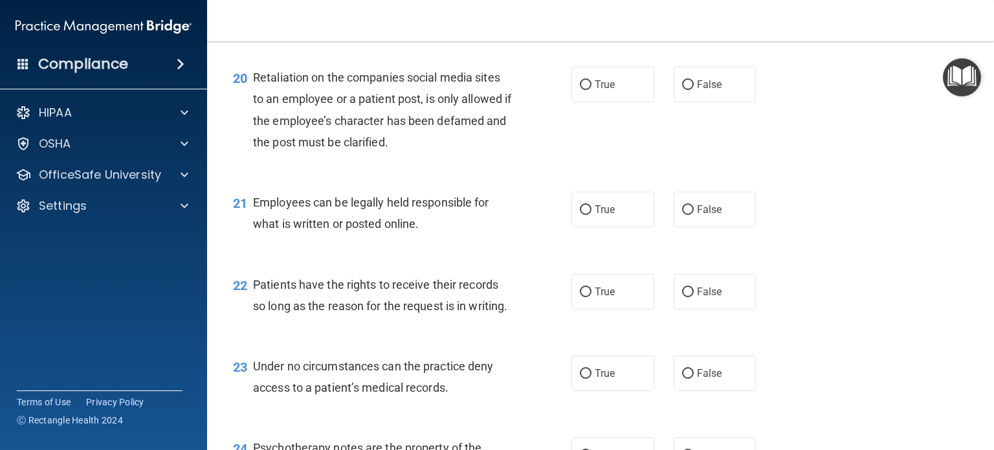
scroll to position [2458, 0]
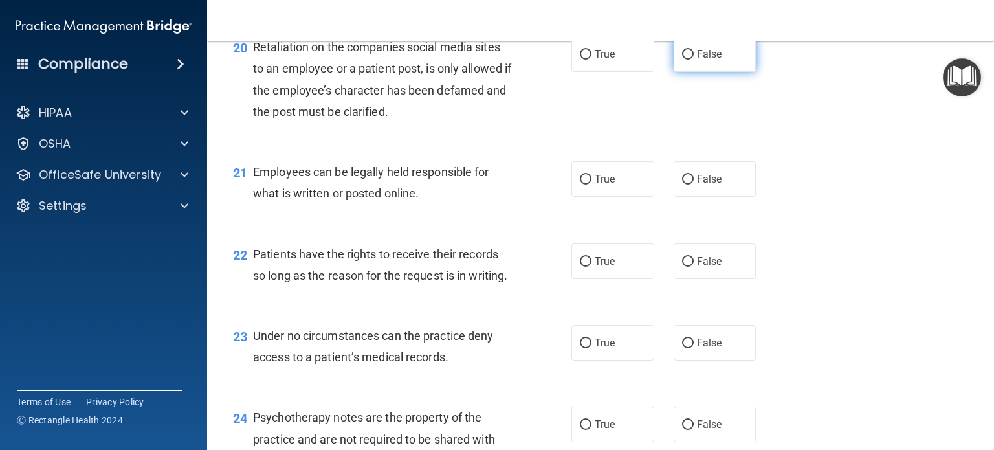
click at [682, 60] on input "False" at bounding box center [688, 55] width 12 height 10
radio input "true"
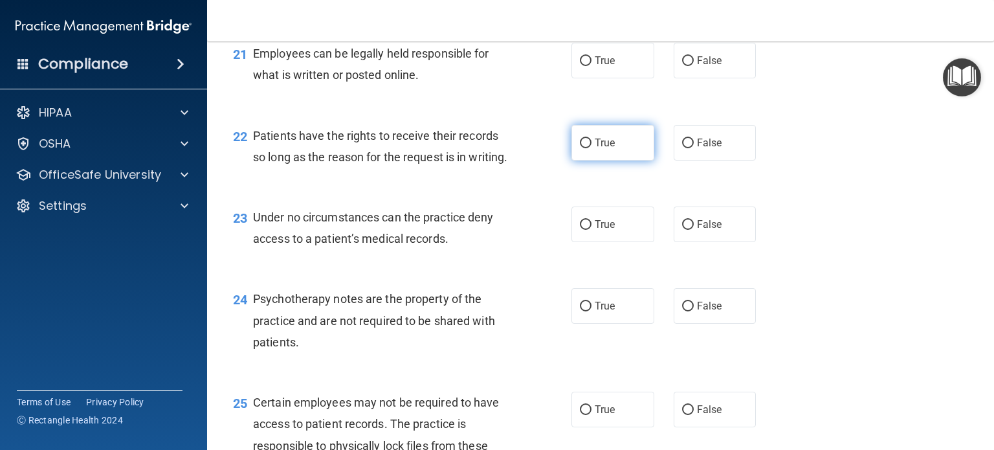
scroll to position [2587, 0]
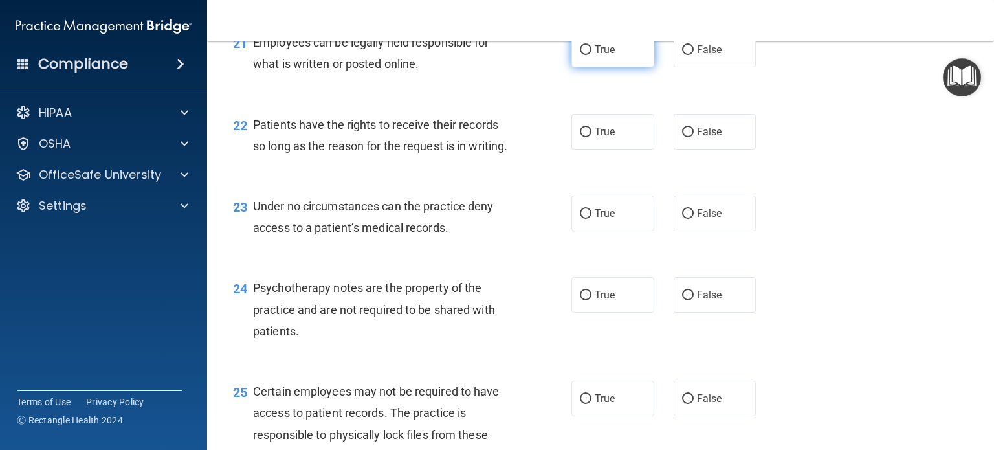
click at [583, 55] on input "True" at bounding box center [586, 50] width 12 height 10
radio input "true"
click at [571, 149] on label "True" at bounding box center [612, 132] width 83 height 36
click at [580, 137] on input "True" at bounding box center [586, 132] width 12 height 10
radio input "true"
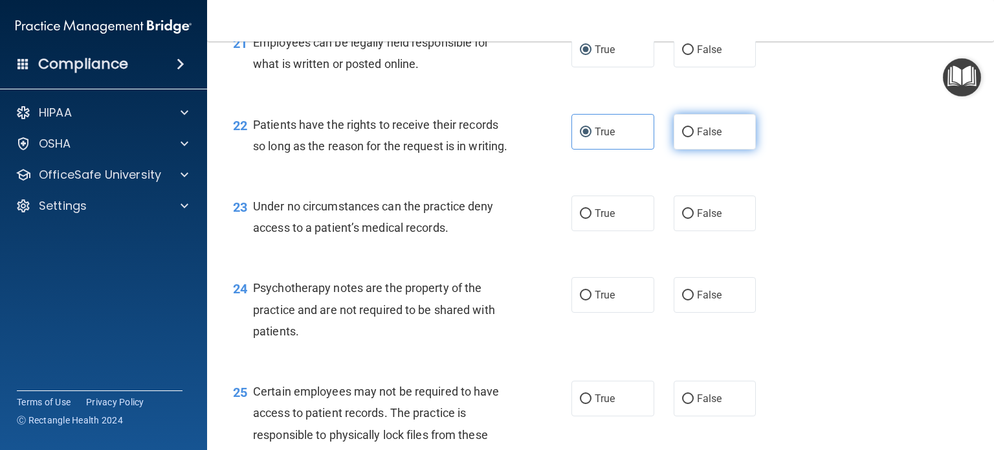
click at [686, 137] on input "False" at bounding box center [688, 132] width 12 height 10
radio input "true"
radio input "false"
click at [682, 219] on input "False" at bounding box center [688, 214] width 12 height 10
radio input "true"
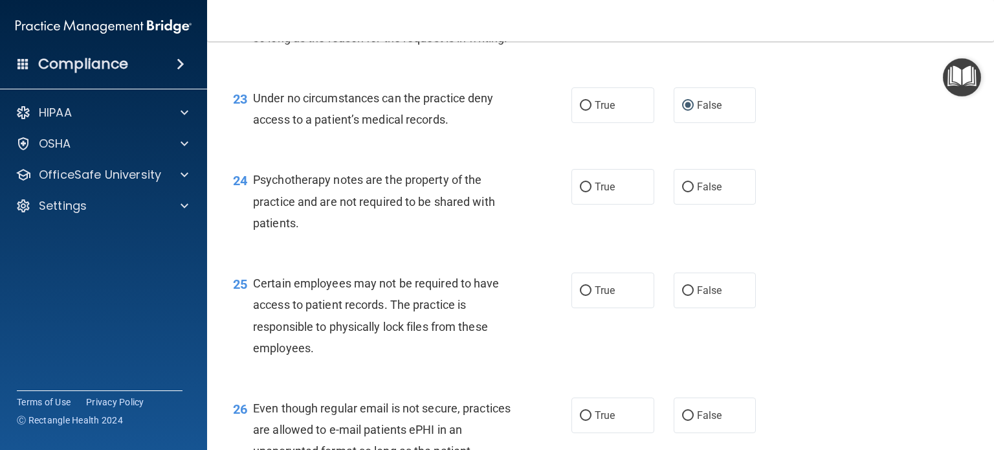
scroll to position [2717, 0]
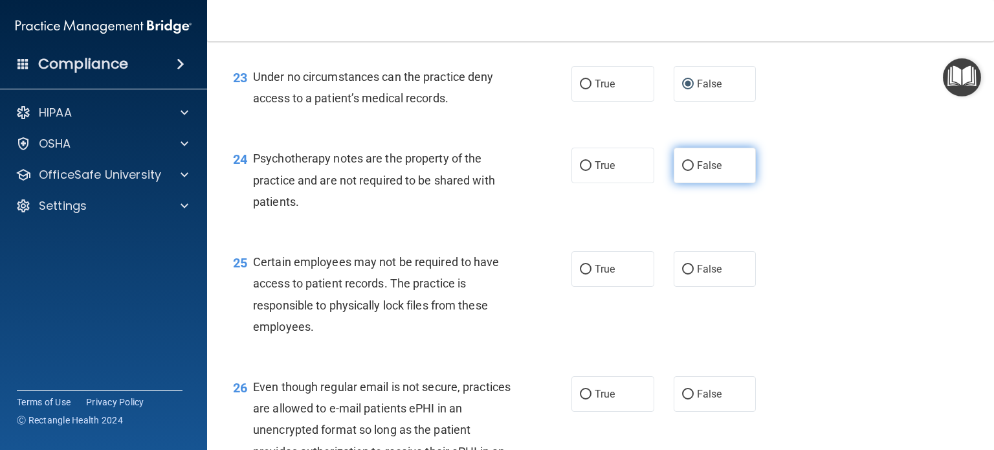
click at [682, 171] on input "False" at bounding box center [688, 166] width 12 height 10
radio input "true"
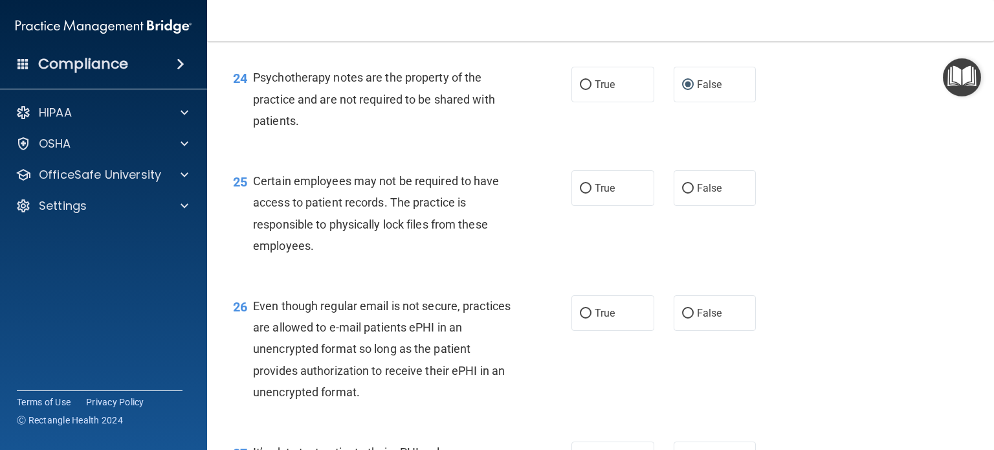
scroll to position [2846, 0]
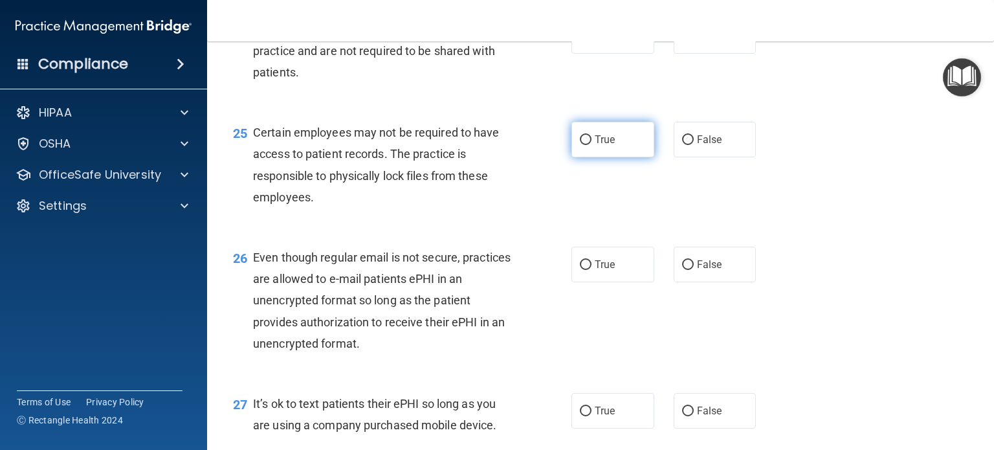
click at [580, 145] on input "True" at bounding box center [586, 140] width 12 height 10
radio input "true"
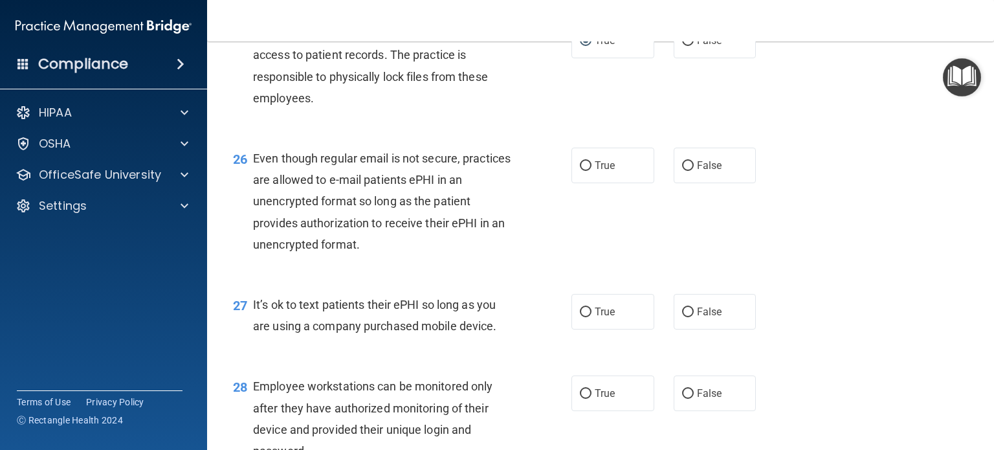
scroll to position [2975, 0]
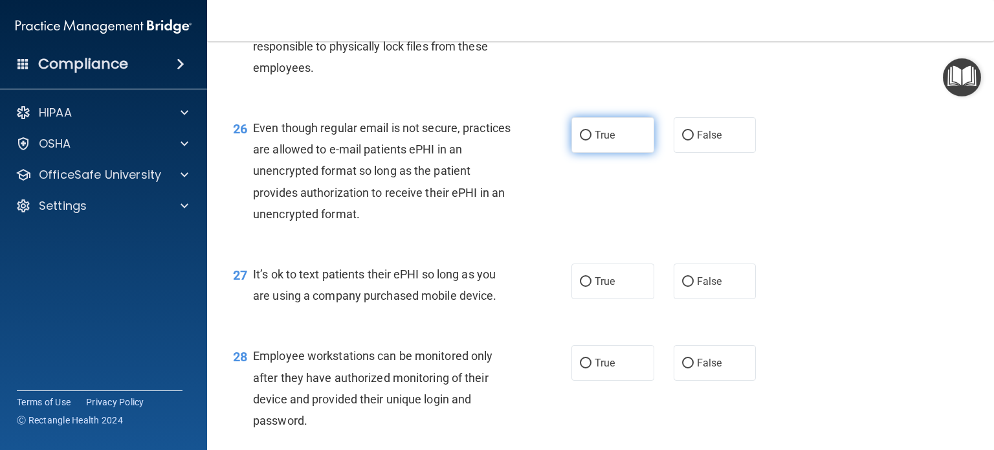
click at [582, 140] on input "True" at bounding box center [586, 136] width 12 height 10
radio input "true"
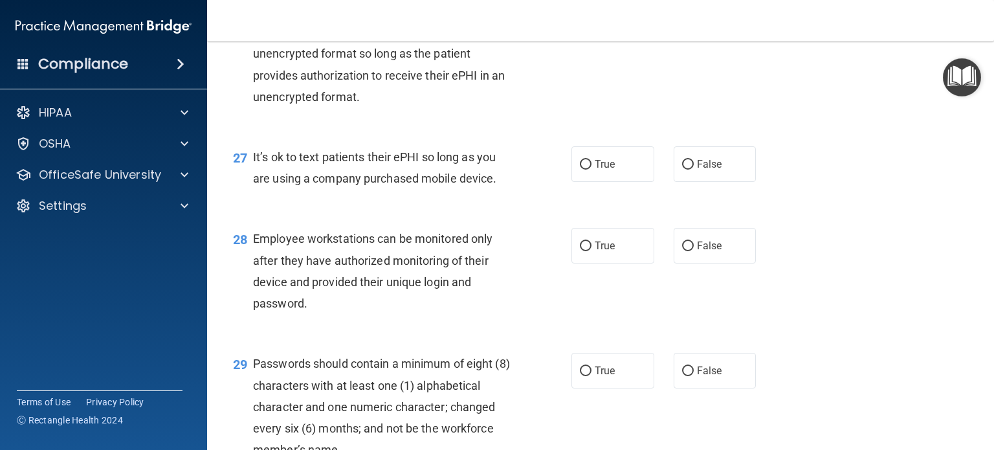
scroll to position [3169, 0]
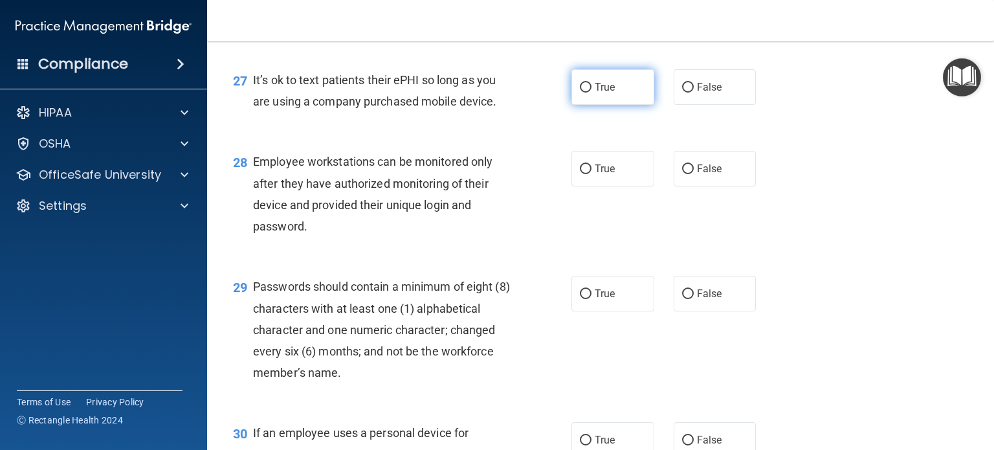
click at [582, 92] on input "True" at bounding box center [586, 88] width 12 height 10
radio input "true"
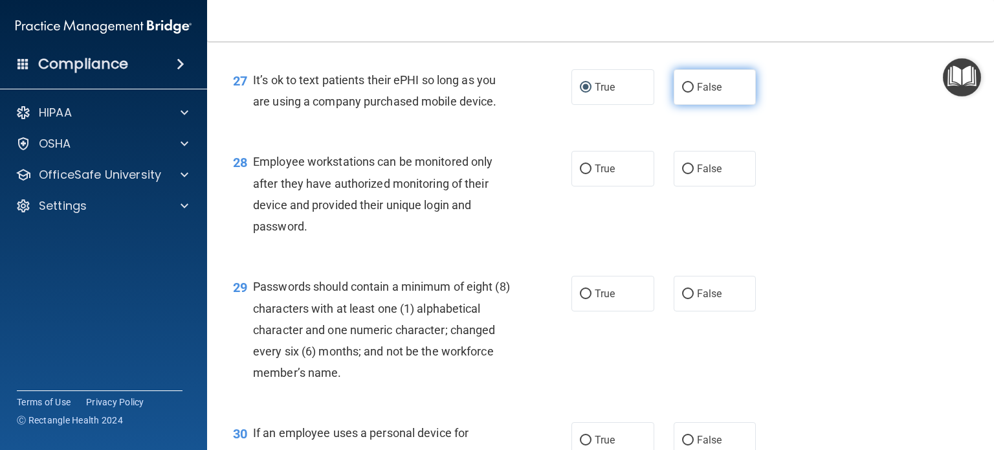
click at [682, 92] on input "False" at bounding box center [688, 88] width 12 height 10
radio input "true"
radio input "false"
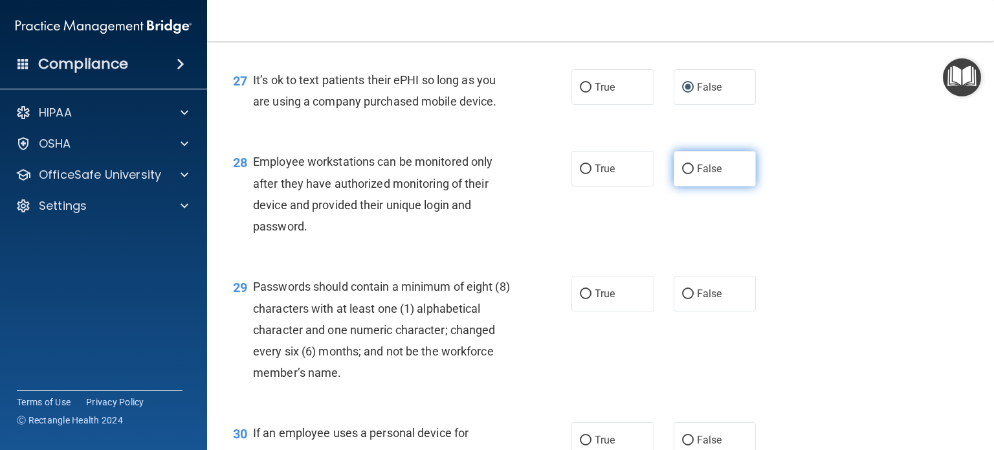
click at [682, 174] on input "False" at bounding box center [688, 169] width 12 height 10
radio input "true"
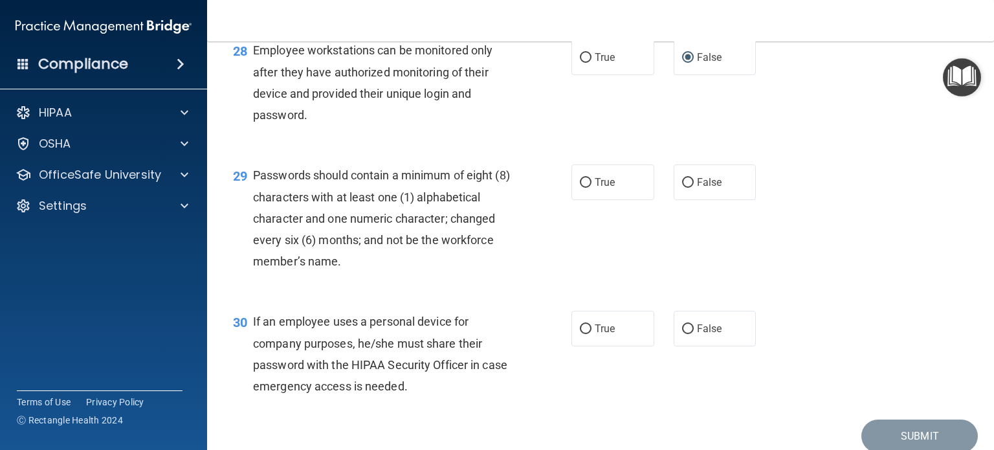
scroll to position [3299, 0]
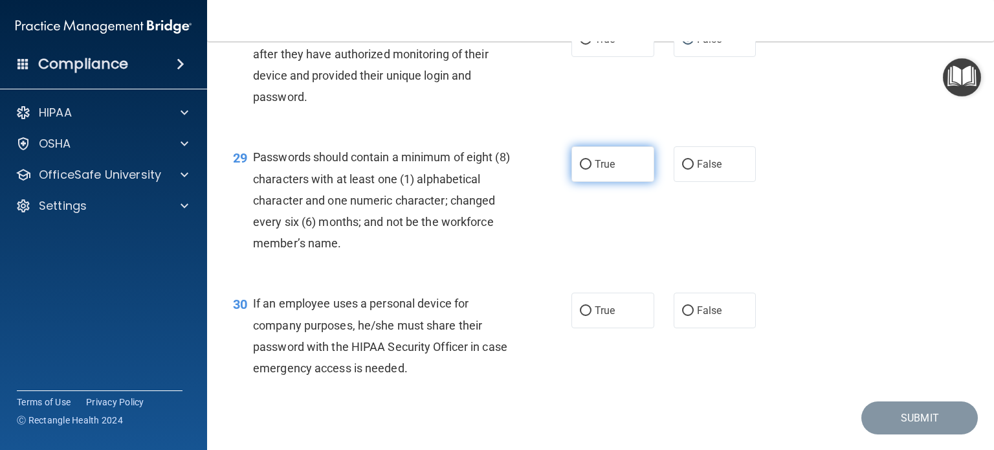
click at [582, 169] on input "True" at bounding box center [586, 165] width 12 height 10
radio input "true"
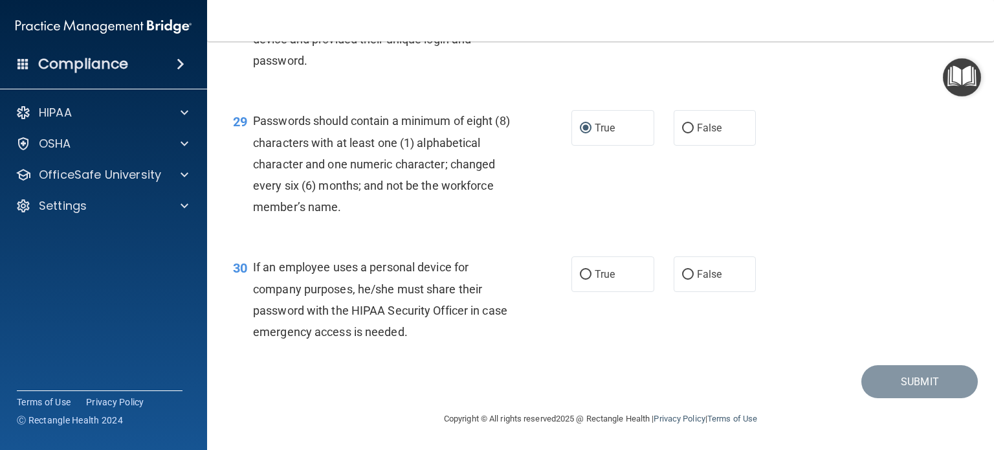
scroll to position [3400, 0]
click at [682, 270] on input "False" at bounding box center [688, 275] width 12 height 10
radio input "true"
click at [893, 372] on button "Submit" at bounding box center [919, 381] width 116 height 33
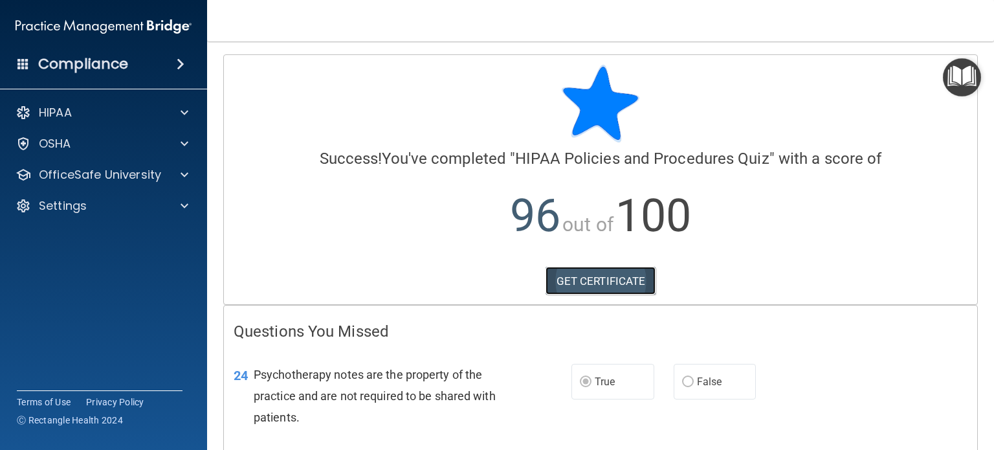
click at [603, 276] on link "GET CERTIFICATE" at bounding box center [600, 280] width 111 height 28
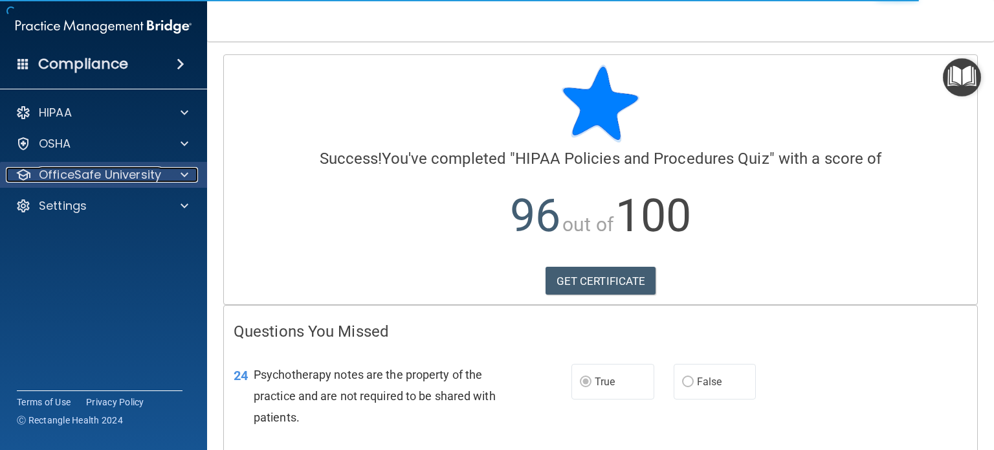
click at [183, 169] on span at bounding box center [184, 175] width 8 height 16
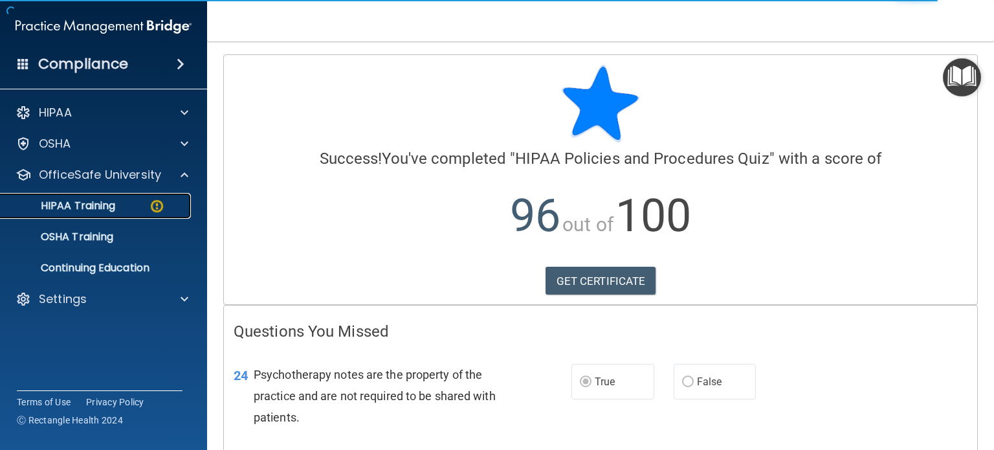
click at [103, 208] on p "HIPAA Training" at bounding box center [61, 205] width 107 height 13
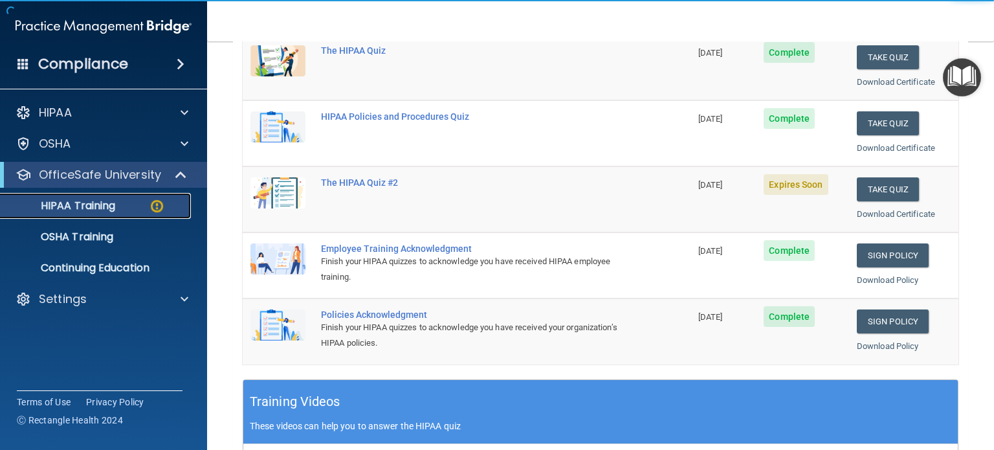
scroll to position [194, 0]
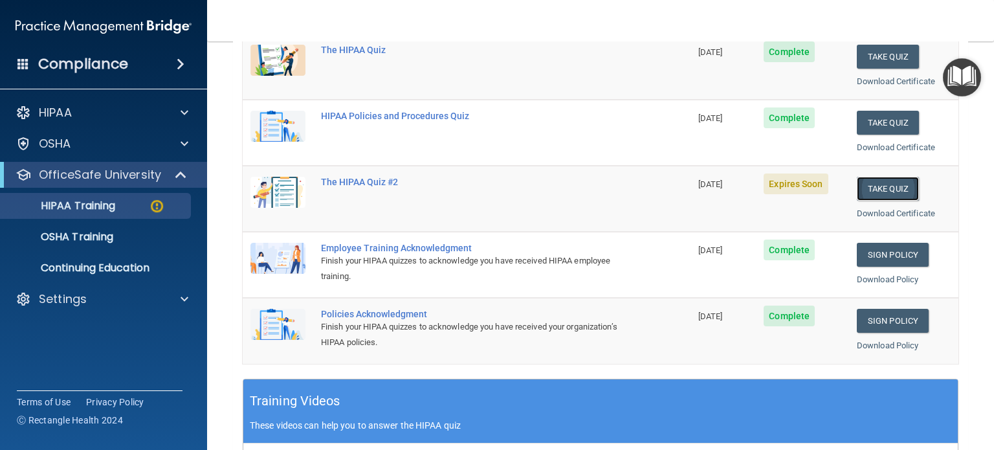
click at [880, 184] on button "Take Quiz" at bounding box center [887, 189] width 62 height 24
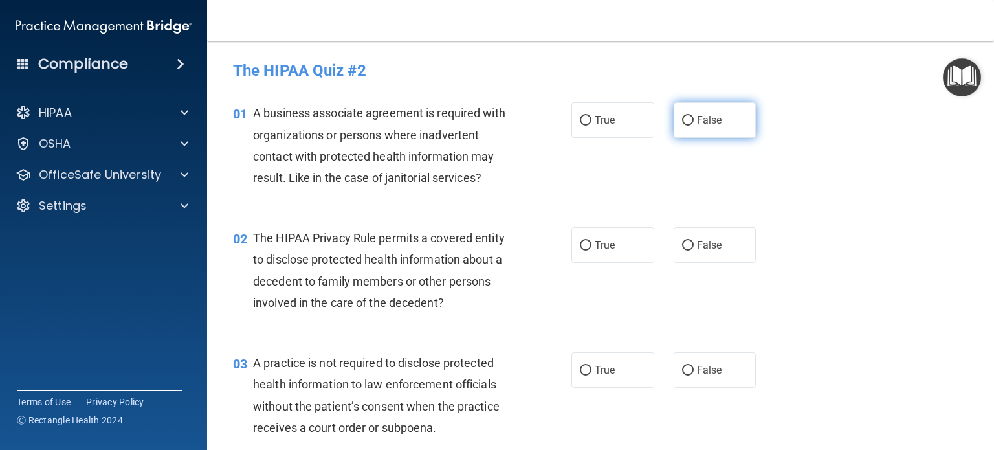
click at [682, 122] on input "False" at bounding box center [688, 121] width 12 height 10
radio input "true"
click at [583, 247] on input "True" at bounding box center [586, 246] width 12 height 10
radio input "true"
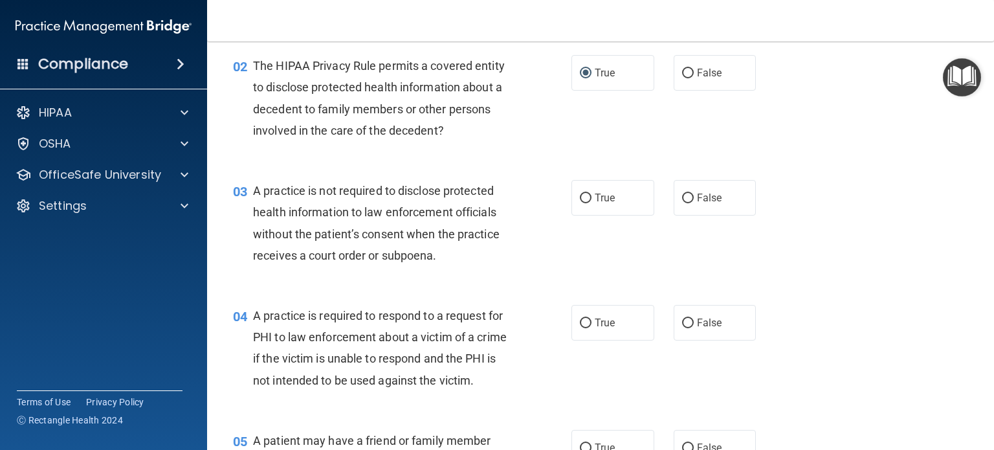
scroll to position [194, 0]
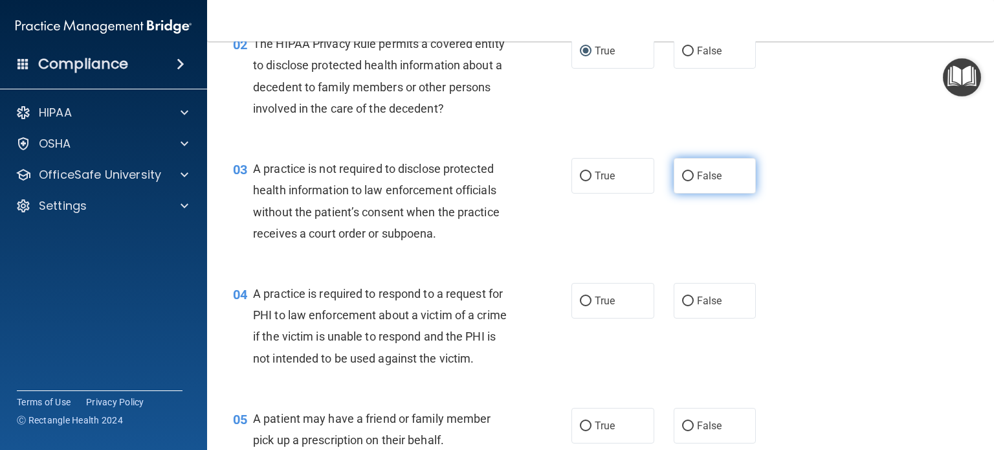
click at [682, 174] on input "False" at bounding box center [688, 176] width 12 height 10
radio input "true"
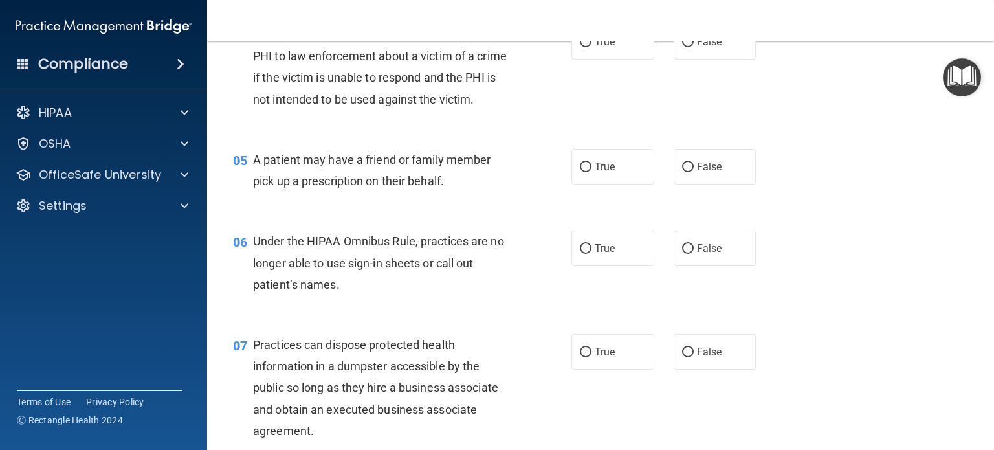
scroll to position [388, 0]
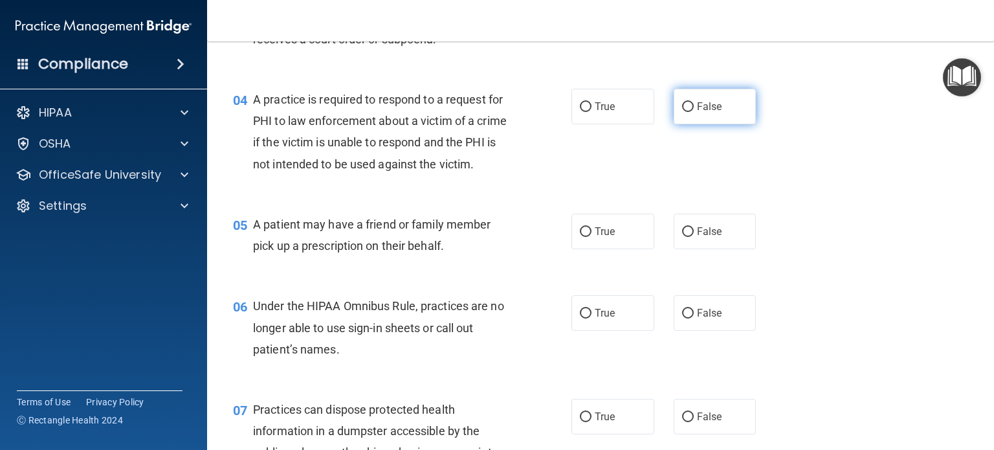
click at [683, 105] on input "False" at bounding box center [688, 107] width 12 height 10
radio input "true"
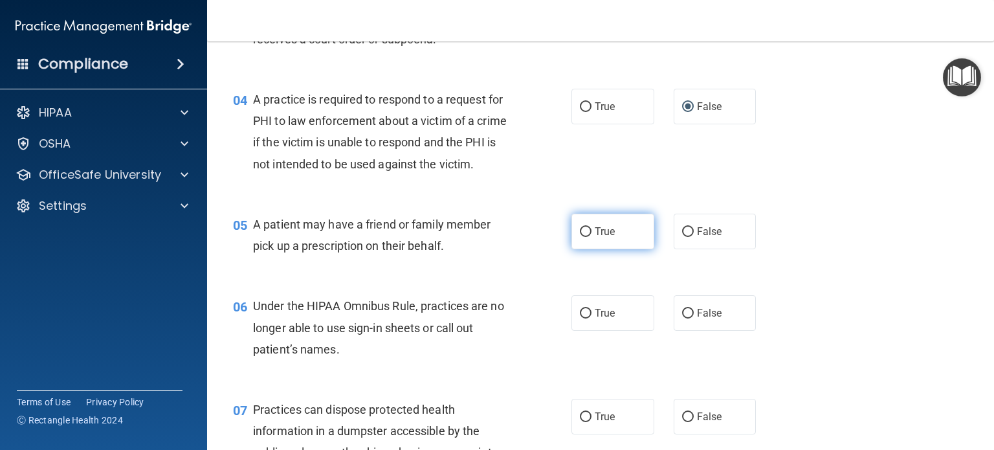
click at [580, 237] on input "True" at bounding box center [586, 232] width 12 height 10
radio input "true"
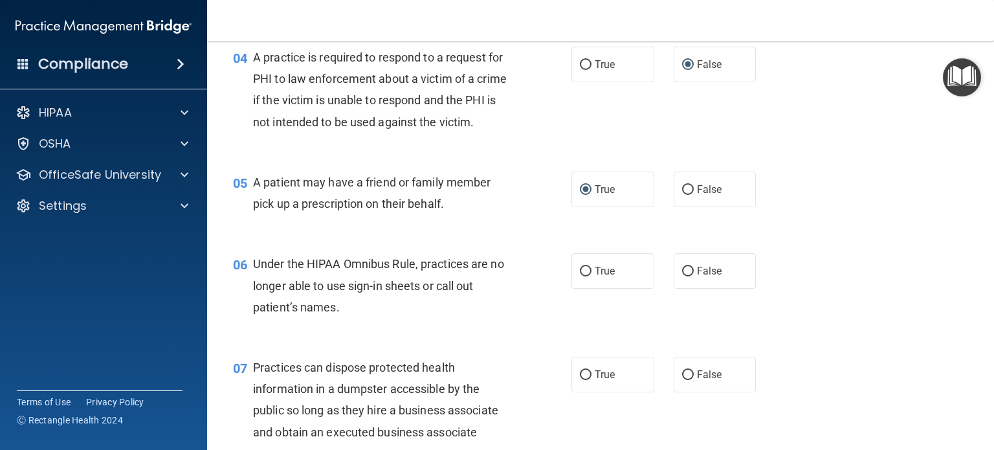
scroll to position [453, 0]
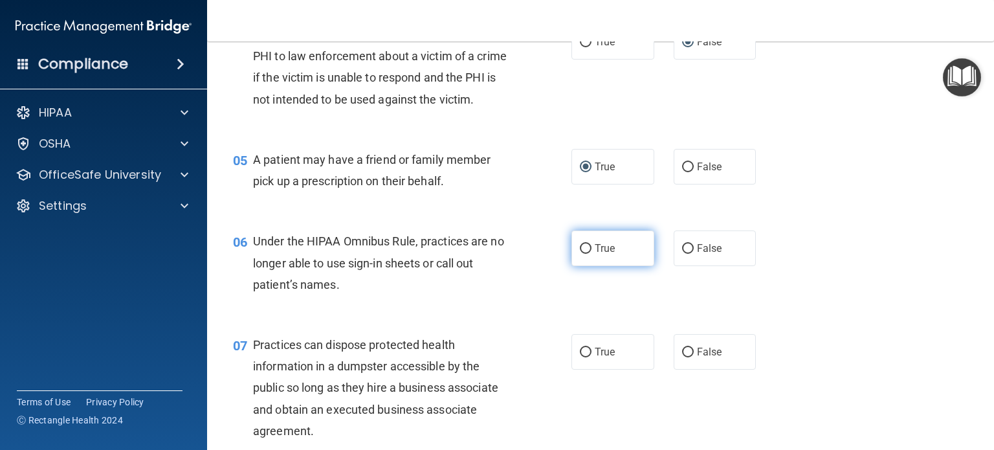
click at [582, 254] on input "True" at bounding box center [586, 249] width 12 height 10
radio input "true"
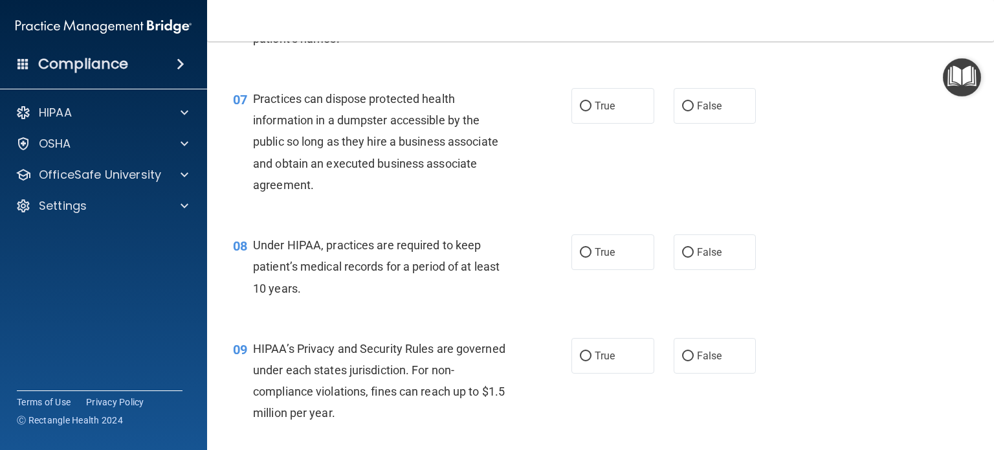
scroll to position [712, 0]
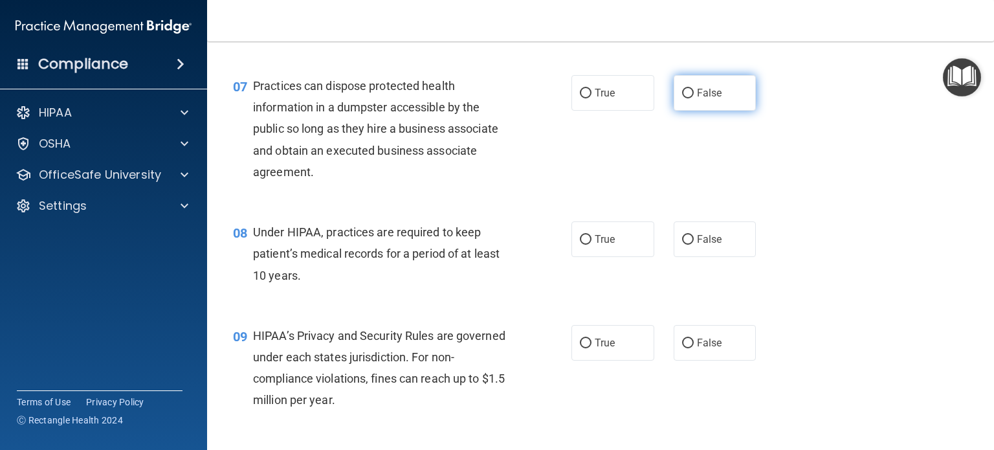
click at [687, 110] on label "False" at bounding box center [714, 93] width 83 height 36
click at [687, 98] on input "False" at bounding box center [688, 94] width 12 height 10
radio input "true"
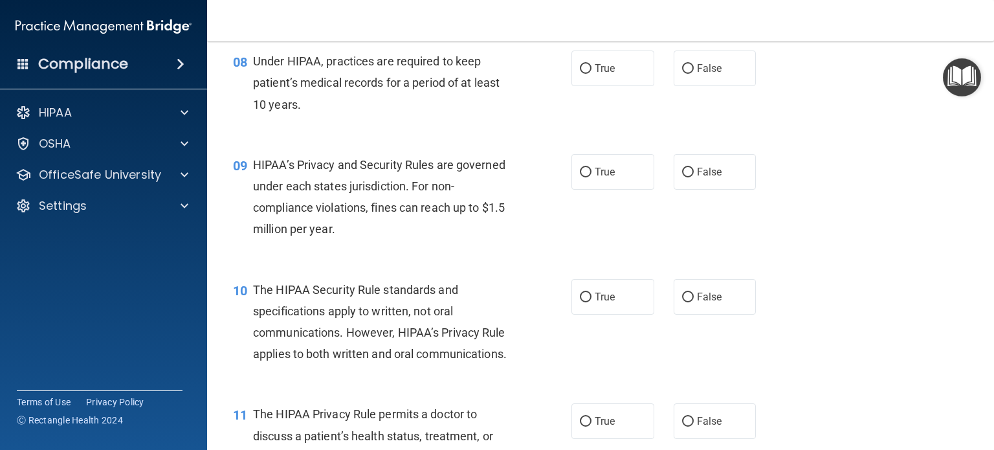
scroll to position [906, 0]
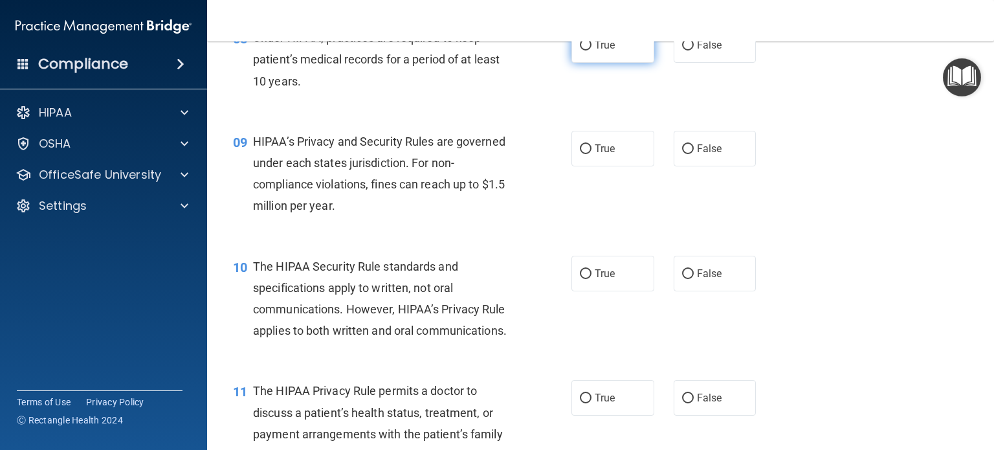
drag, startPoint x: 583, startPoint y: 67, endPoint x: 580, endPoint y: 77, distance: 10.8
click at [583, 50] on input "True" at bounding box center [586, 46] width 12 height 10
radio input "true"
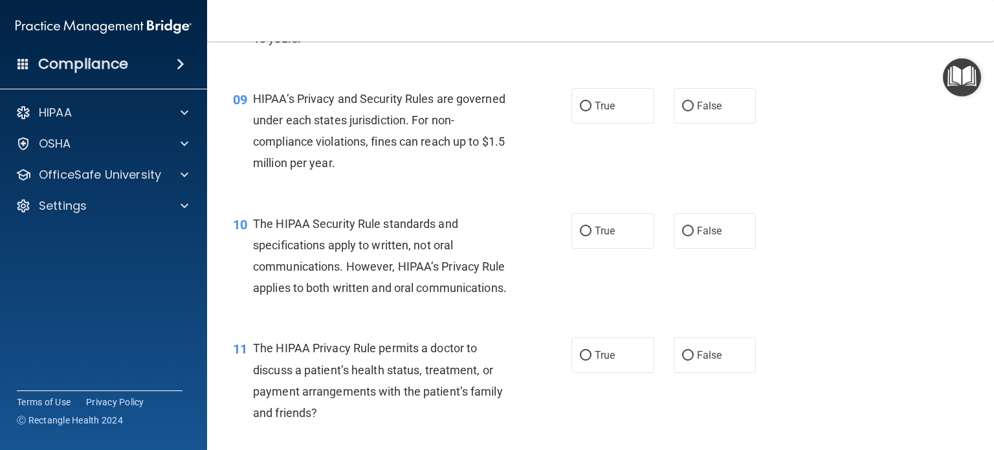
scroll to position [970, 0]
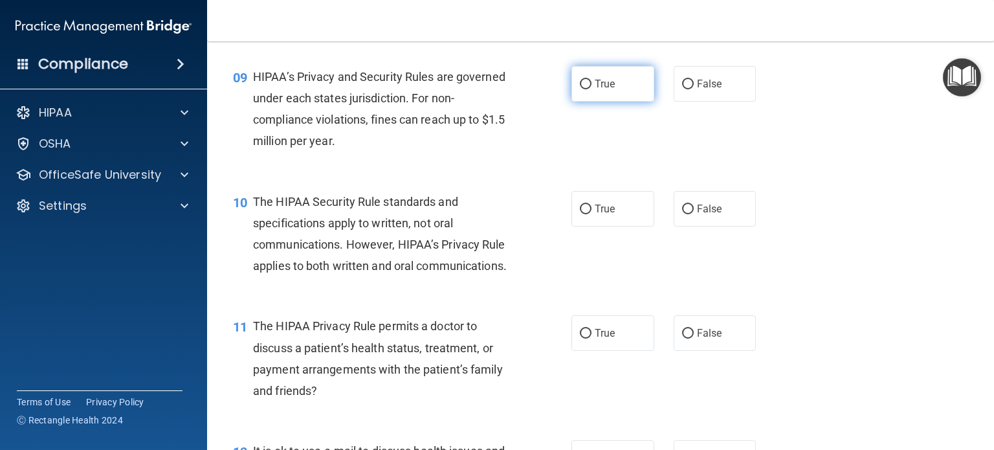
click at [587, 102] on label "True" at bounding box center [612, 84] width 83 height 36
click at [587, 89] on input "True" at bounding box center [586, 85] width 12 height 10
radio input "true"
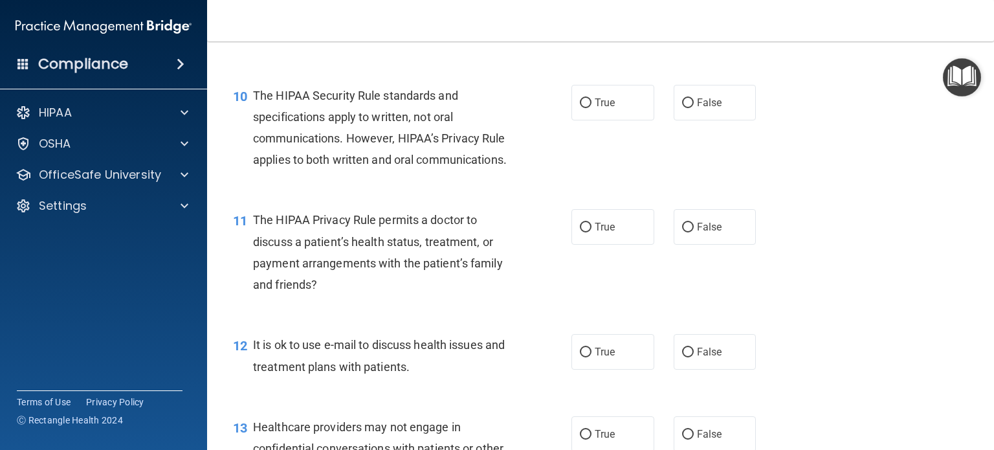
scroll to position [1100, 0]
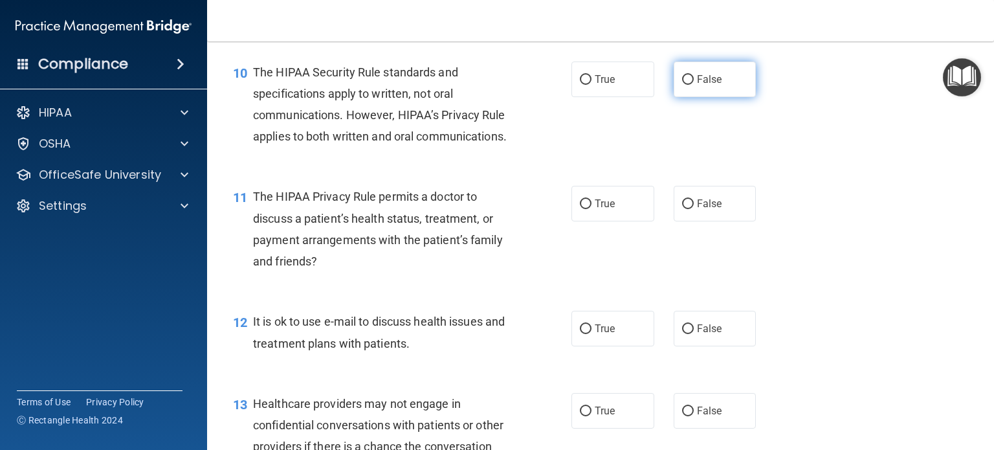
click at [685, 92] on label "False" at bounding box center [714, 79] width 83 height 36
click at [685, 85] on input "False" at bounding box center [688, 80] width 12 height 10
radio input "true"
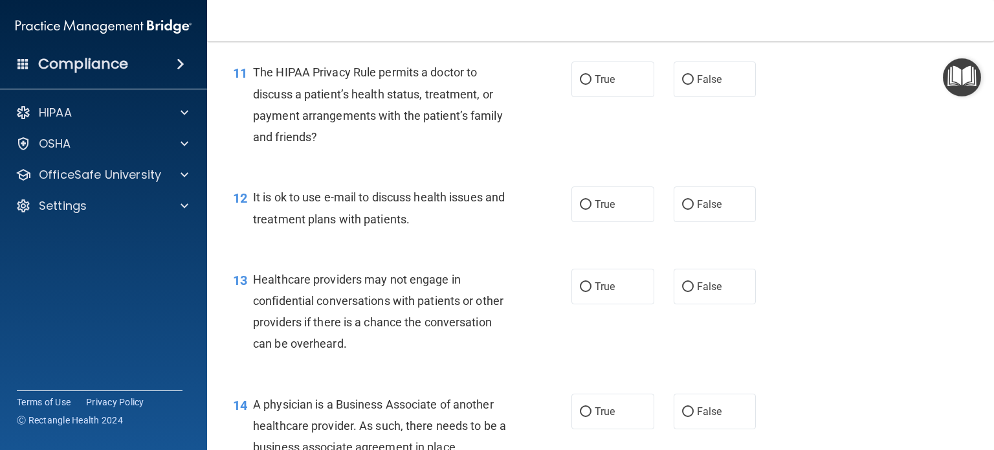
scroll to position [1229, 0]
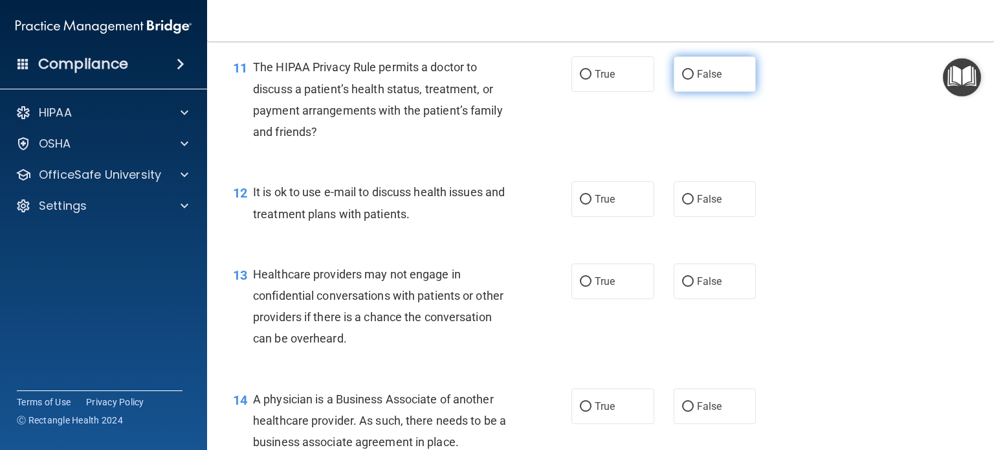
click at [682, 80] on input "False" at bounding box center [688, 75] width 12 height 10
radio input "true"
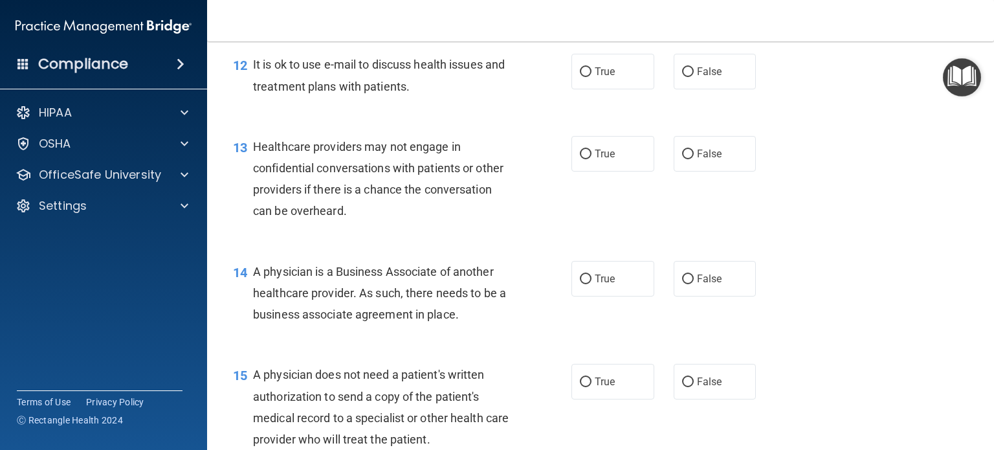
scroll to position [1358, 0]
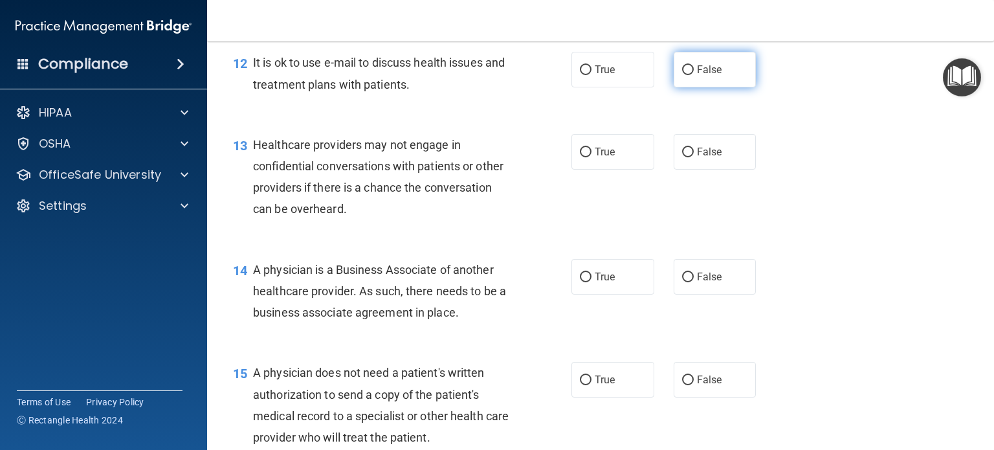
click at [682, 75] on input "False" at bounding box center [688, 70] width 12 height 10
radio input "true"
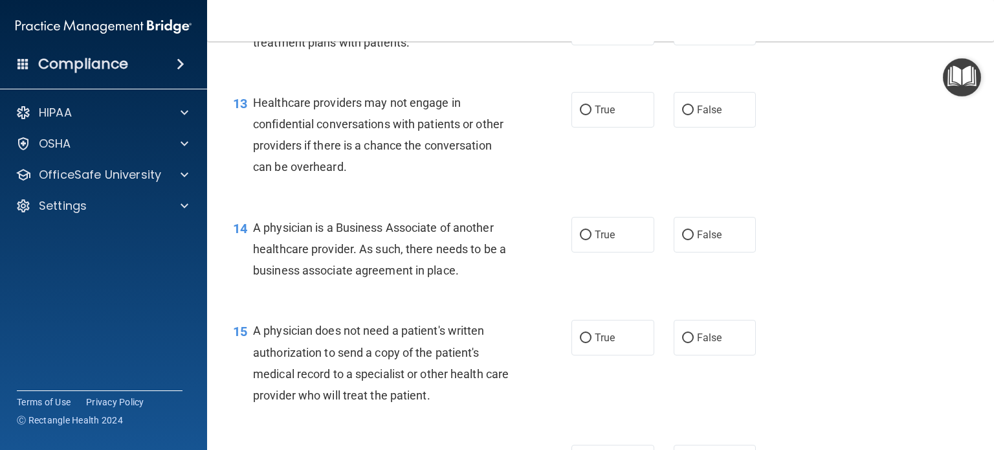
scroll to position [1423, 0]
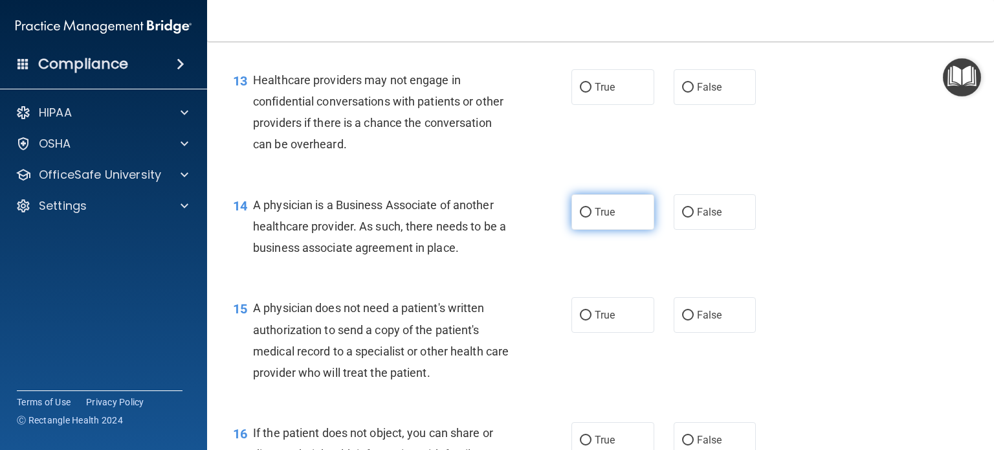
click at [585, 217] on input "True" at bounding box center [586, 213] width 12 height 10
radio input "true"
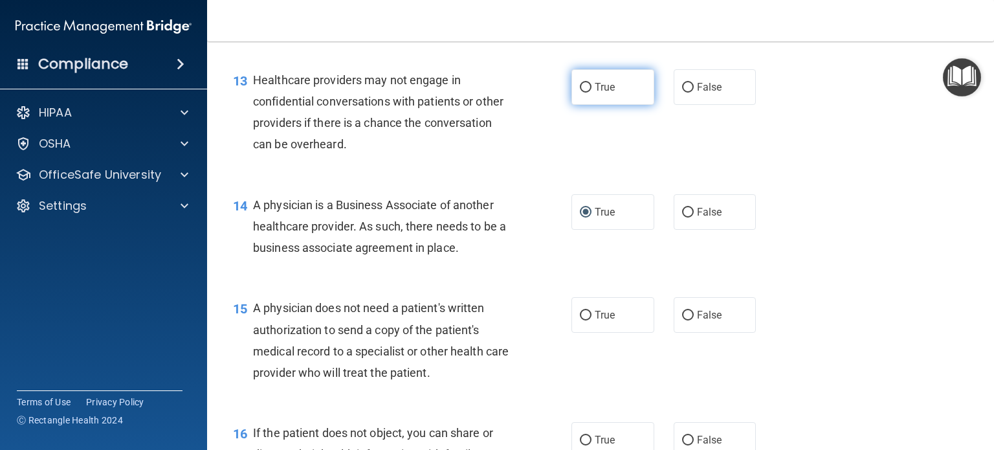
click at [583, 105] on label "True" at bounding box center [612, 87] width 83 height 36
click at [583, 92] on input "True" at bounding box center [586, 88] width 12 height 10
radio input "true"
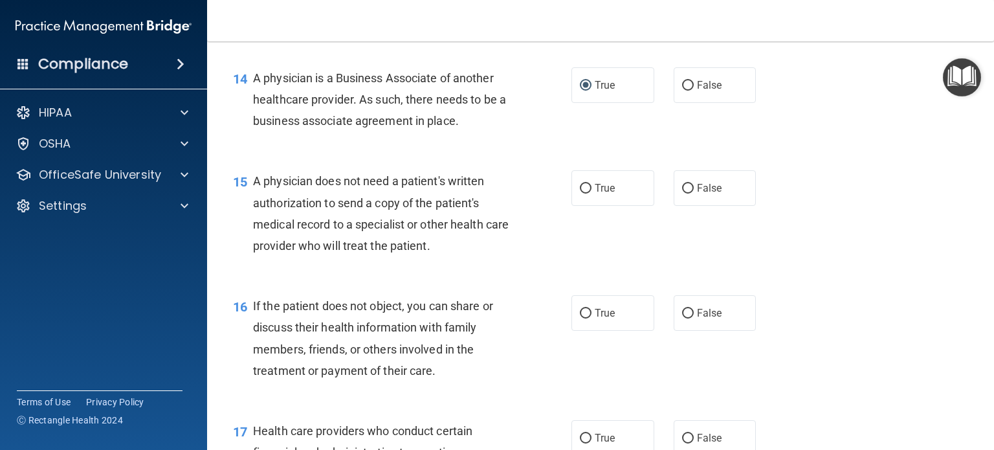
scroll to position [1552, 0]
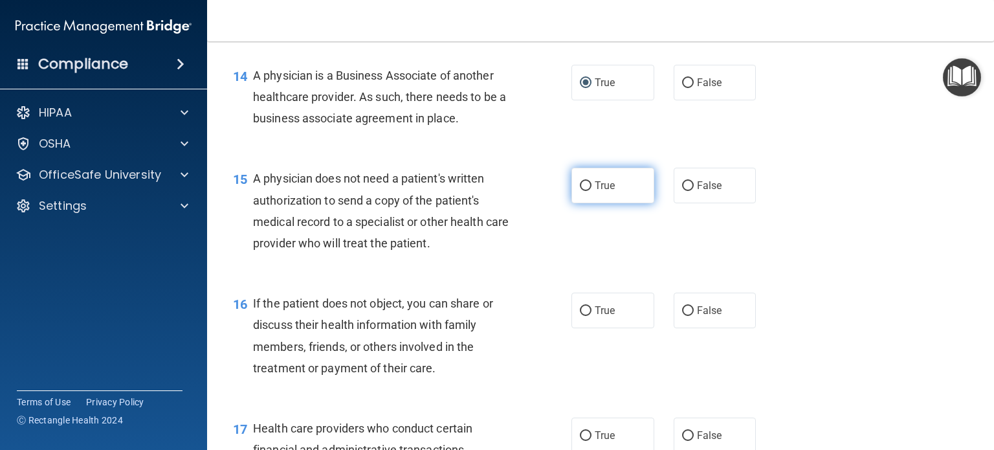
click at [580, 191] on input "True" at bounding box center [586, 186] width 12 height 10
radio input "true"
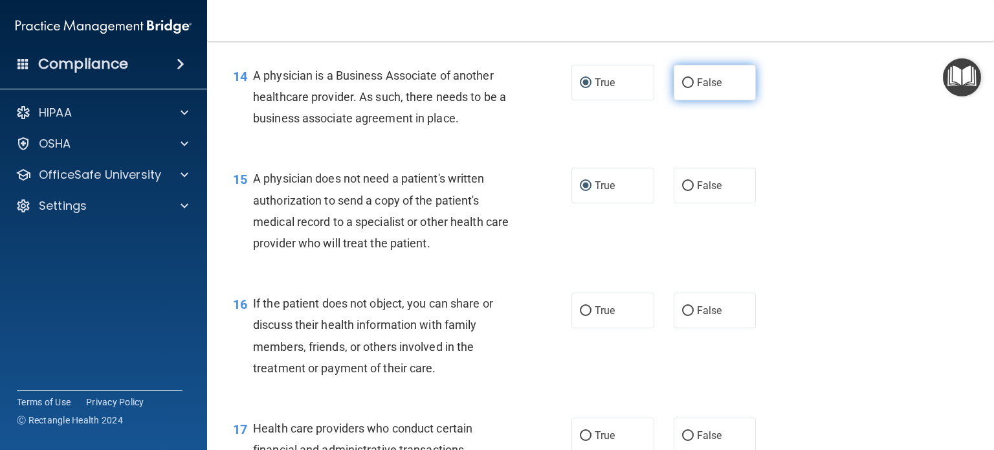
click at [682, 88] on input "False" at bounding box center [688, 83] width 12 height 10
radio input "true"
radio input "false"
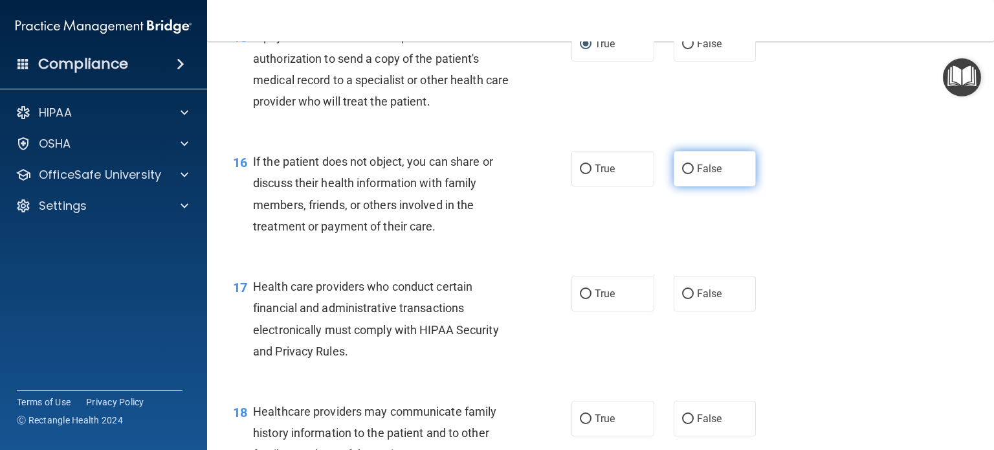
scroll to position [1746, 0]
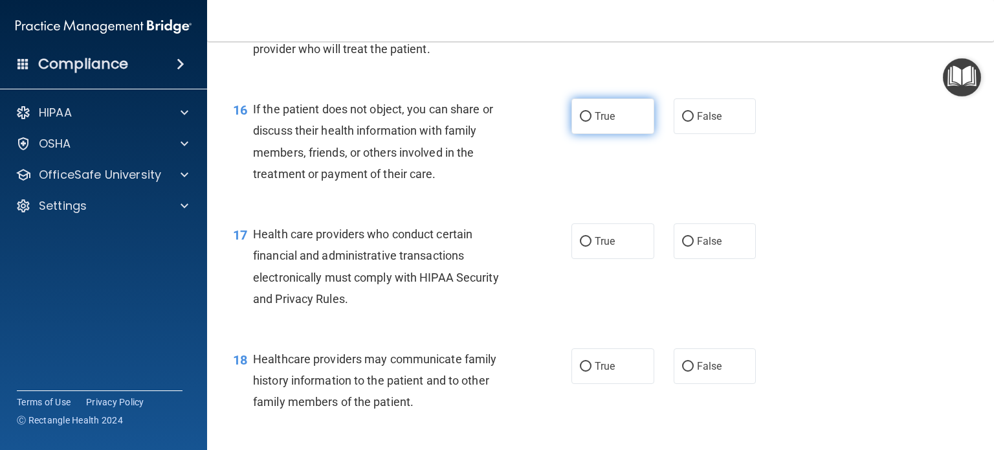
click at [580, 122] on input "True" at bounding box center [586, 117] width 12 height 10
radio input "true"
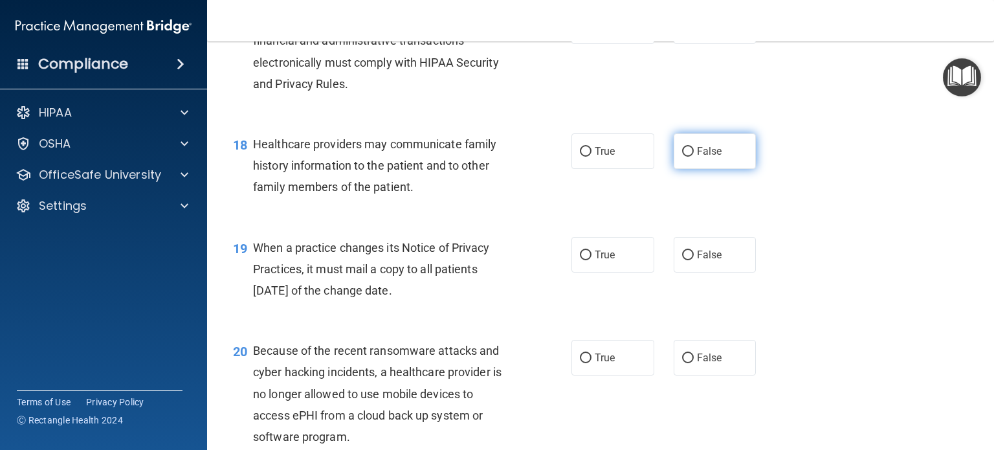
scroll to position [1941, 0]
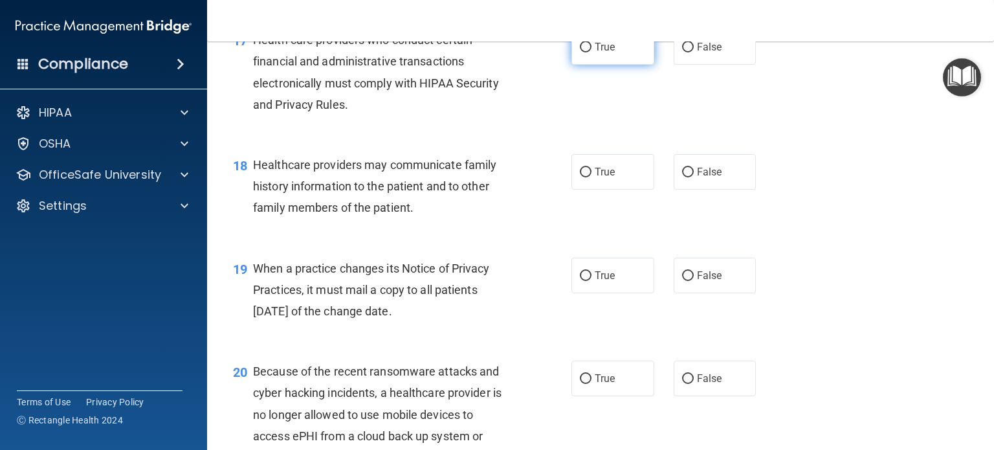
click at [571, 65] on label "True" at bounding box center [612, 47] width 83 height 36
click at [580, 52] on input "True" at bounding box center [586, 48] width 12 height 10
radio input "true"
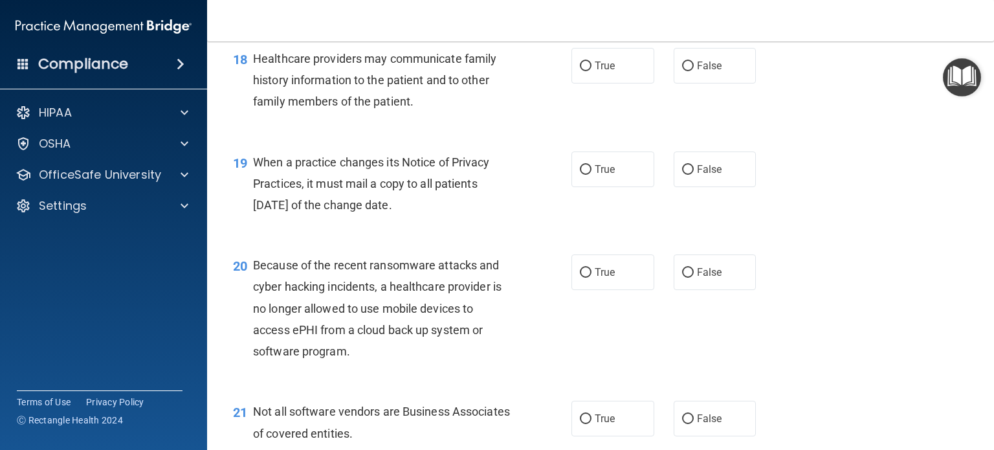
scroll to position [2070, 0]
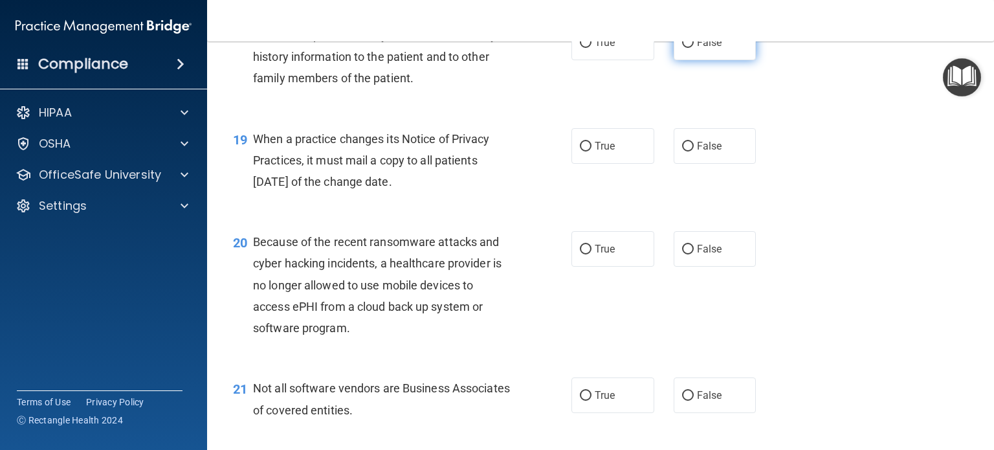
click at [682, 48] on input "False" at bounding box center [688, 43] width 12 height 10
radio input "true"
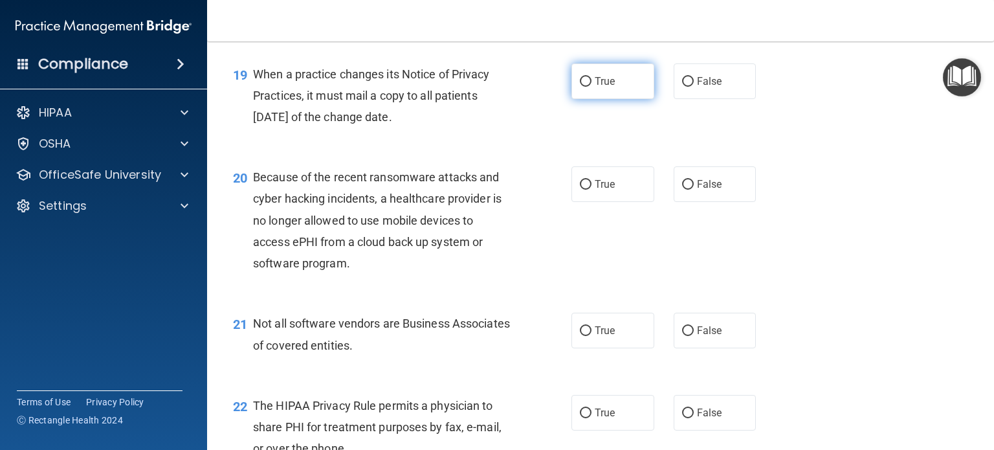
click at [584, 87] on input "True" at bounding box center [586, 82] width 12 height 10
radio input "true"
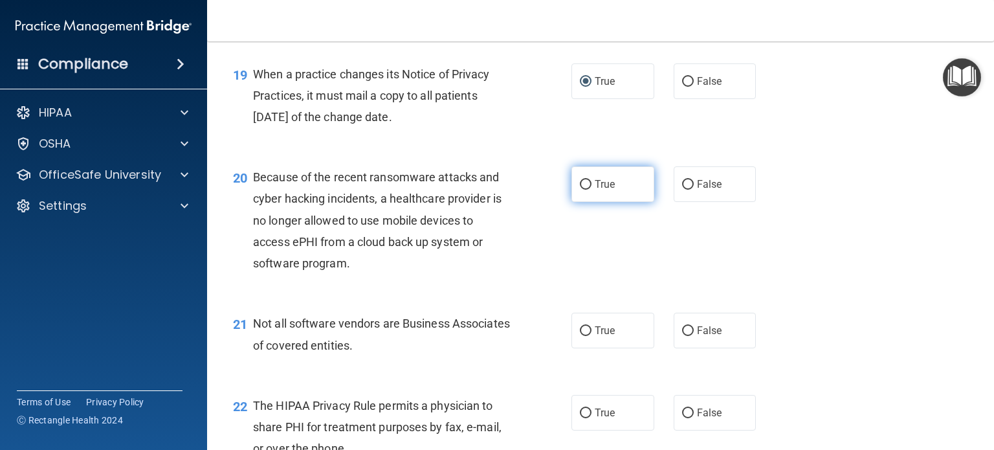
click at [582, 190] on input "True" at bounding box center [586, 185] width 12 height 10
radio input "true"
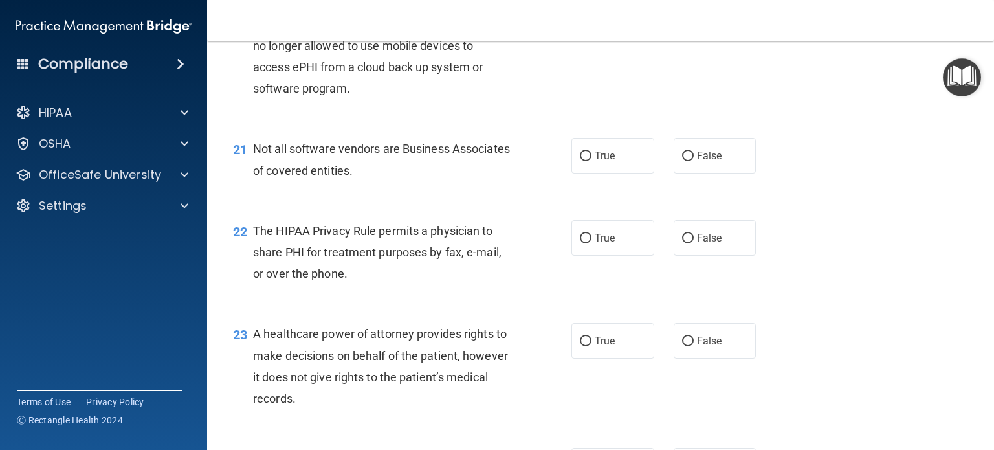
scroll to position [2329, 0]
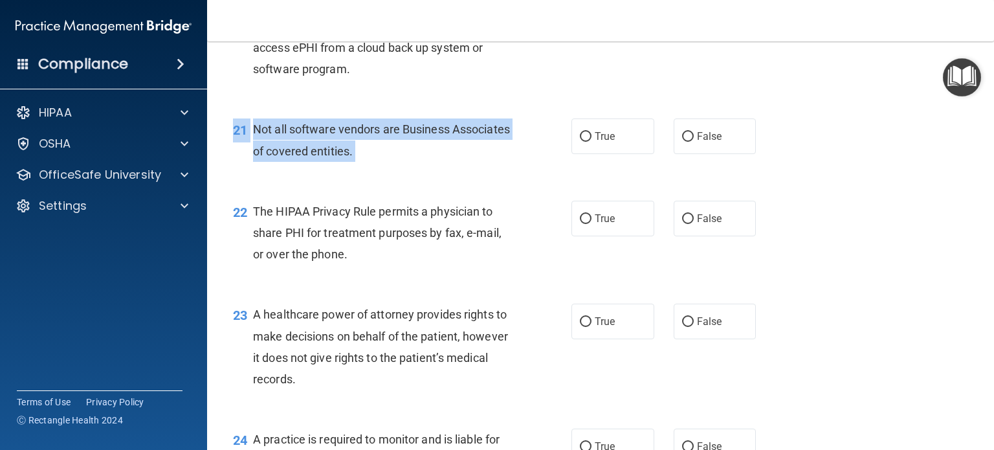
drag, startPoint x: 587, startPoint y: 180, endPoint x: 592, endPoint y: 224, distance: 43.6
click at [590, 184] on div "21 Not all software vendors are Business Associates of covered entities. True F…" at bounding box center [600, 143] width 754 height 82
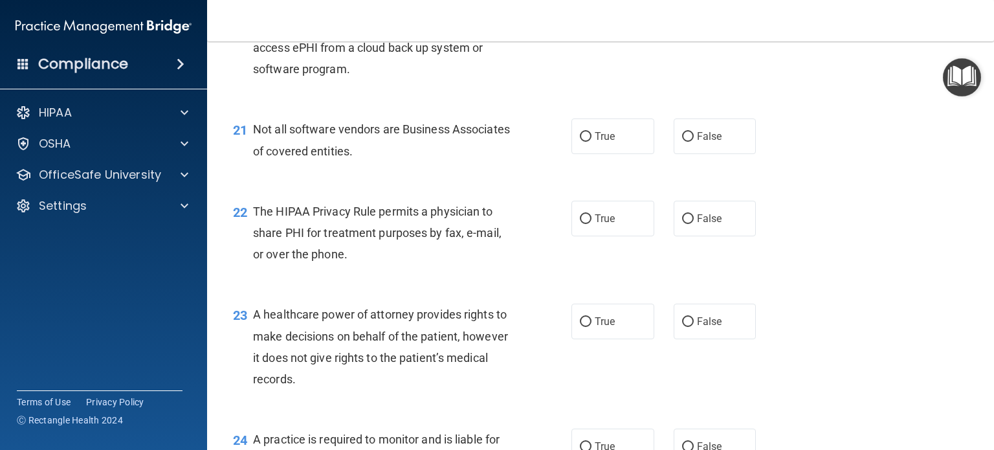
click at [627, 184] on div "21 Not all software vendors are Business Associates of covered entities. True F…" at bounding box center [600, 143] width 754 height 82
click at [682, 142] on input "False" at bounding box center [688, 137] width 12 height 10
radio input "true"
click at [580, 236] on label "True" at bounding box center [612, 219] width 83 height 36
click at [580, 224] on input "True" at bounding box center [586, 219] width 12 height 10
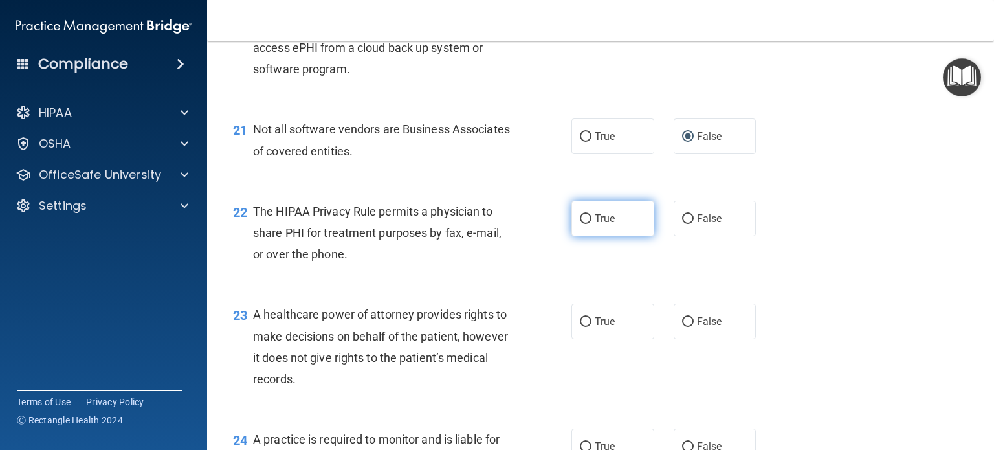
radio input "true"
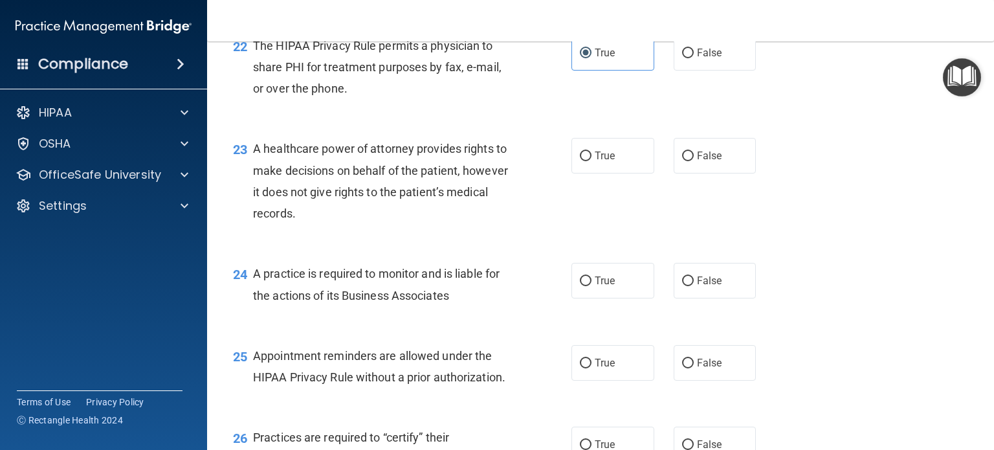
scroll to position [2523, 0]
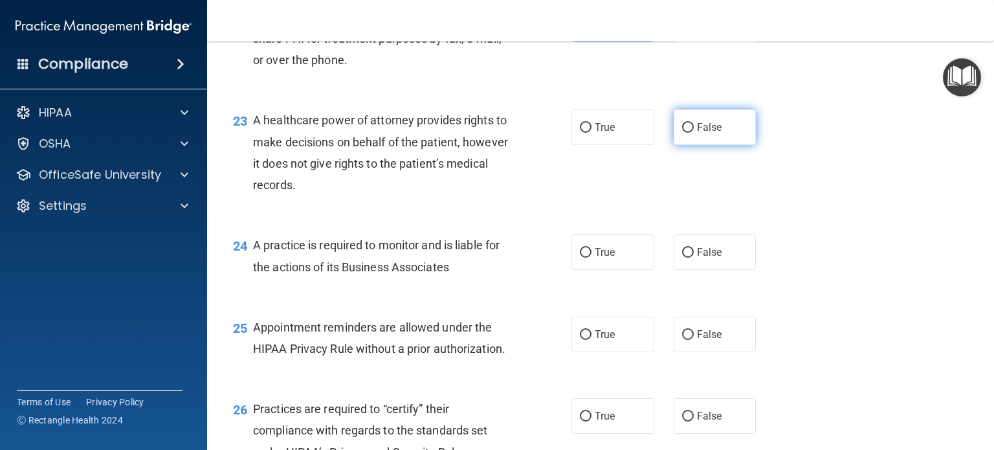
click at [682, 133] on input "False" at bounding box center [688, 128] width 12 height 10
radio input "true"
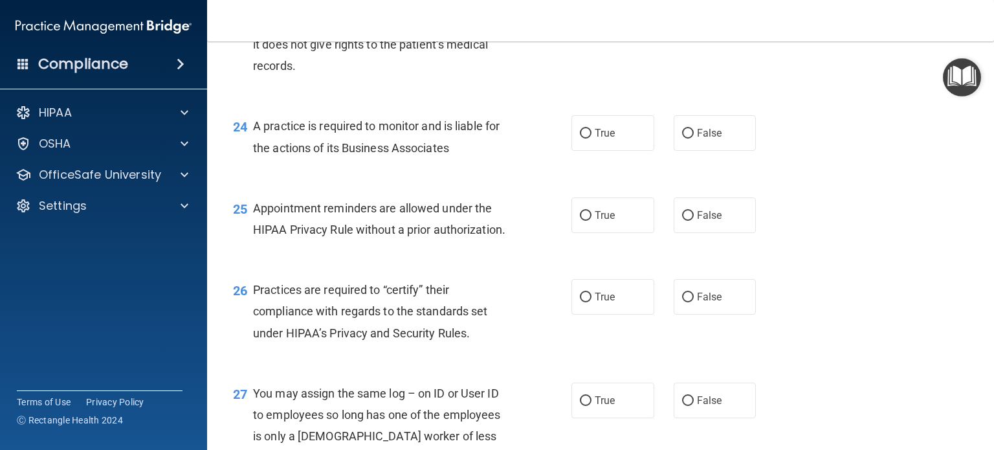
scroll to position [2652, 0]
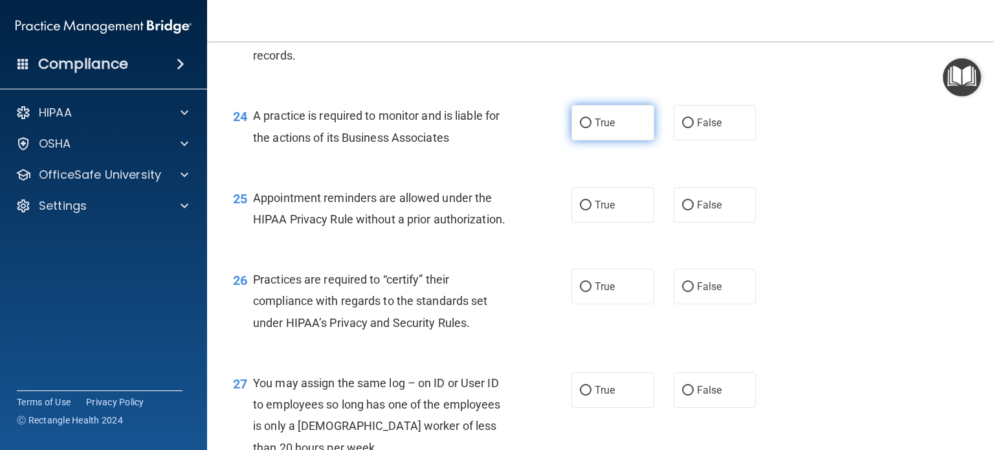
click at [580, 128] on input "True" at bounding box center [586, 123] width 12 height 10
radio input "true"
click at [580, 128] on input "True" at bounding box center [586, 123] width 12 height 10
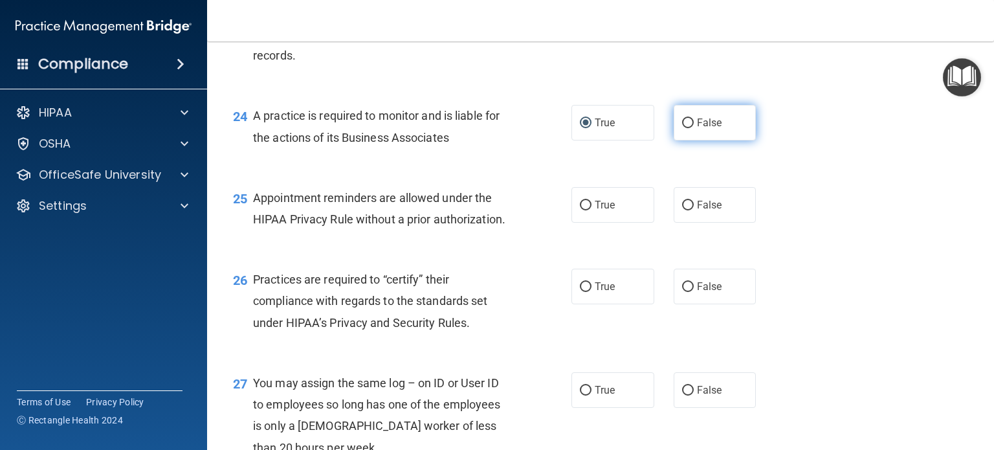
click at [677, 140] on label "False" at bounding box center [714, 123] width 83 height 36
click at [682, 128] on input "False" at bounding box center [688, 123] width 12 height 10
radio input "true"
radio input "false"
click at [587, 223] on label "True" at bounding box center [612, 205] width 83 height 36
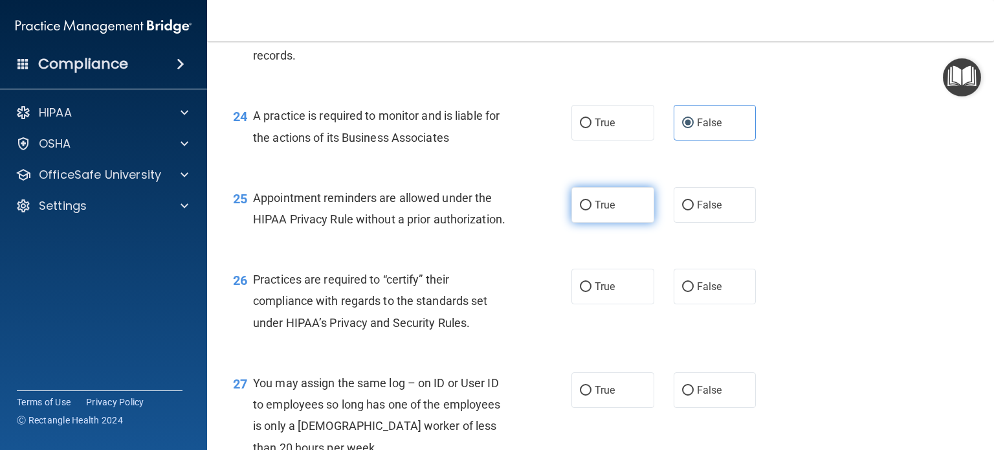
click at [587, 210] on input "True" at bounding box center [586, 206] width 12 height 10
radio input "true"
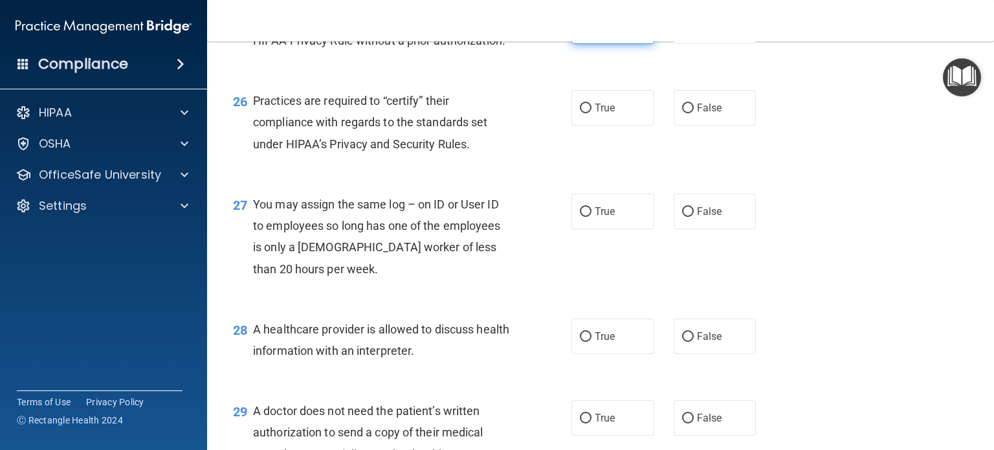
scroll to position [2846, 0]
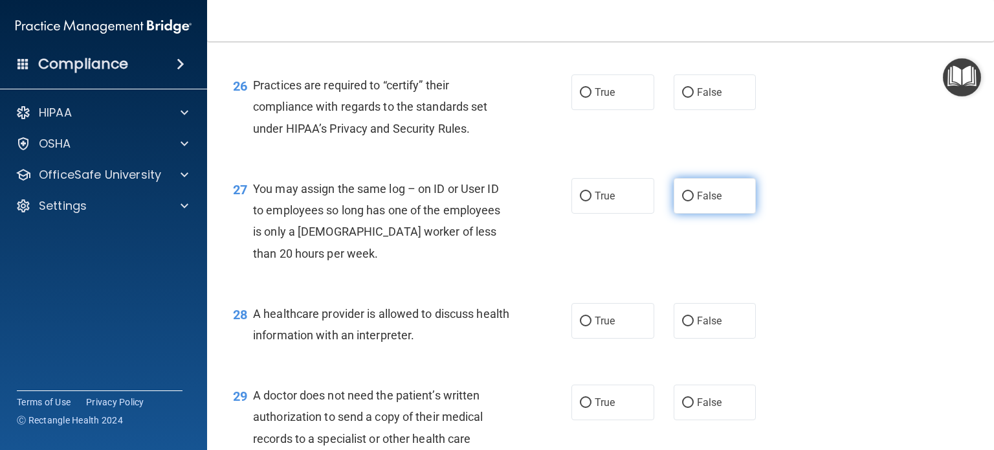
click at [684, 201] on input "False" at bounding box center [688, 196] width 12 height 10
radio input "true"
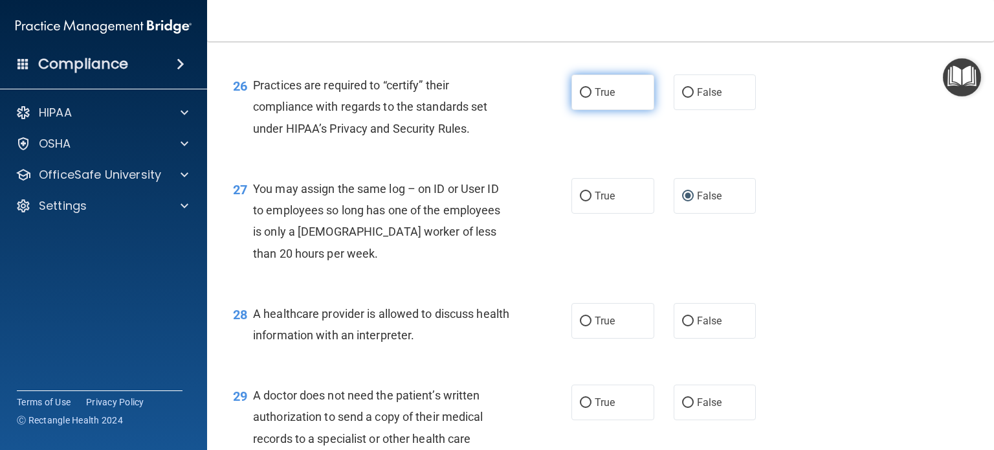
click at [582, 98] on input "True" at bounding box center [586, 93] width 12 height 10
radio input "true"
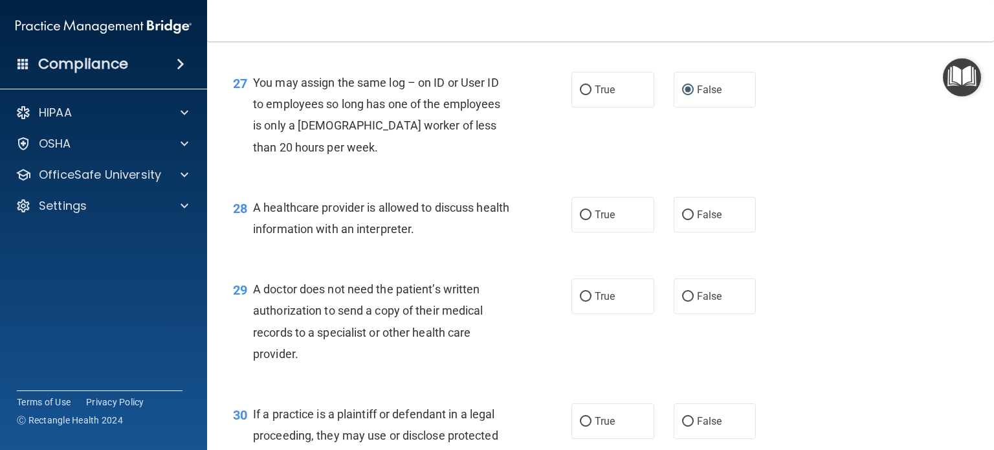
scroll to position [2975, 0]
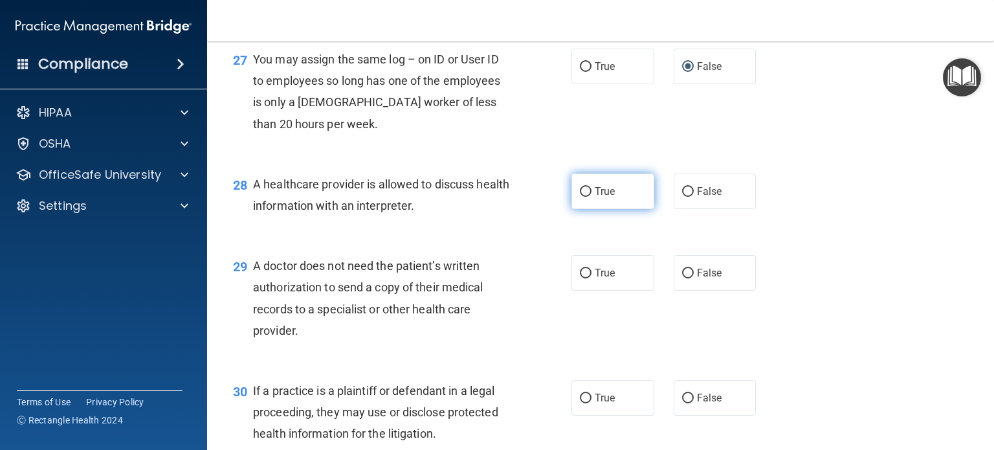
click at [580, 197] on input "True" at bounding box center [586, 192] width 12 height 10
radio input "true"
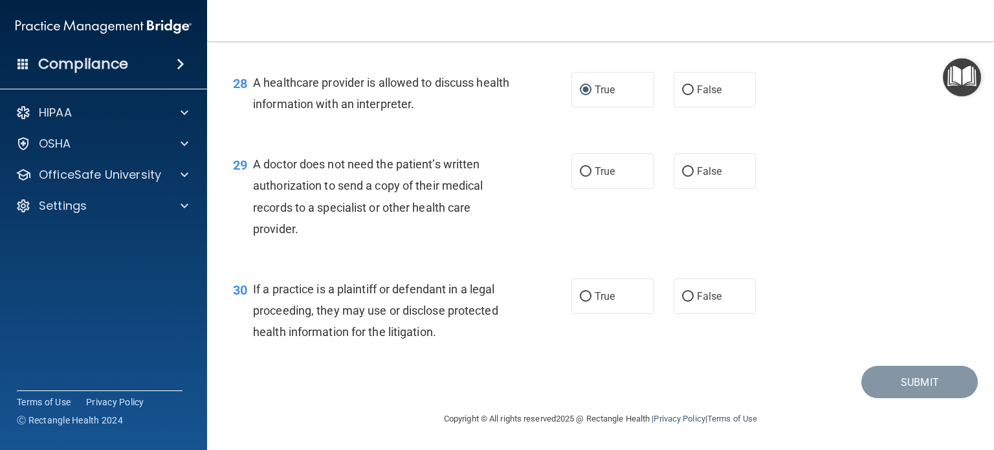
scroll to position [3120, 0]
click at [582, 173] on input "True" at bounding box center [586, 172] width 12 height 10
radio input "true"
click at [697, 299] on span "False" at bounding box center [709, 296] width 25 height 12
click at [693, 299] on input "False" at bounding box center [688, 297] width 12 height 10
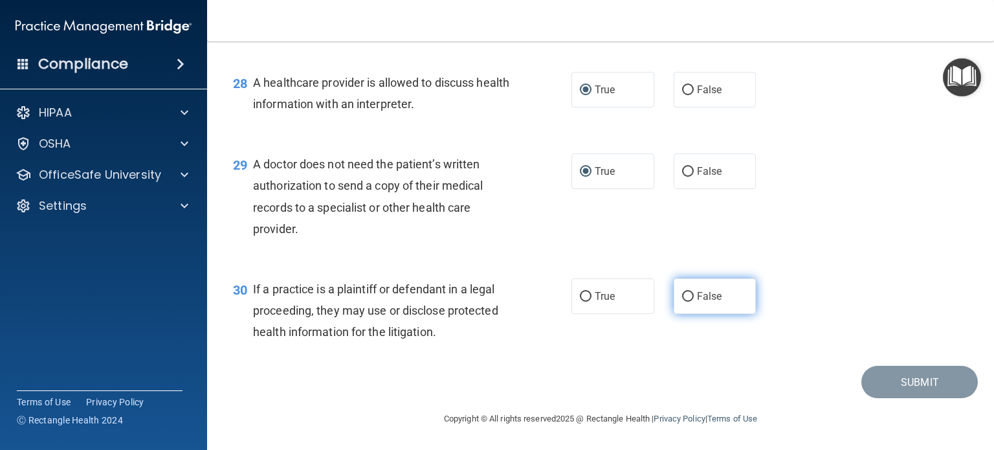
radio input "true"
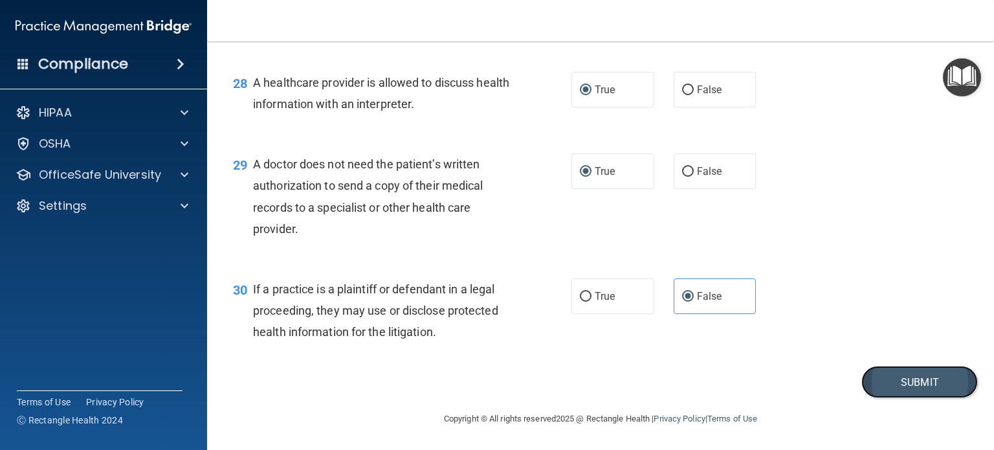
click at [908, 380] on button "Submit" at bounding box center [919, 381] width 116 height 33
click at [900, 381] on button "Submit" at bounding box center [919, 381] width 116 height 33
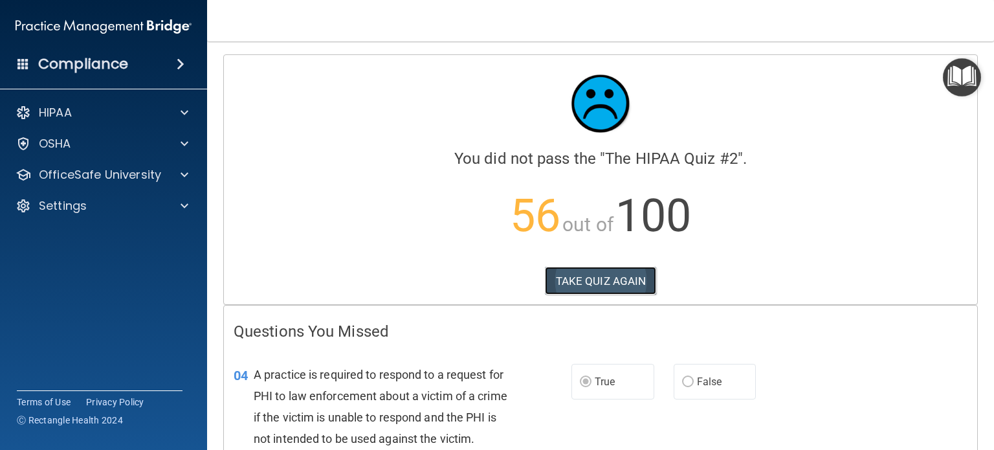
click at [593, 276] on button "TAKE QUIZ AGAIN" at bounding box center [601, 280] width 112 height 28
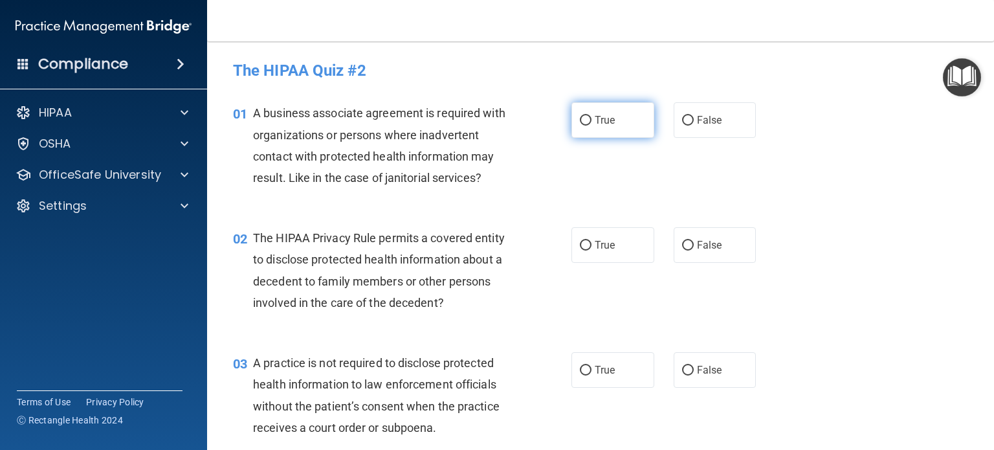
click at [581, 118] on input "True" at bounding box center [586, 121] width 12 height 10
radio input "true"
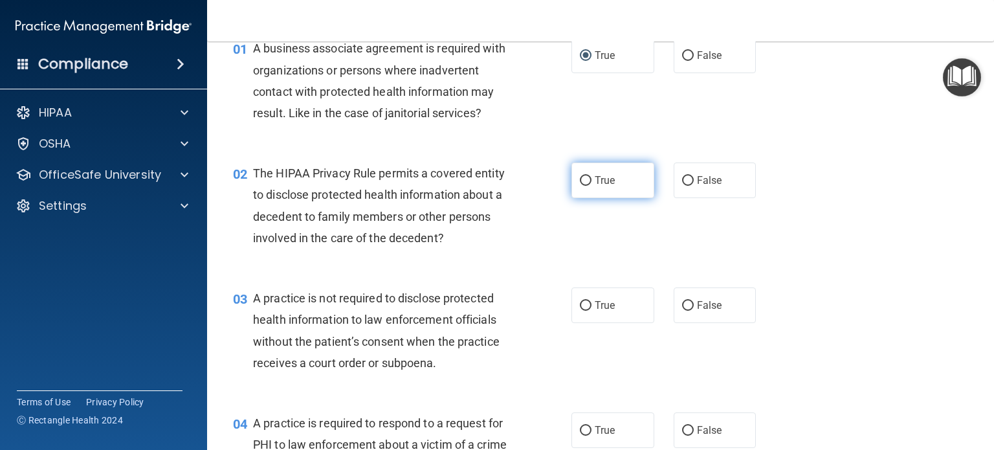
click at [583, 181] on input "True" at bounding box center [586, 181] width 12 height 10
radio input "true"
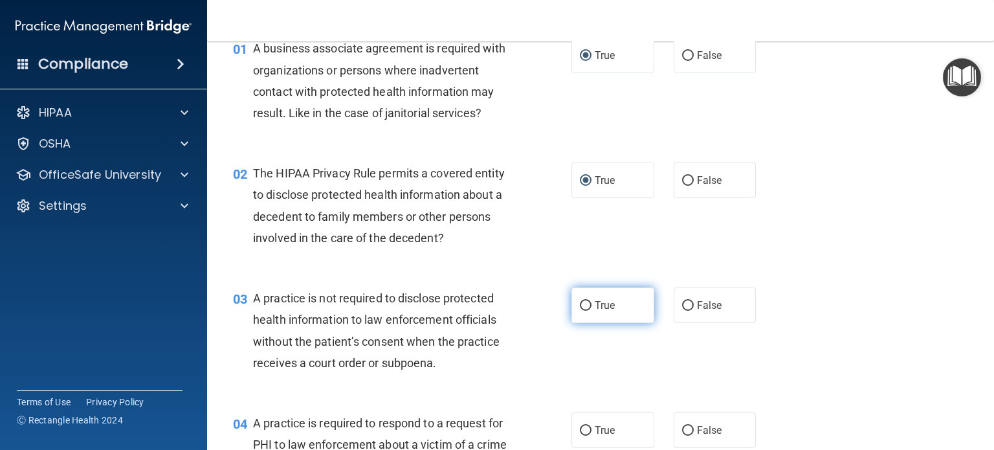
click at [582, 309] on input "True" at bounding box center [586, 306] width 12 height 10
radio input "true"
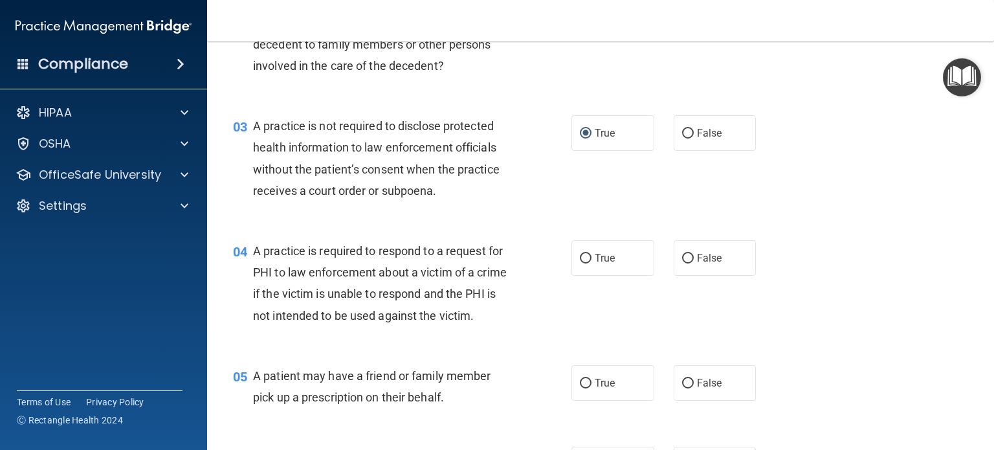
scroll to position [259, 0]
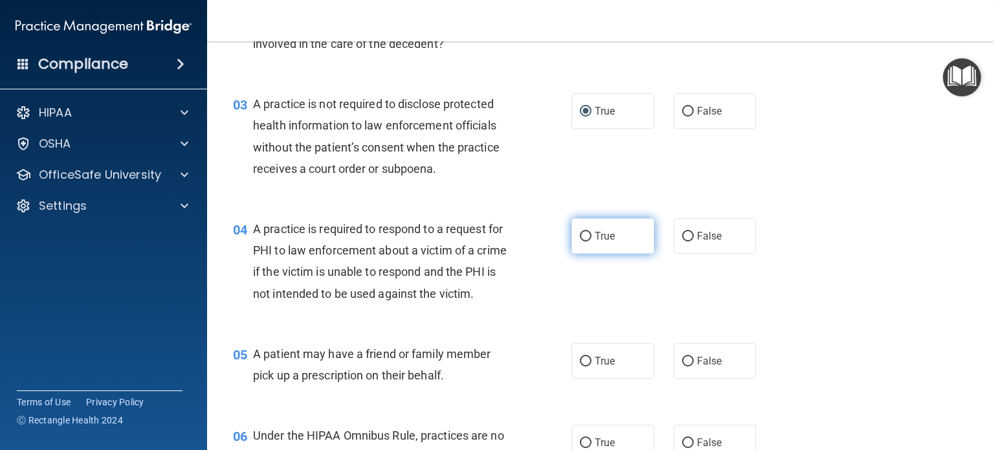
click at [584, 236] on input "True" at bounding box center [586, 237] width 12 height 10
radio input "true"
click at [571, 373] on label "True" at bounding box center [612, 361] width 83 height 36
click at [580, 366] on input "True" at bounding box center [586, 361] width 12 height 10
radio input "true"
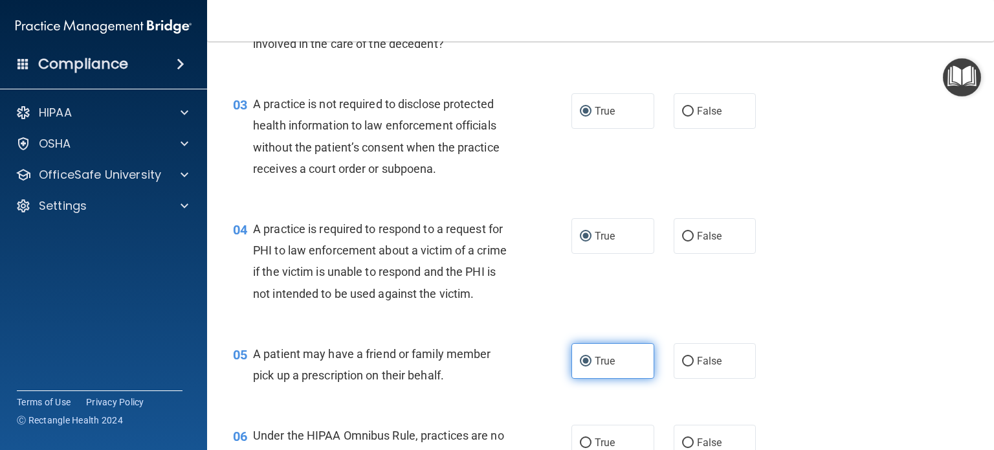
click at [580, 366] on input "True" at bounding box center [586, 361] width 12 height 10
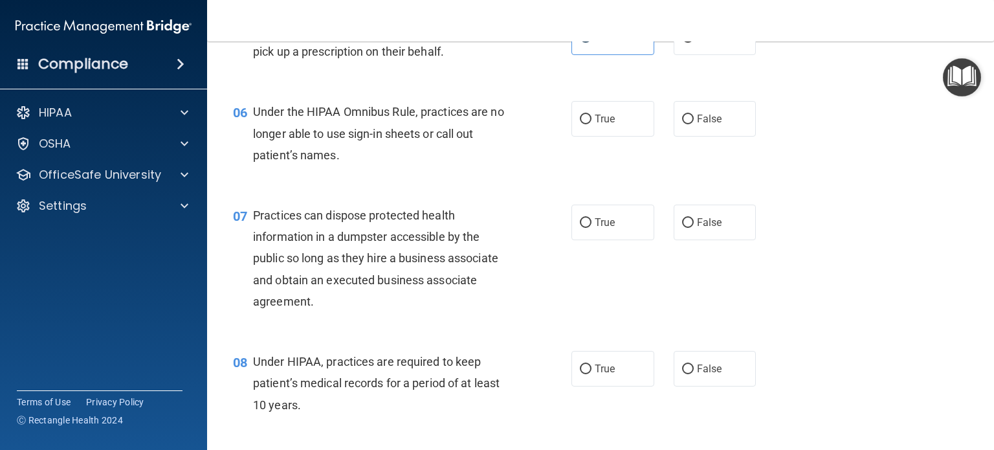
scroll to position [647, 0]
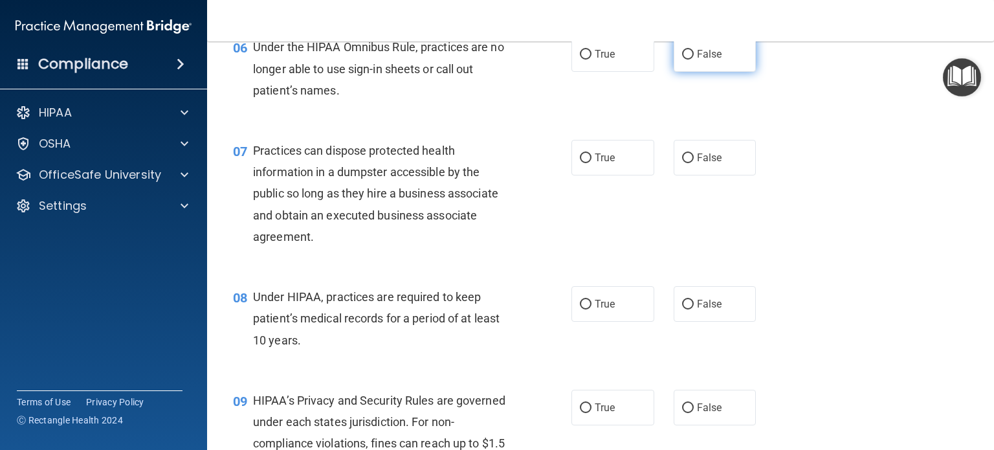
click at [682, 60] on input "False" at bounding box center [688, 55] width 12 height 10
radio input "true"
click at [580, 60] on input "True" at bounding box center [586, 55] width 12 height 10
radio input "true"
radio input "false"
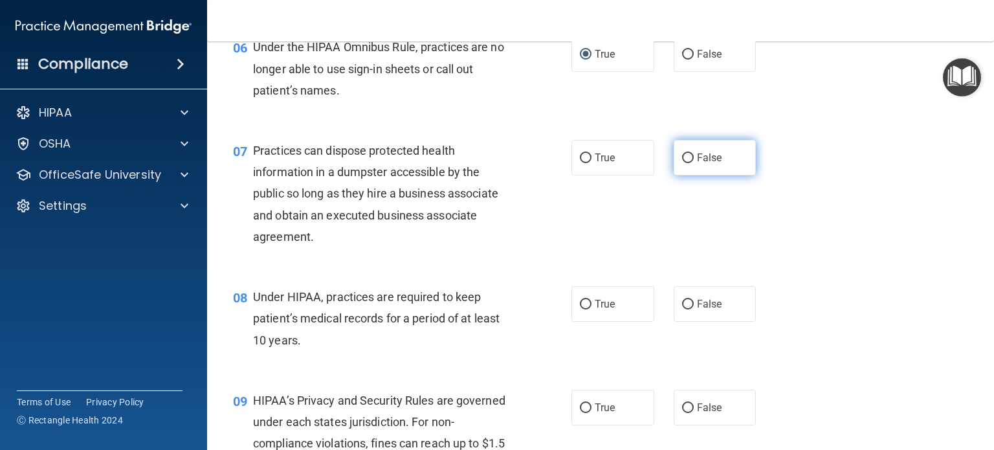
click at [687, 175] on label "False" at bounding box center [714, 158] width 83 height 36
click at [687, 163] on input "False" at bounding box center [688, 158] width 12 height 10
radio input "true"
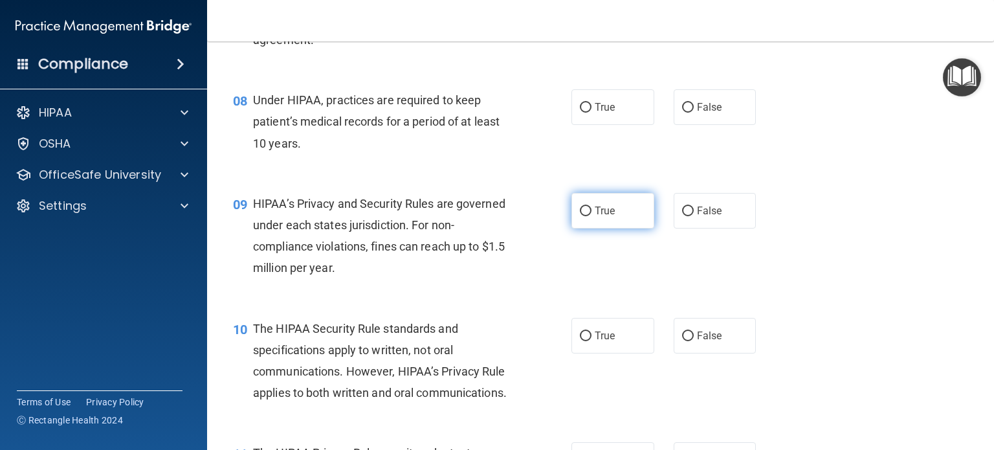
scroll to position [906, 0]
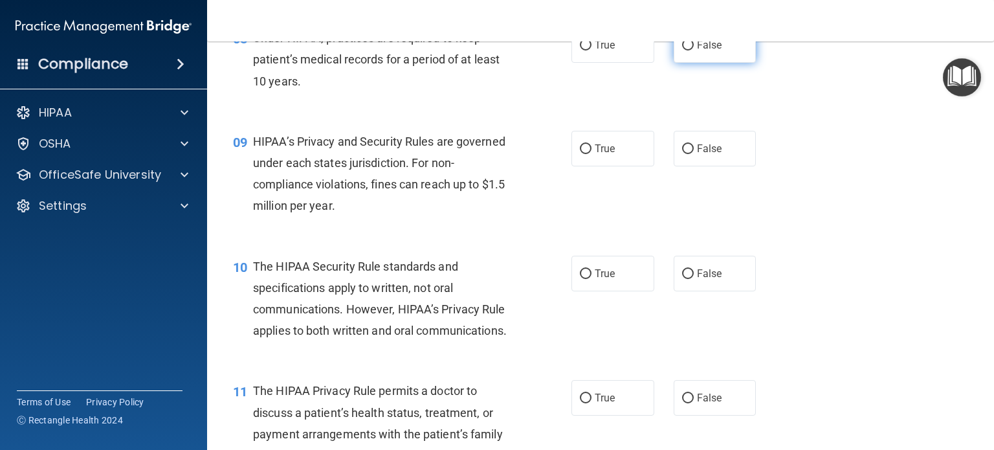
click at [682, 50] on input "False" at bounding box center [688, 46] width 12 height 10
radio input "true"
click at [682, 154] on input "False" at bounding box center [688, 149] width 12 height 10
radio input "true"
click at [580, 279] on input "True" at bounding box center [586, 274] width 12 height 10
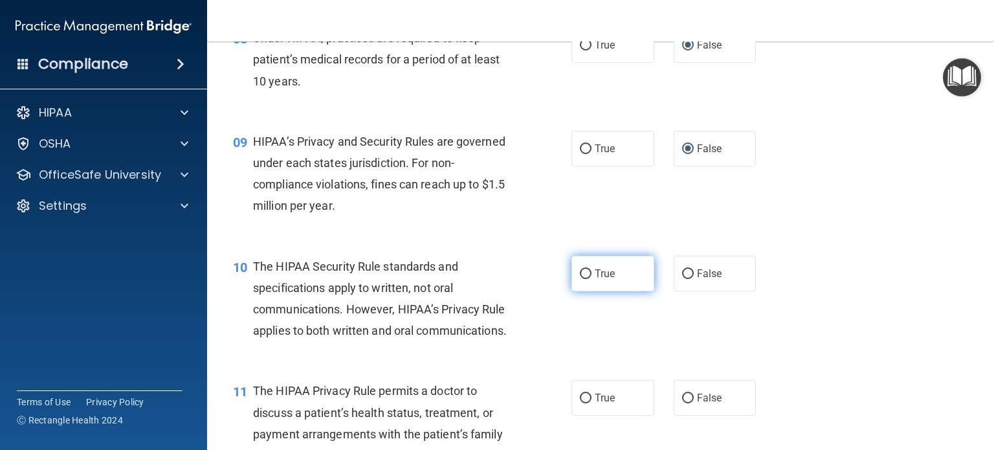
radio input "true"
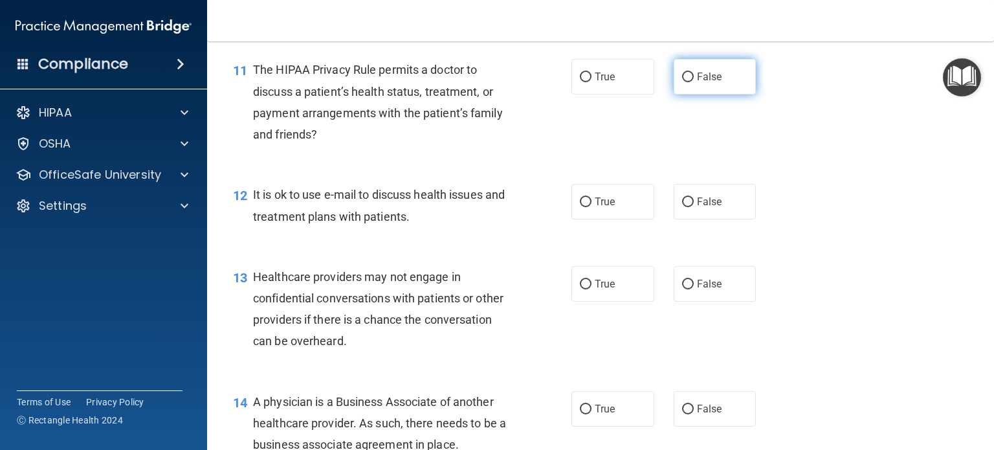
scroll to position [1229, 0]
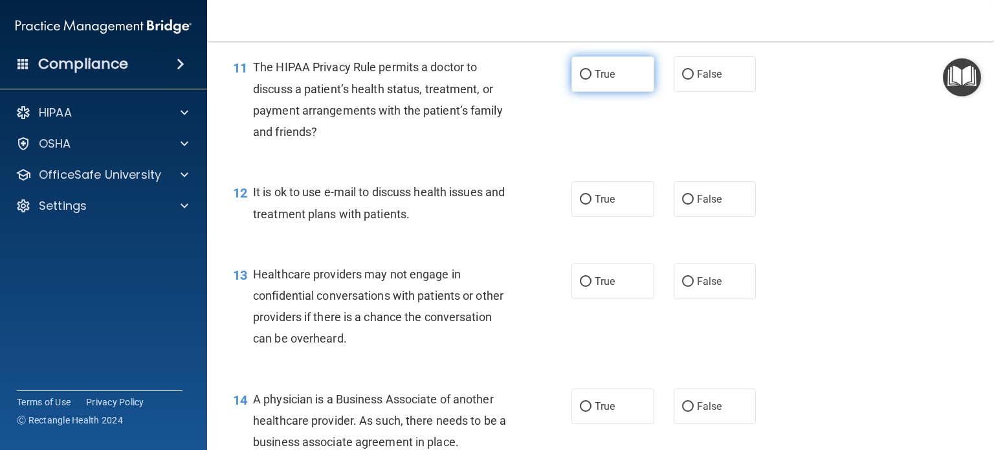
click at [582, 80] on input "True" at bounding box center [586, 75] width 12 height 10
radio input "true"
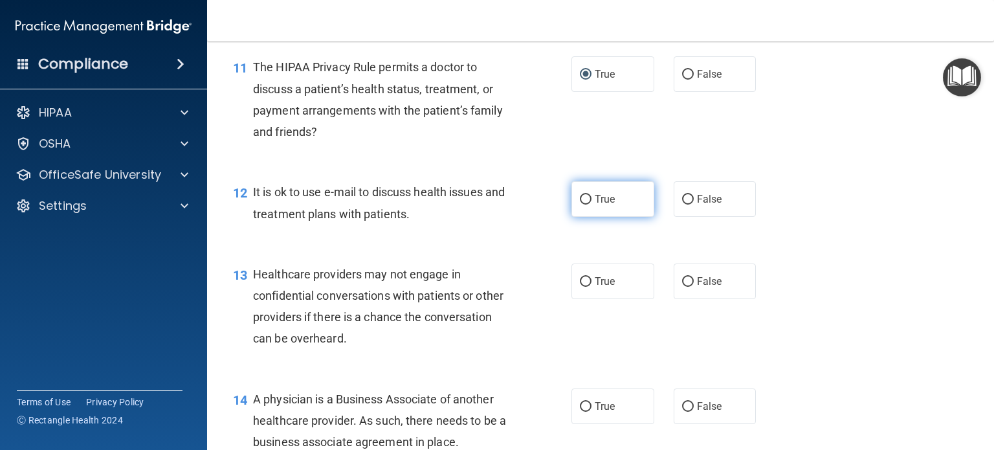
click at [580, 204] on input "True" at bounding box center [586, 200] width 12 height 10
radio input "true"
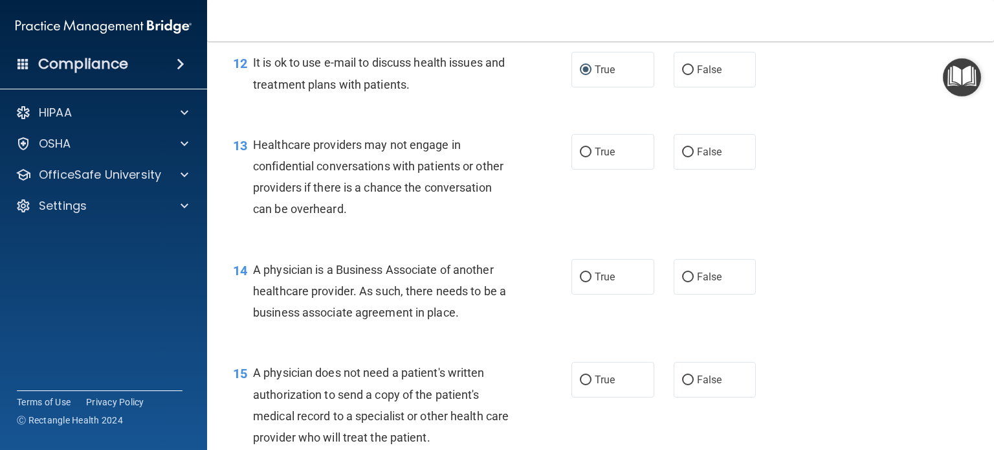
scroll to position [1423, 0]
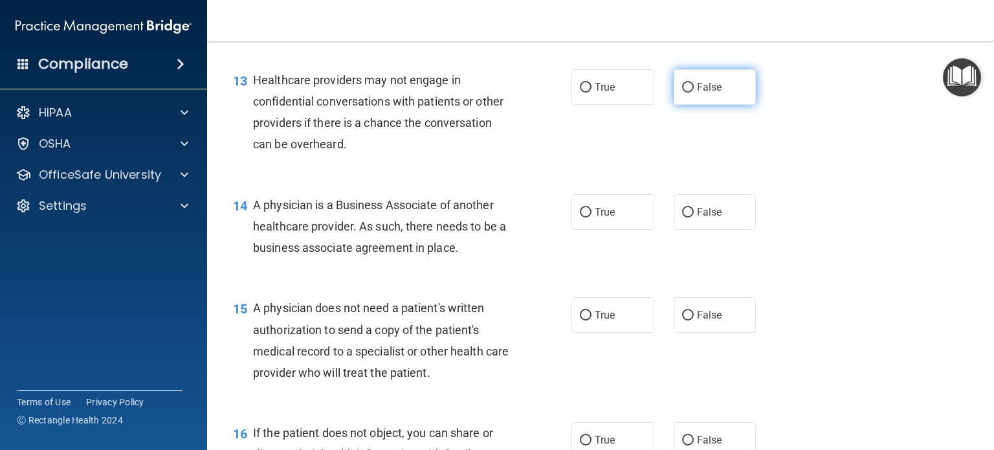
click at [682, 92] on input "False" at bounding box center [688, 88] width 12 height 10
radio input "true"
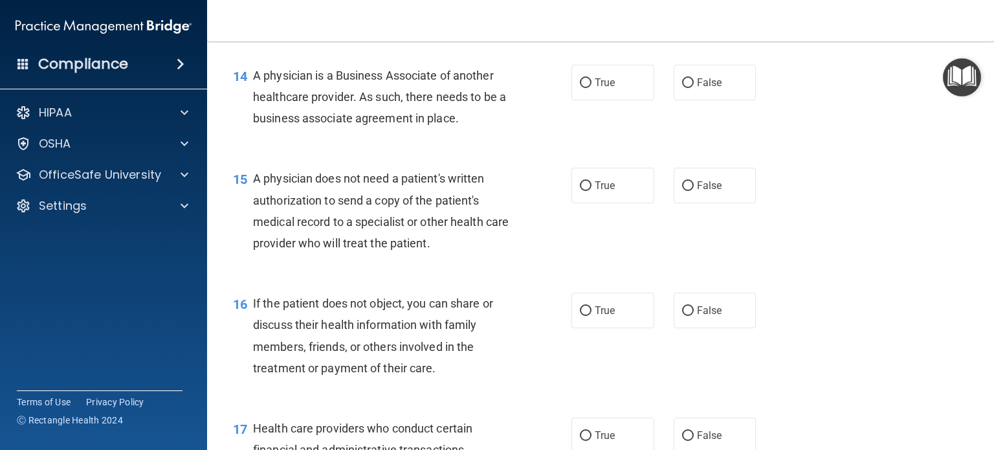
scroll to position [1617, 0]
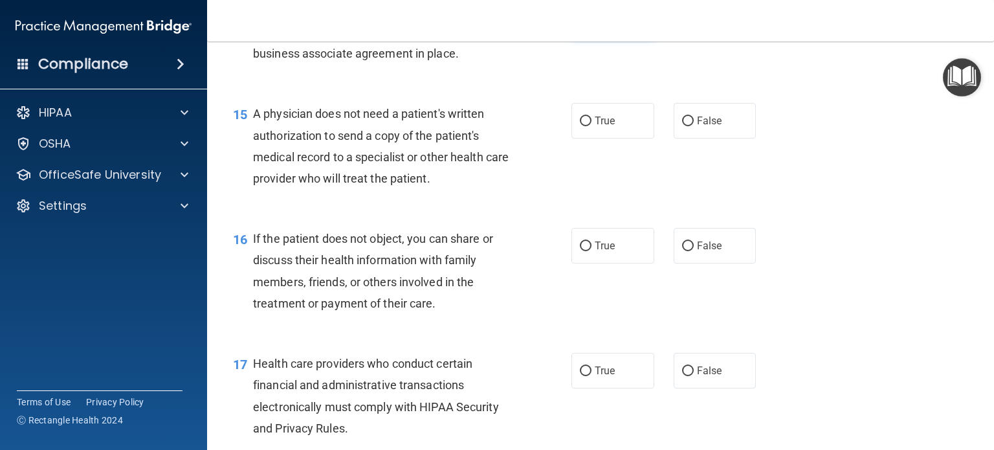
click at [582, 23] on input "True" at bounding box center [586, 19] width 12 height 10
radio input "true"
click at [585, 126] on input "True" at bounding box center [586, 121] width 12 height 10
radio input "true"
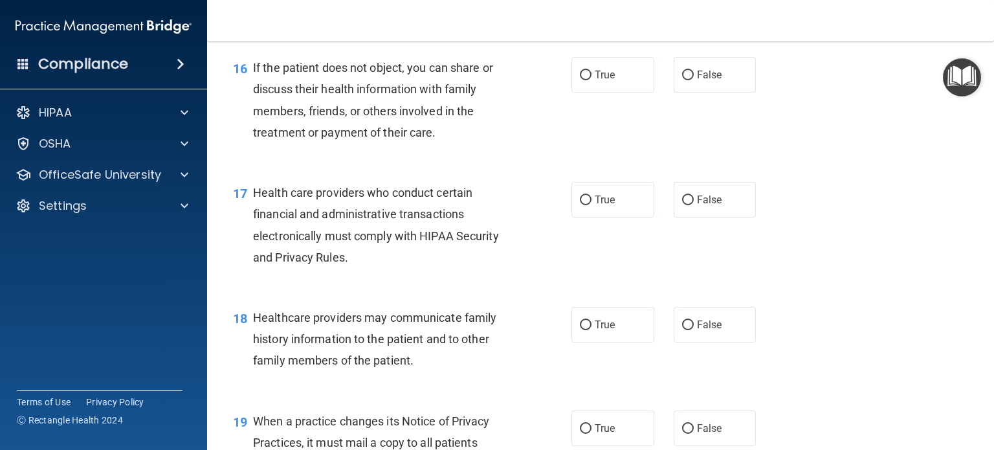
scroll to position [1811, 0]
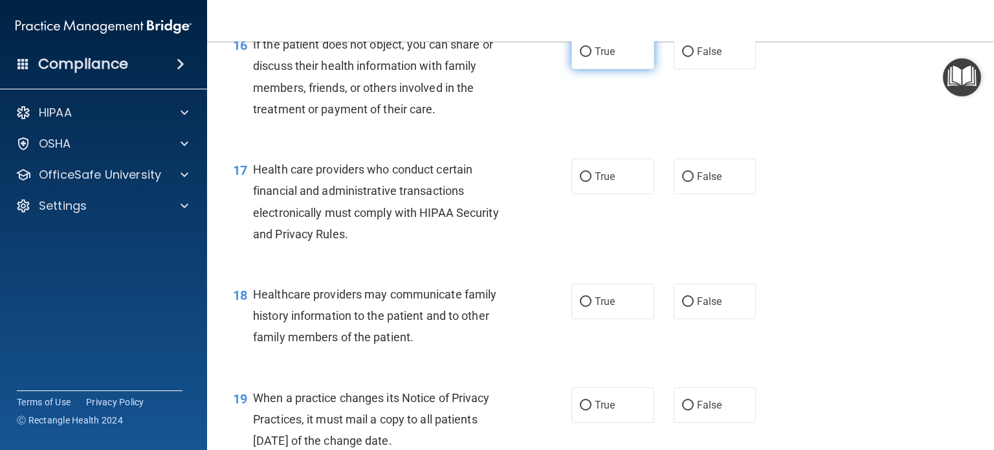
click at [582, 57] on input "True" at bounding box center [586, 52] width 12 height 10
radio input "true"
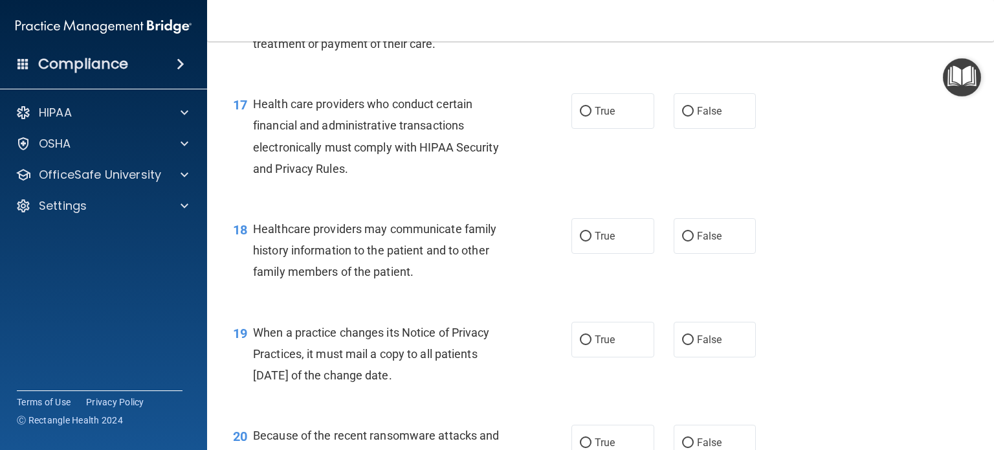
scroll to position [1941, 0]
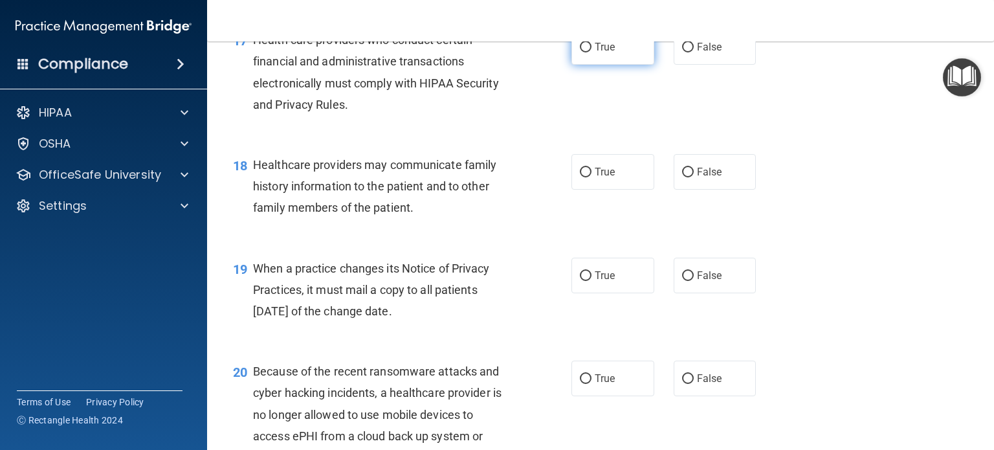
click at [582, 52] on input "True" at bounding box center [586, 48] width 12 height 10
radio input "true"
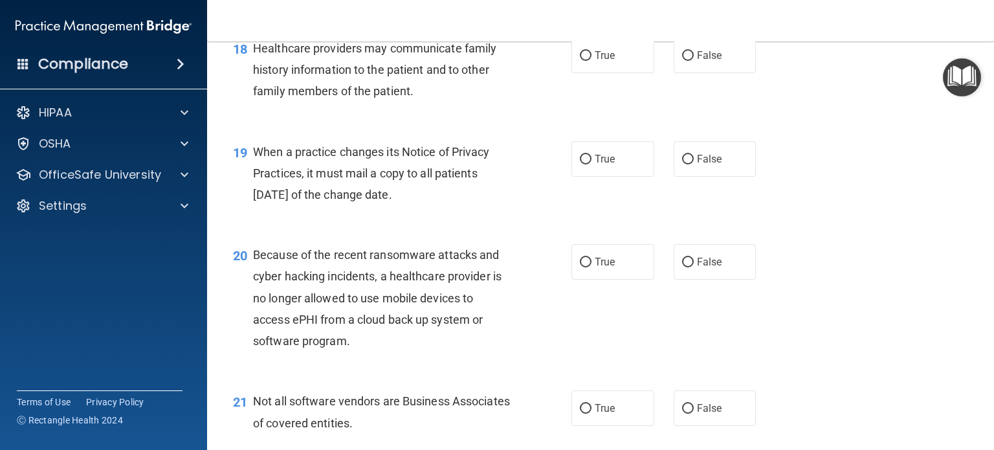
scroll to position [2070, 0]
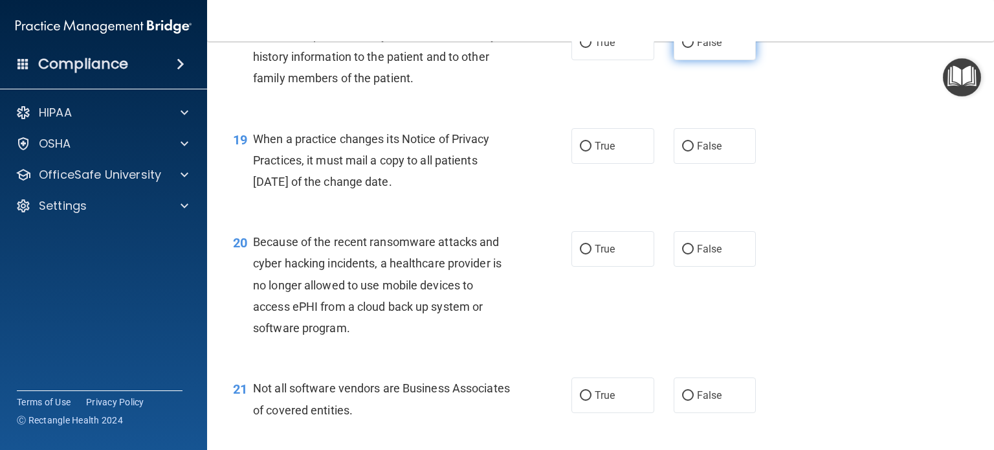
click at [686, 48] on input "False" at bounding box center [688, 43] width 12 height 10
radio input "true"
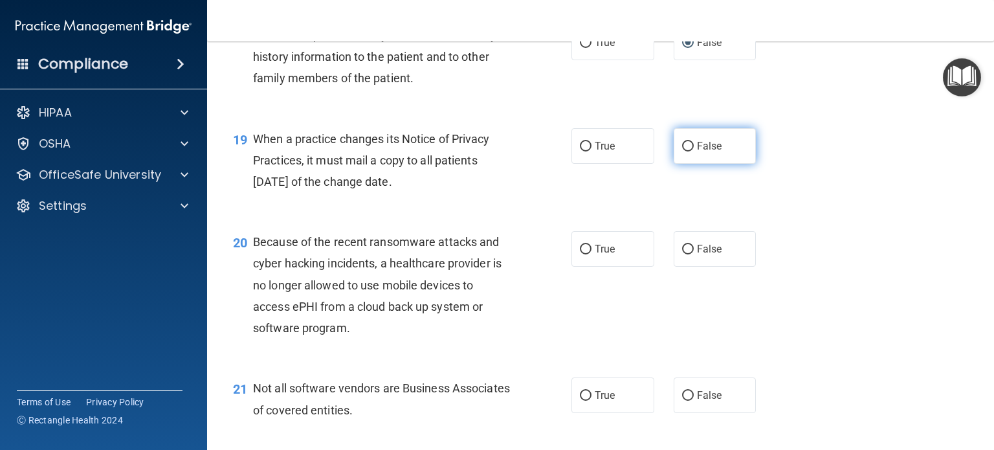
click at [682, 151] on input "False" at bounding box center [688, 147] width 12 height 10
radio input "true"
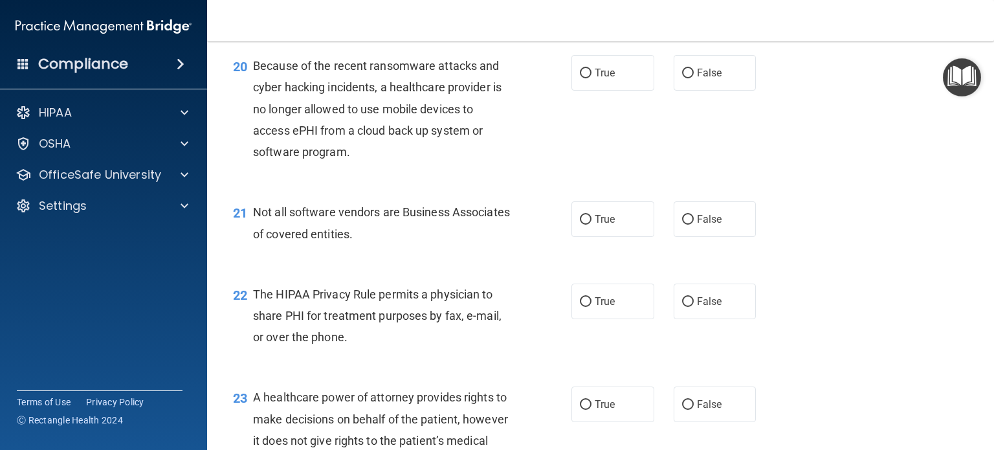
scroll to position [2264, 0]
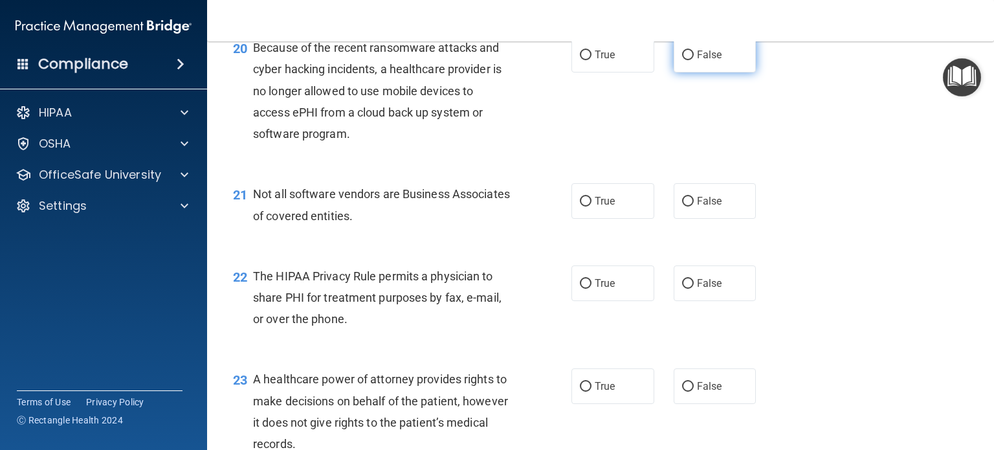
click at [683, 60] on input "False" at bounding box center [688, 55] width 12 height 10
radio input "true"
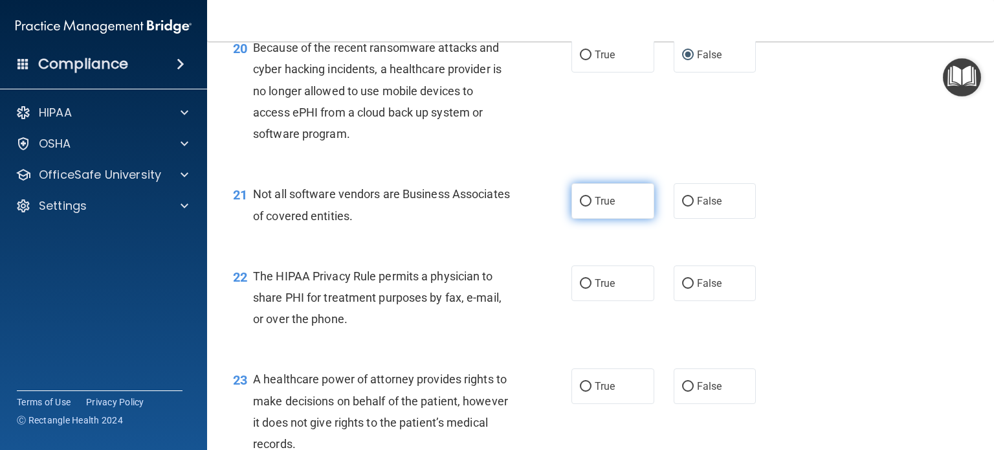
click at [581, 206] on input "True" at bounding box center [586, 202] width 12 height 10
radio input "true"
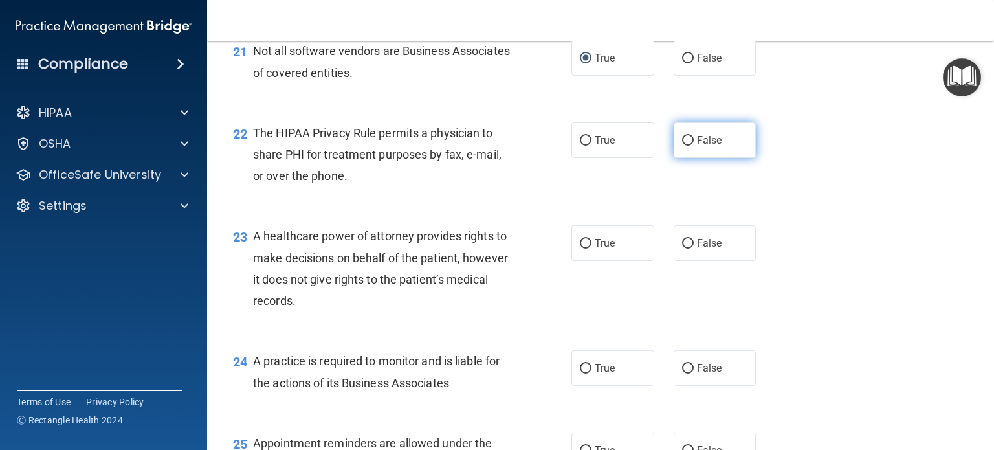
scroll to position [2458, 0]
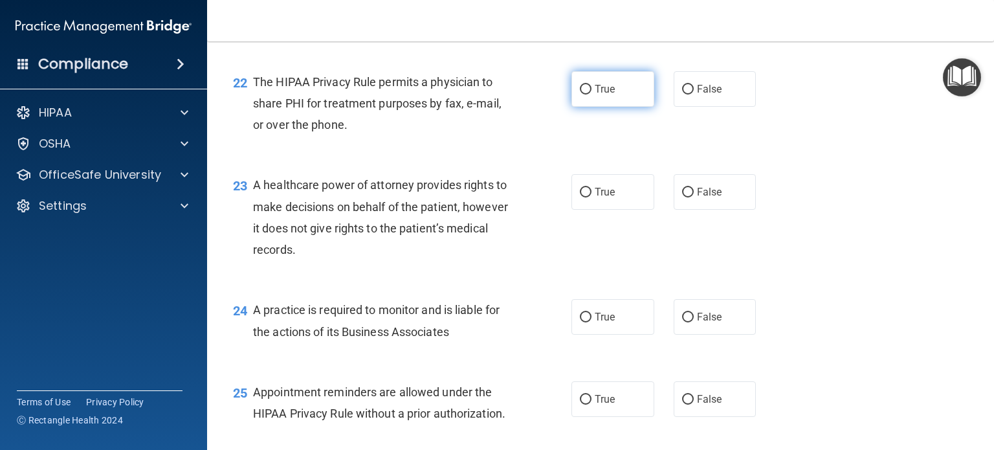
click at [580, 94] on input "True" at bounding box center [586, 90] width 12 height 10
radio input "true"
click at [580, 197] on input "True" at bounding box center [586, 193] width 12 height 10
radio input "true"
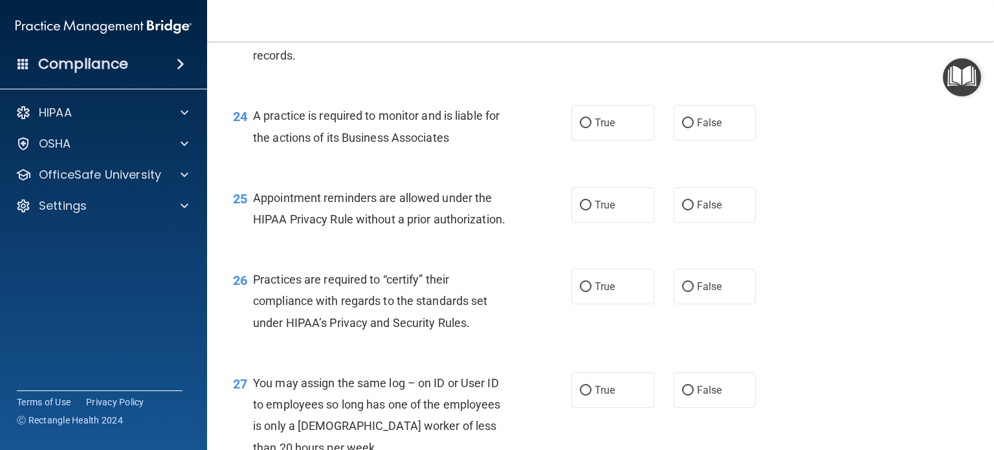
scroll to position [2587, 0]
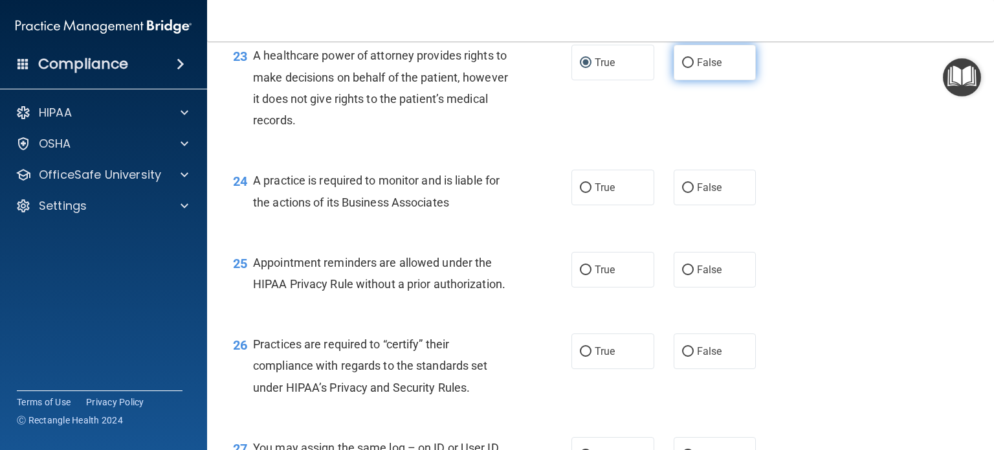
click at [674, 80] on label "False" at bounding box center [714, 63] width 83 height 36
click at [682, 68] on input "False" at bounding box center [688, 63] width 12 height 10
radio input "true"
radio input "false"
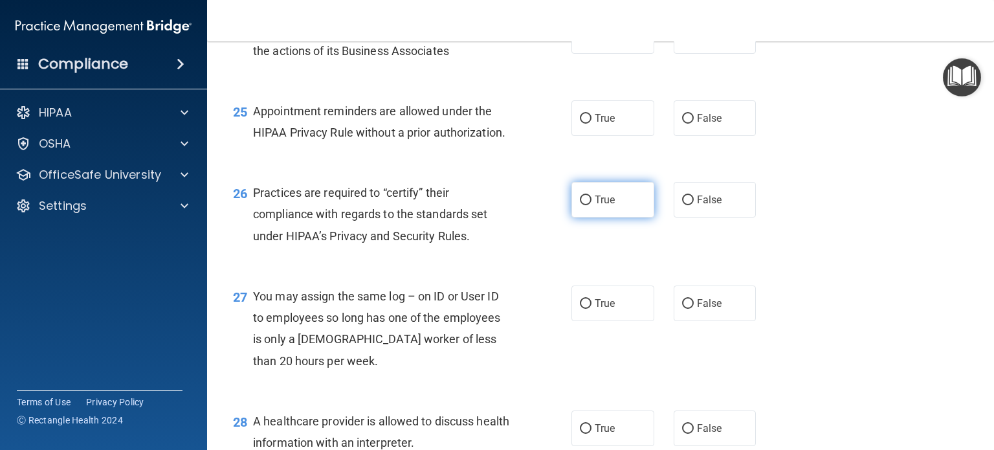
scroll to position [2717, 0]
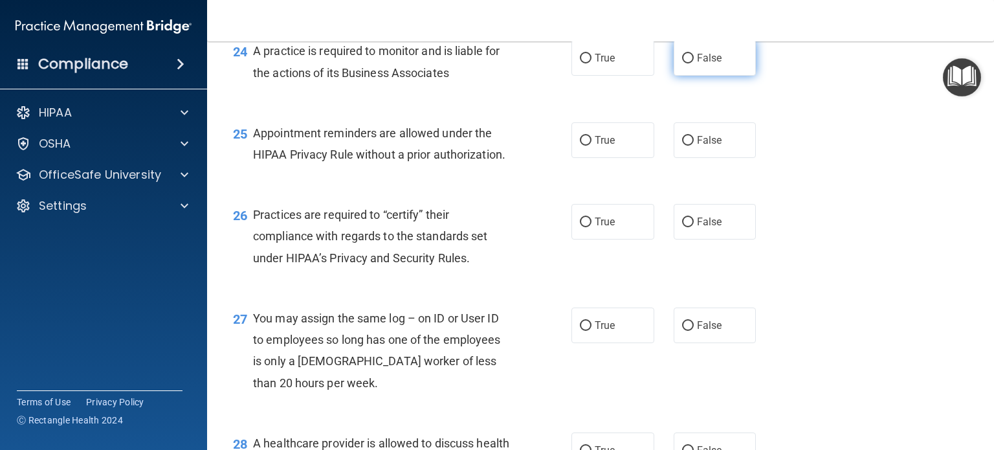
click at [686, 63] on input "False" at bounding box center [688, 59] width 12 height 10
radio input "true"
click at [583, 146] on input "True" at bounding box center [586, 141] width 12 height 10
radio input "true"
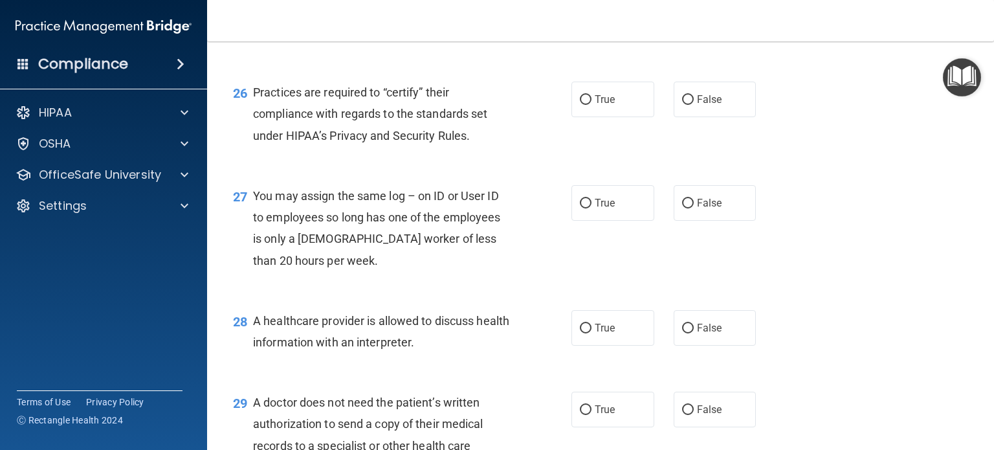
scroll to position [2846, 0]
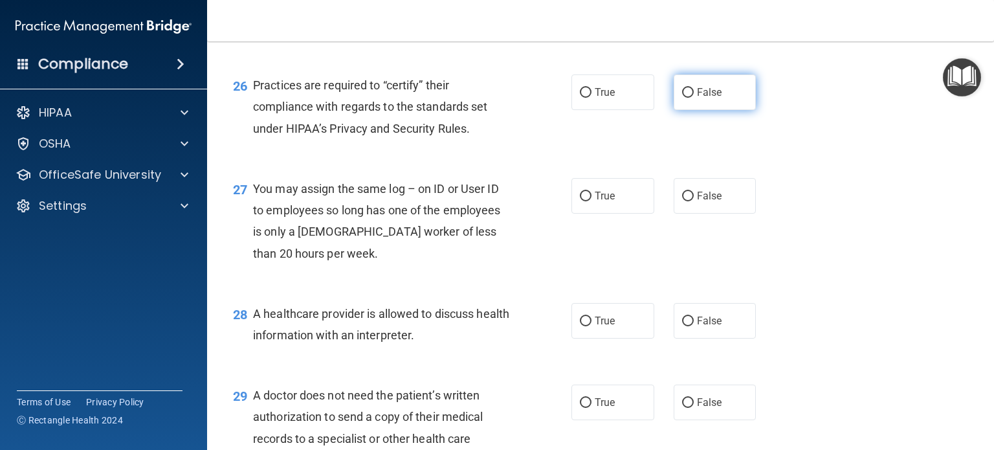
click at [682, 98] on input "False" at bounding box center [688, 93] width 12 height 10
radio input "true"
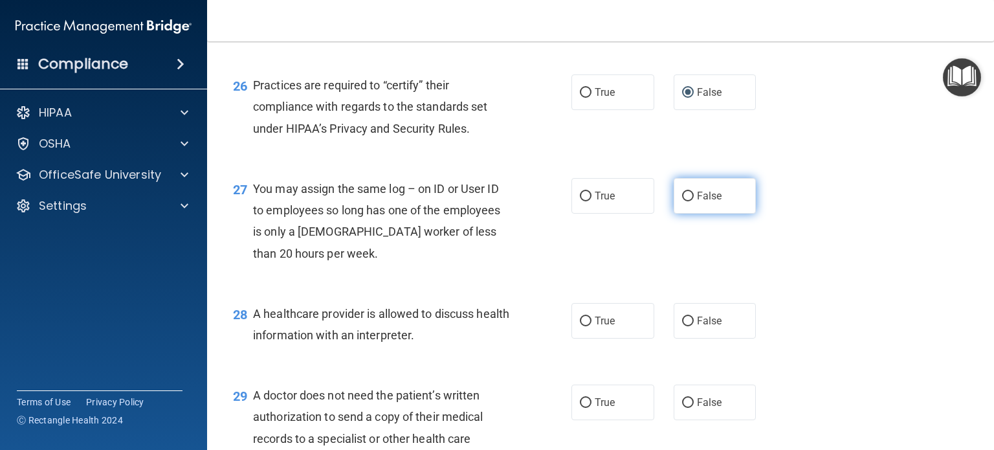
click at [685, 201] on input "False" at bounding box center [688, 196] width 12 height 10
radio input "true"
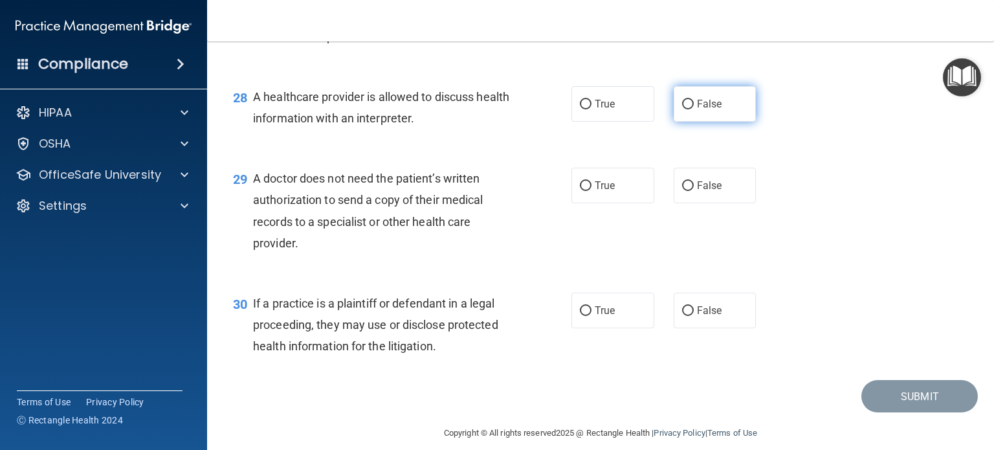
scroll to position [3105, 0]
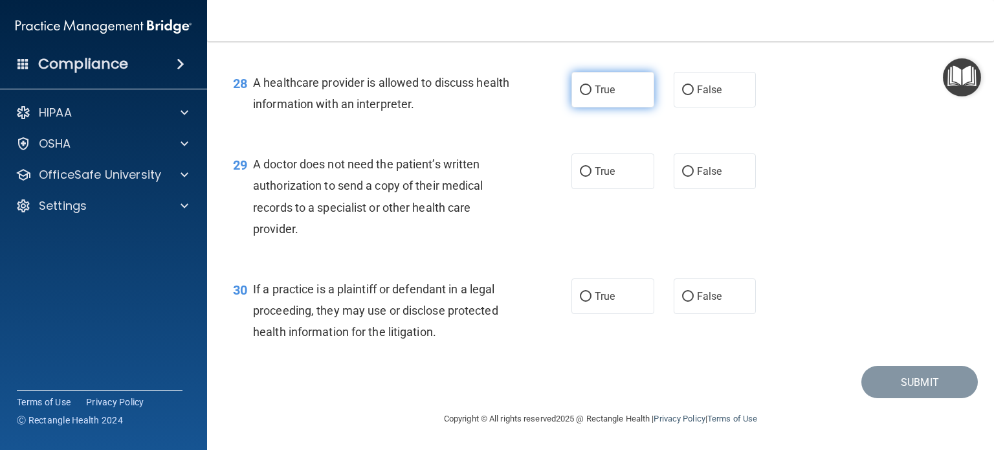
click at [585, 95] on input "True" at bounding box center [586, 90] width 12 height 10
radio input "true"
click at [582, 177] on input "True" at bounding box center [586, 172] width 12 height 10
radio input "true"
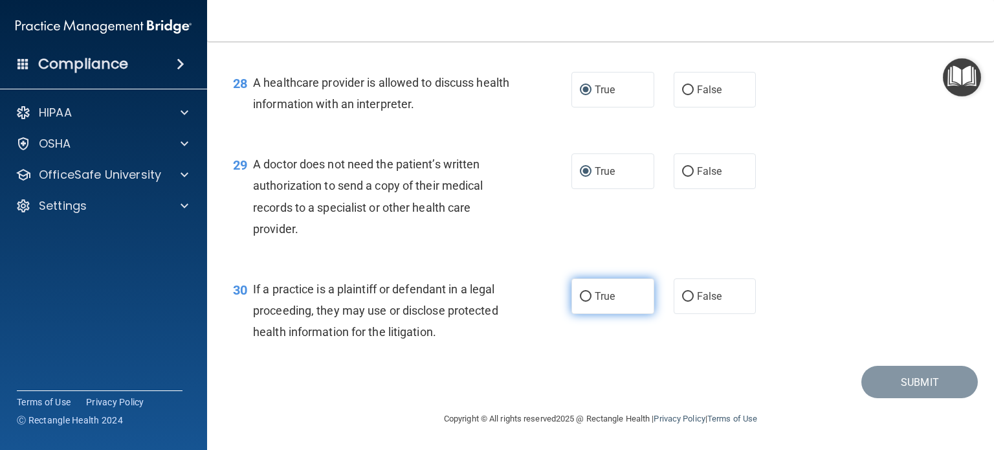
click at [594, 294] on span "True" at bounding box center [604, 296] width 20 height 12
click at [591, 294] on input "True" at bounding box center [586, 297] width 12 height 10
radio input "true"
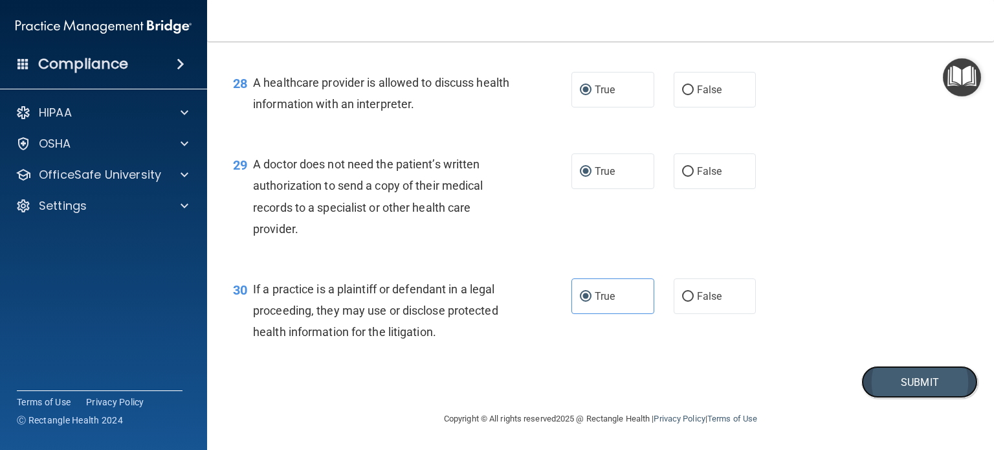
click at [882, 389] on button "Submit" at bounding box center [919, 381] width 116 height 33
click at [903, 387] on button "Submit" at bounding box center [919, 381] width 116 height 33
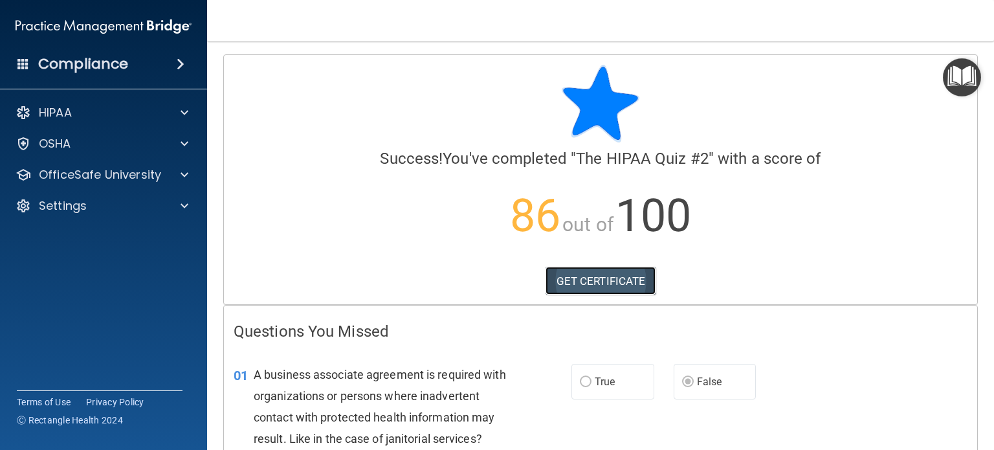
click at [579, 282] on link "GET CERTIFICATE" at bounding box center [600, 280] width 111 height 28
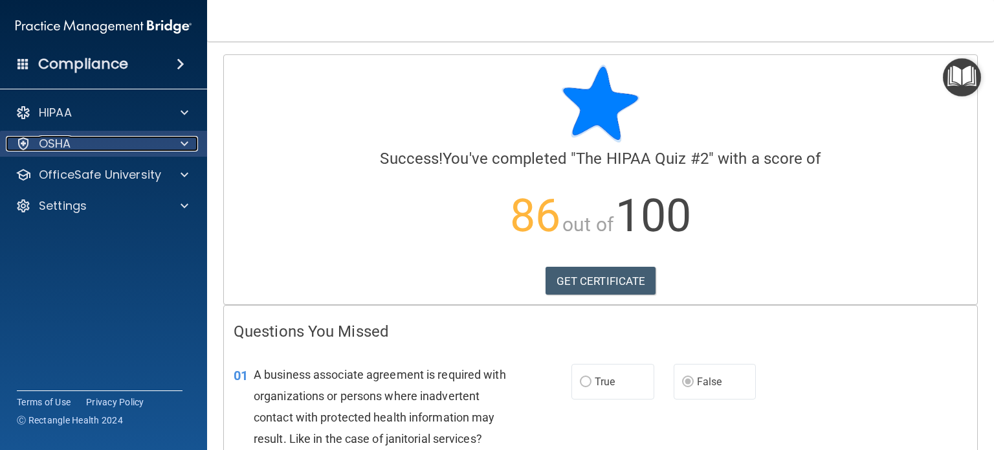
click at [186, 145] on span at bounding box center [184, 144] width 8 height 16
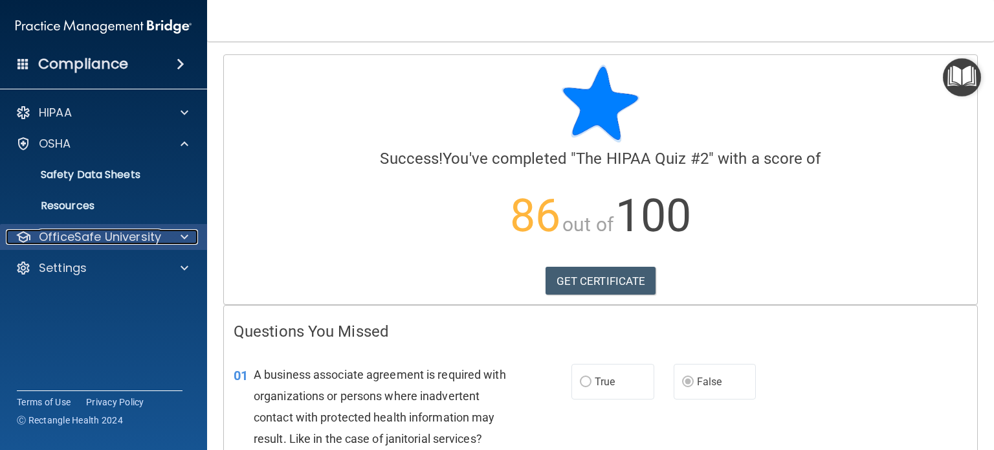
click at [179, 235] on div at bounding box center [182, 237] width 32 height 16
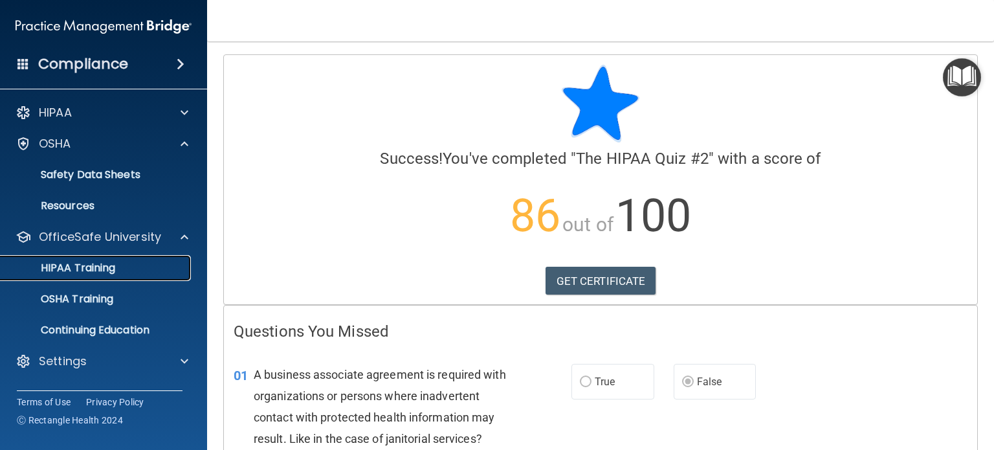
click at [106, 276] on link "HIPAA Training" at bounding box center [89, 268] width 204 height 26
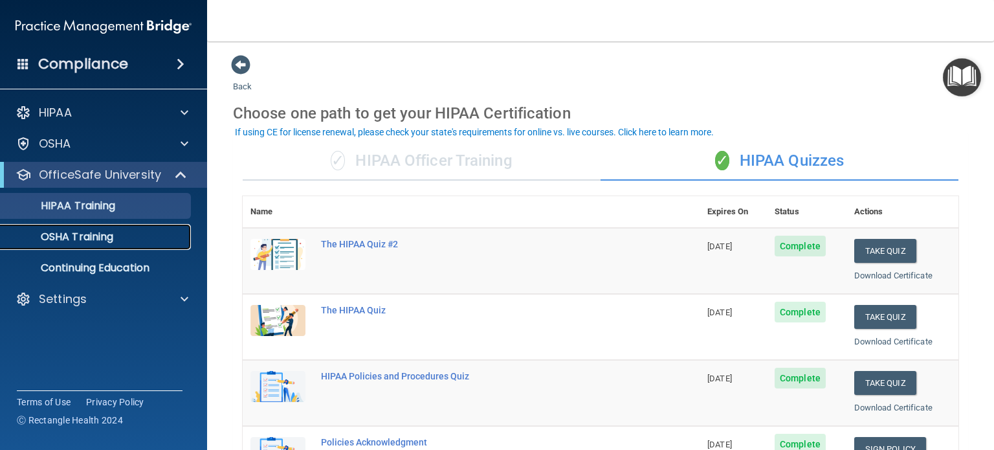
click at [98, 239] on p "OSHA Training" at bounding box center [60, 236] width 105 height 13
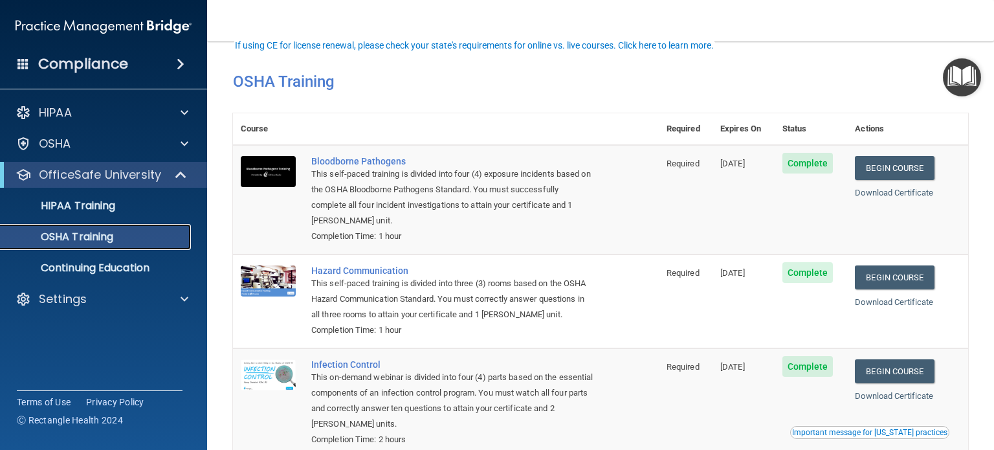
scroll to position [170, 0]
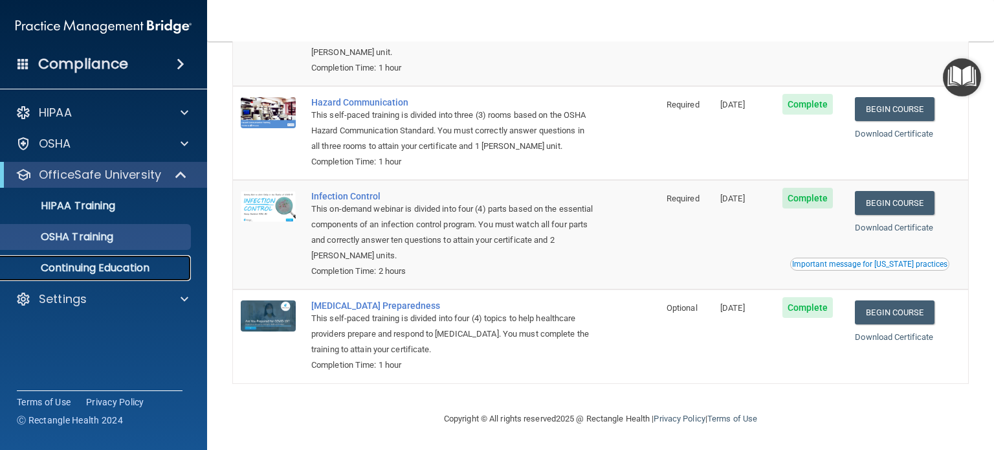
click at [140, 271] on p "Continuing Education" at bounding box center [96, 267] width 177 height 13
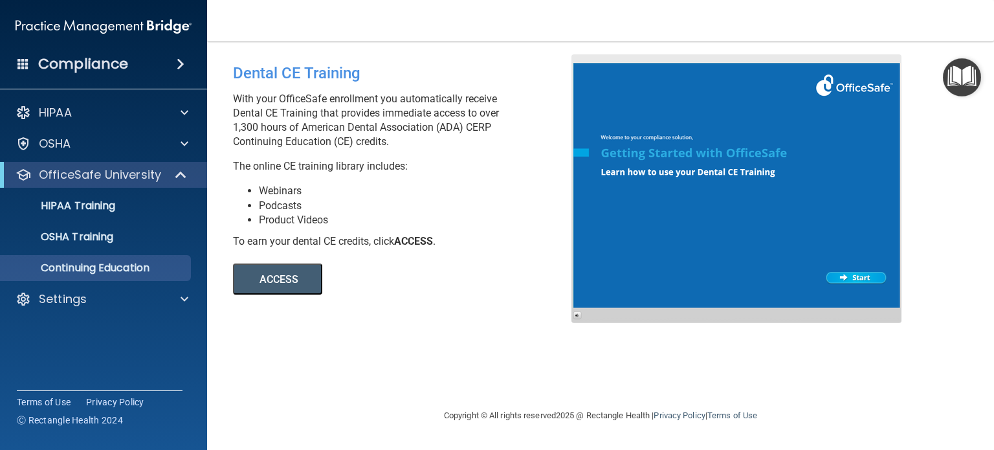
click at [168, 61] on div "Compliance" at bounding box center [103, 64] width 207 height 28
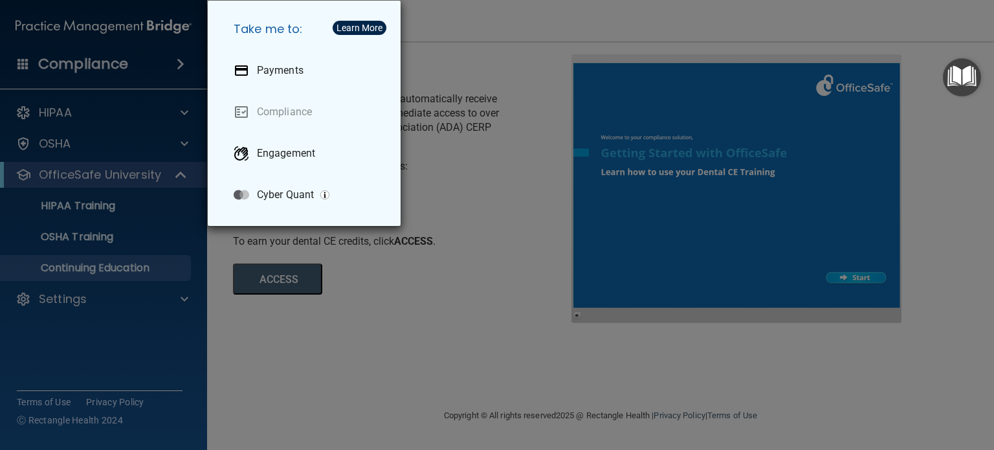
click at [530, 222] on div "Take me to: Payments Compliance Engagement Cyber Quant" at bounding box center [497, 225] width 994 height 450
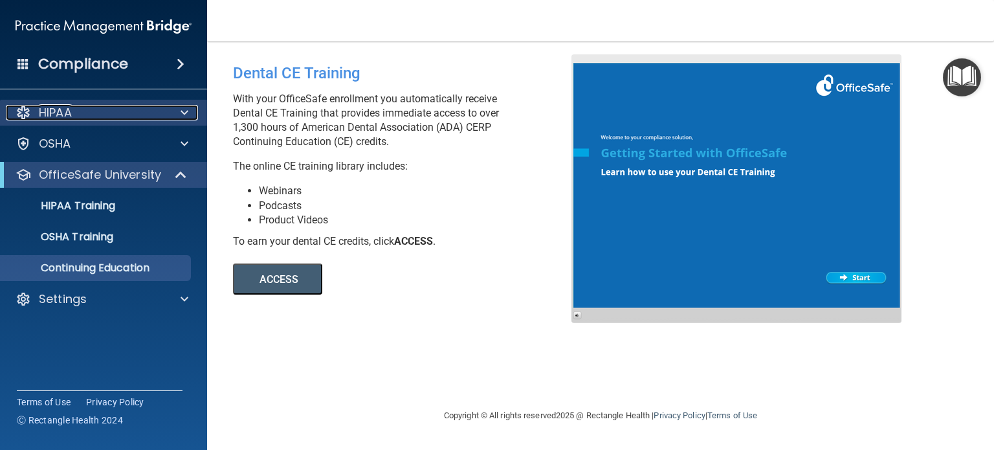
click at [181, 113] on span at bounding box center [184, 113] width 8 height 16
